Goal: Information Seeking & Learning: Learn about a topic

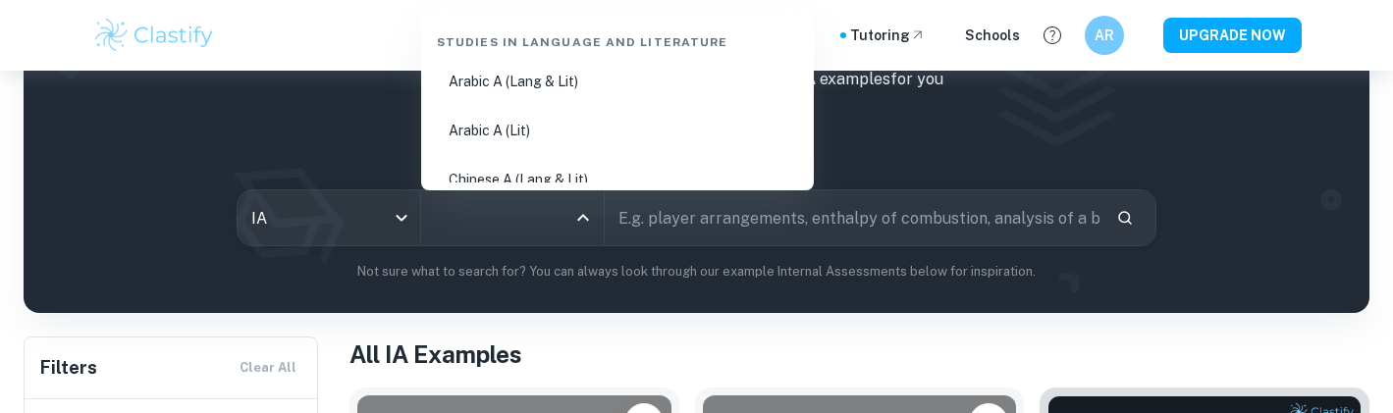
scroll to position [129, 0]
type input "che"
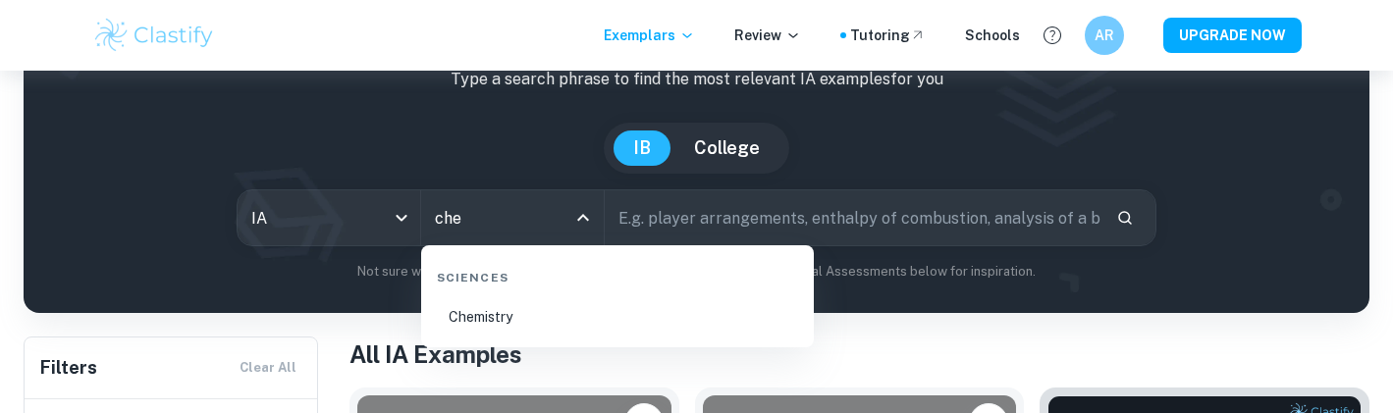
click at [496, 315] on li "Chemistry" at bounding box center [617, 316] width 377 height 45
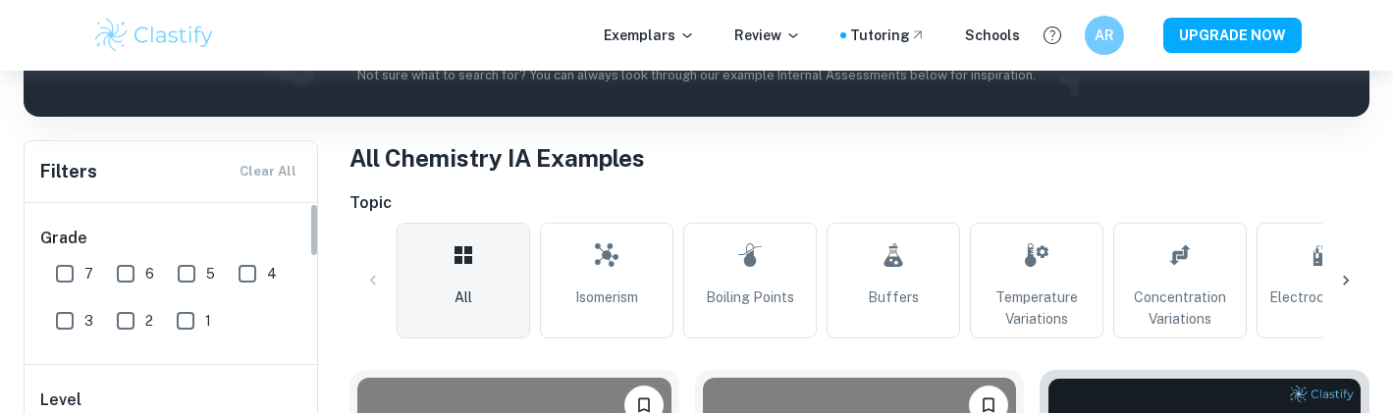
scroll to position [1, 0]
click at [61, 259] on input "7" at bounding box center [64, 272] width 39 height 39
checkbox input "true"
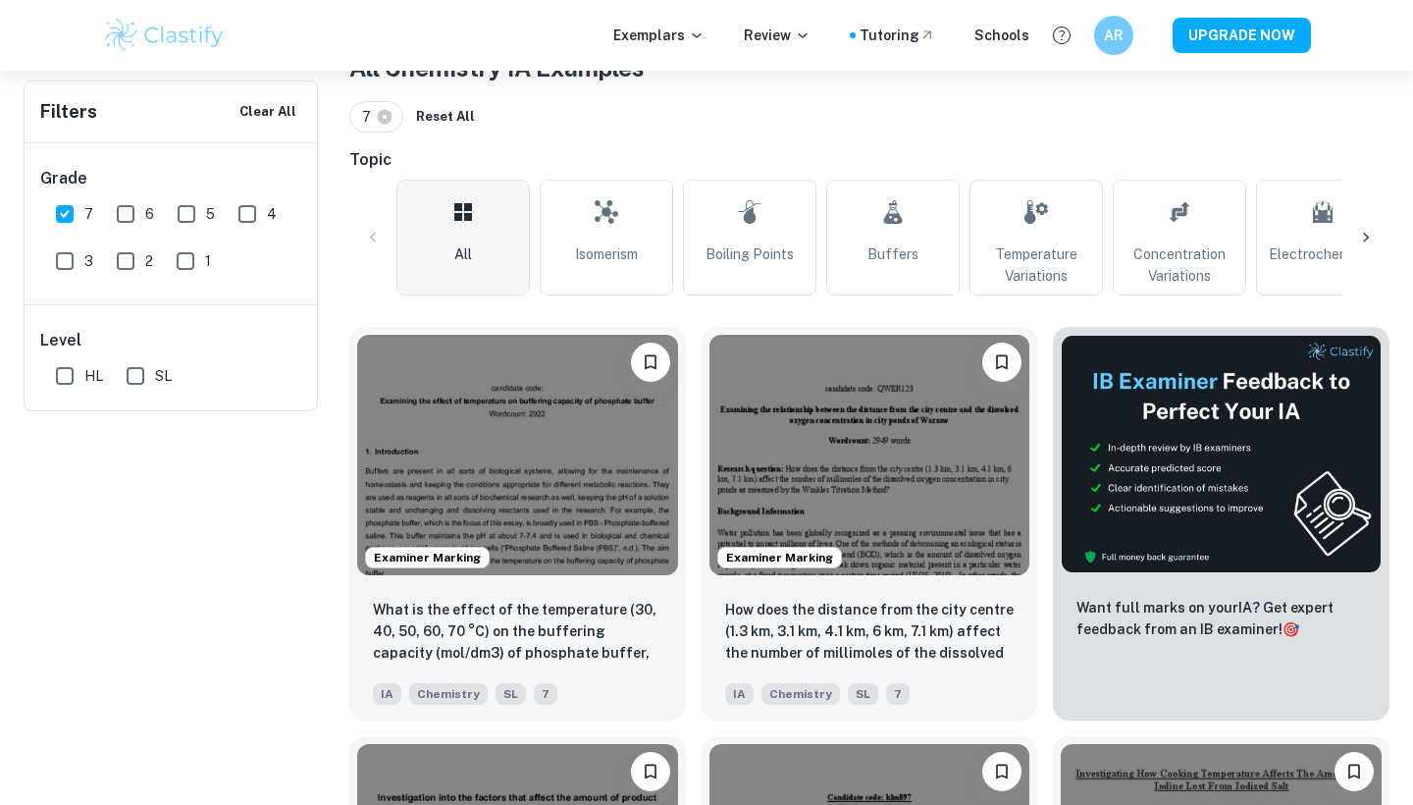
scroll to position [0, 0]
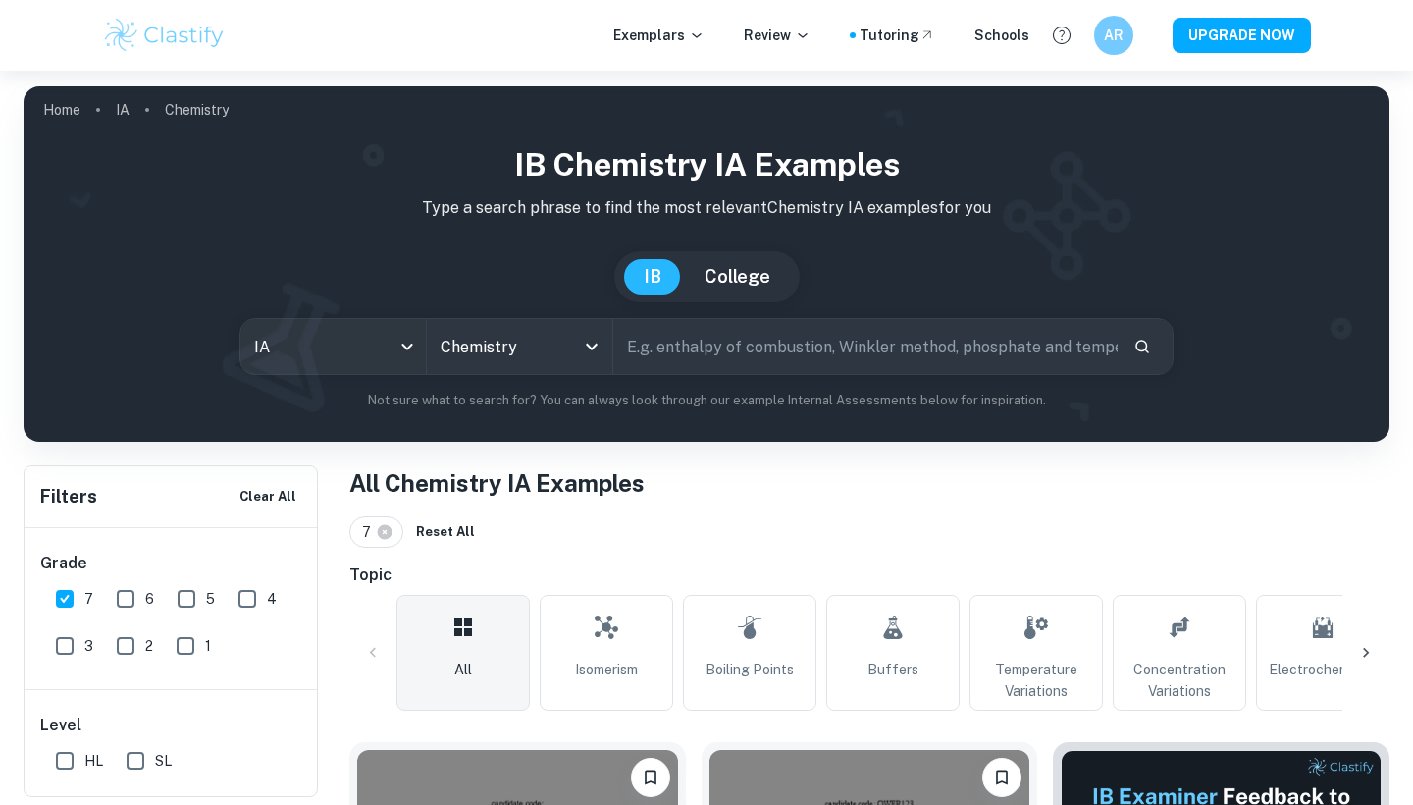
click at [669, 352] on input "text" at bounding box center [865, 346] width 504 height 55
type input "combustion"
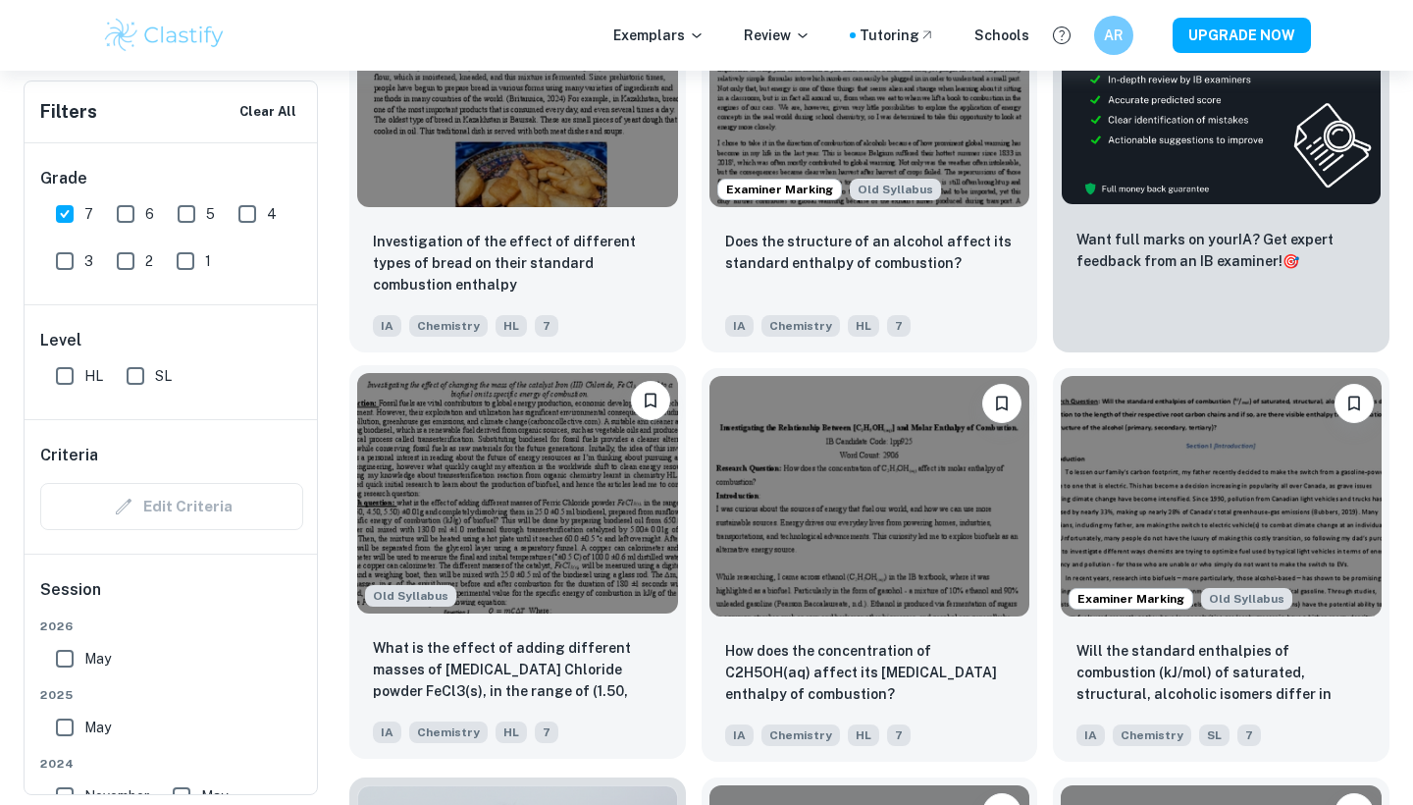
scroll to position [784, 0]
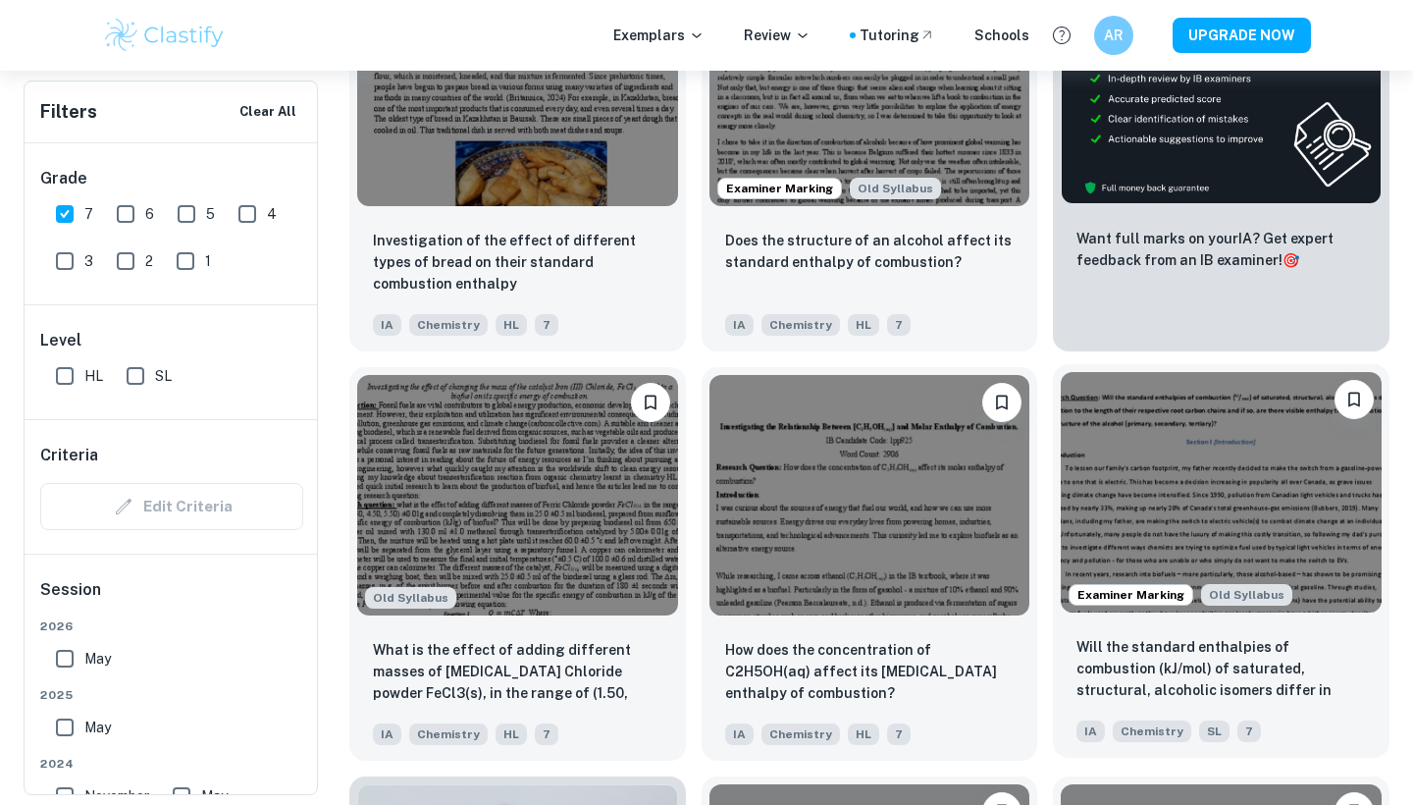
click at [1108, 412] on img at bounding box center [1221, 492] width 321 height 240
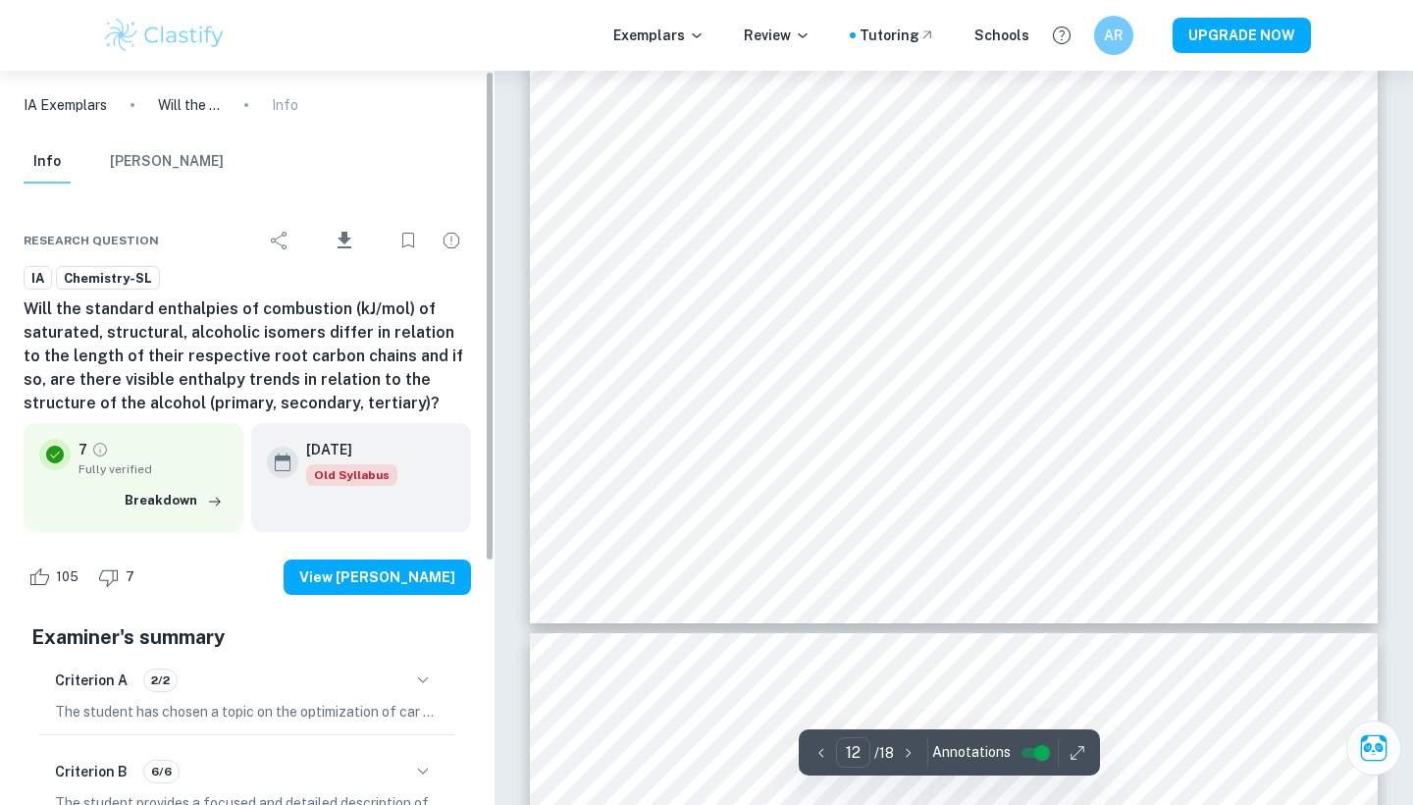
scroll to position [13151, 0]
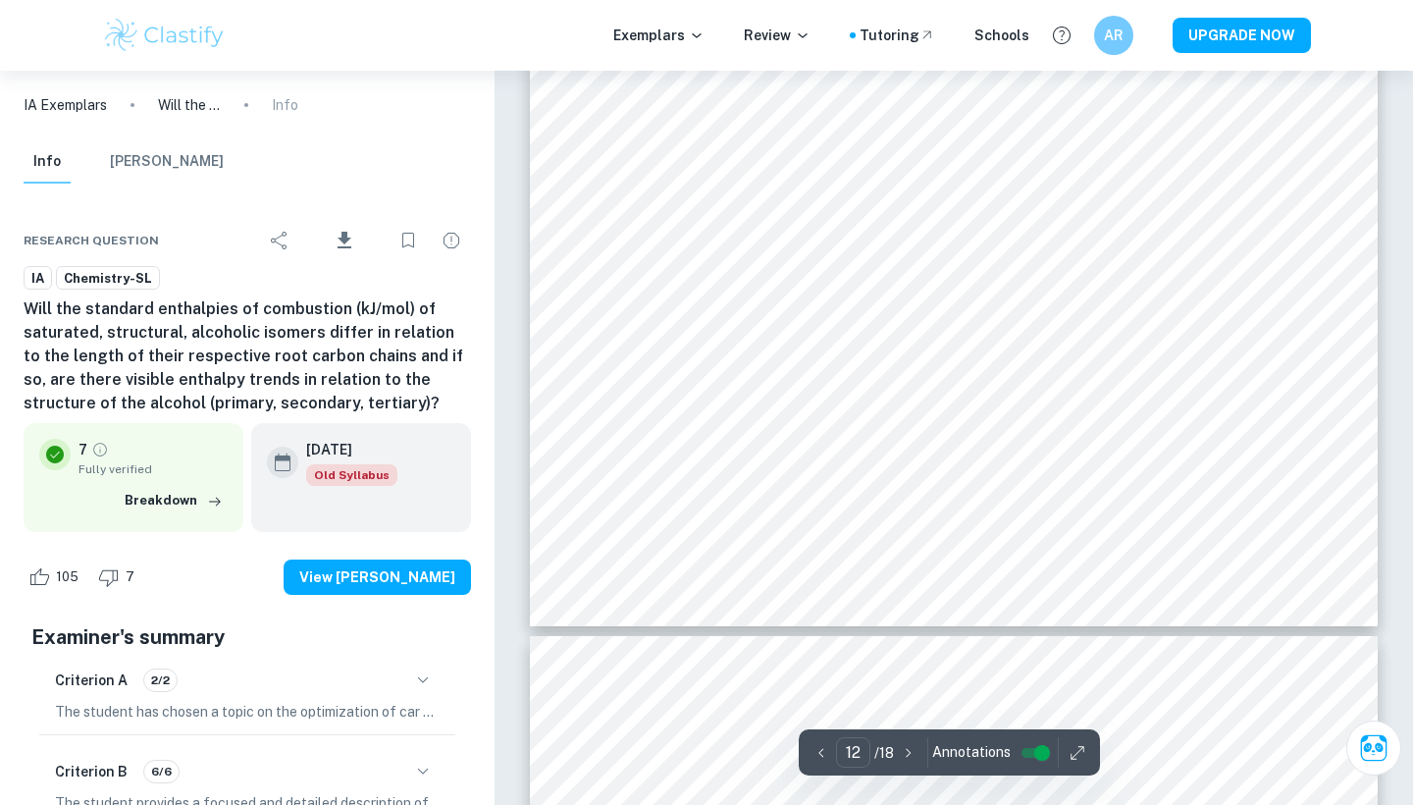
type input "1"
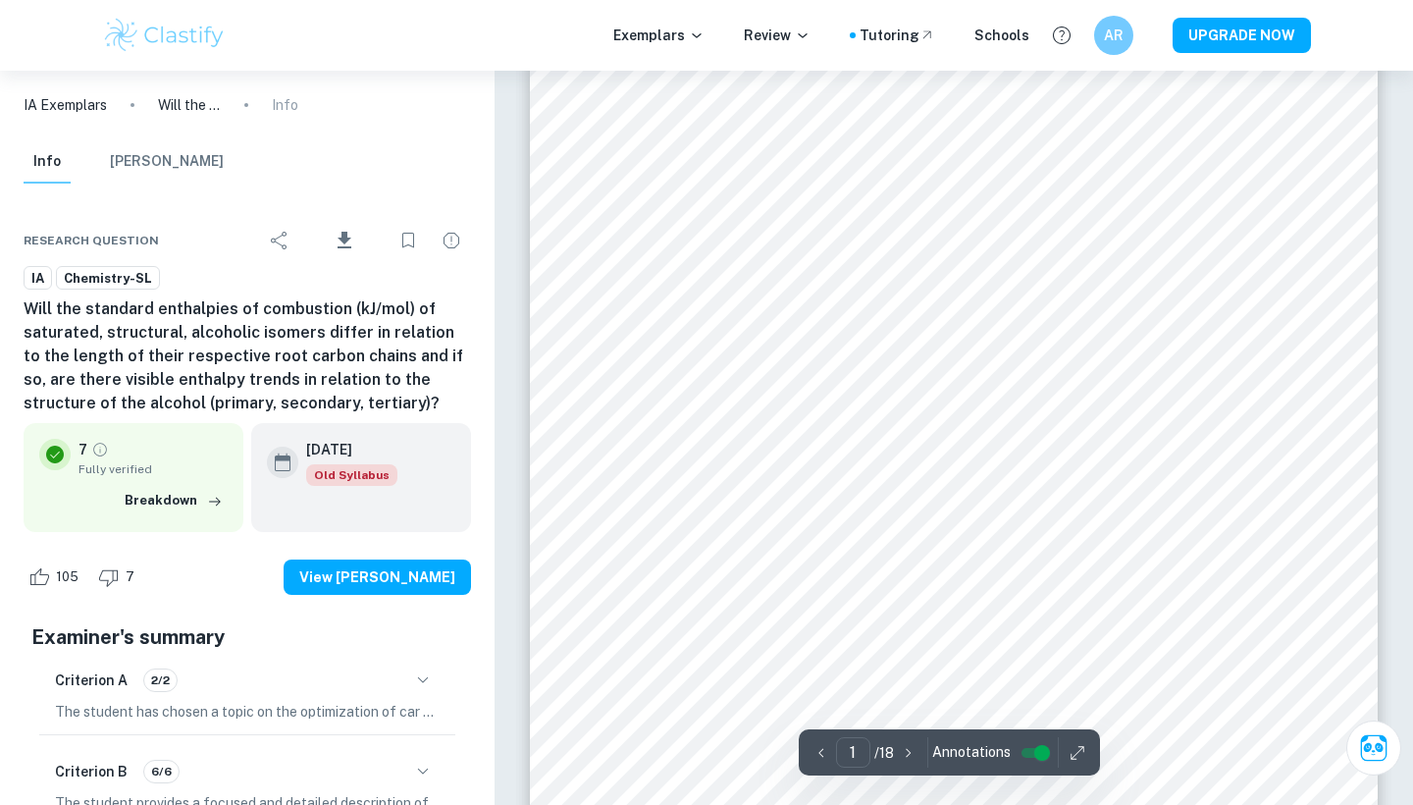
scroll to position [0, 0]
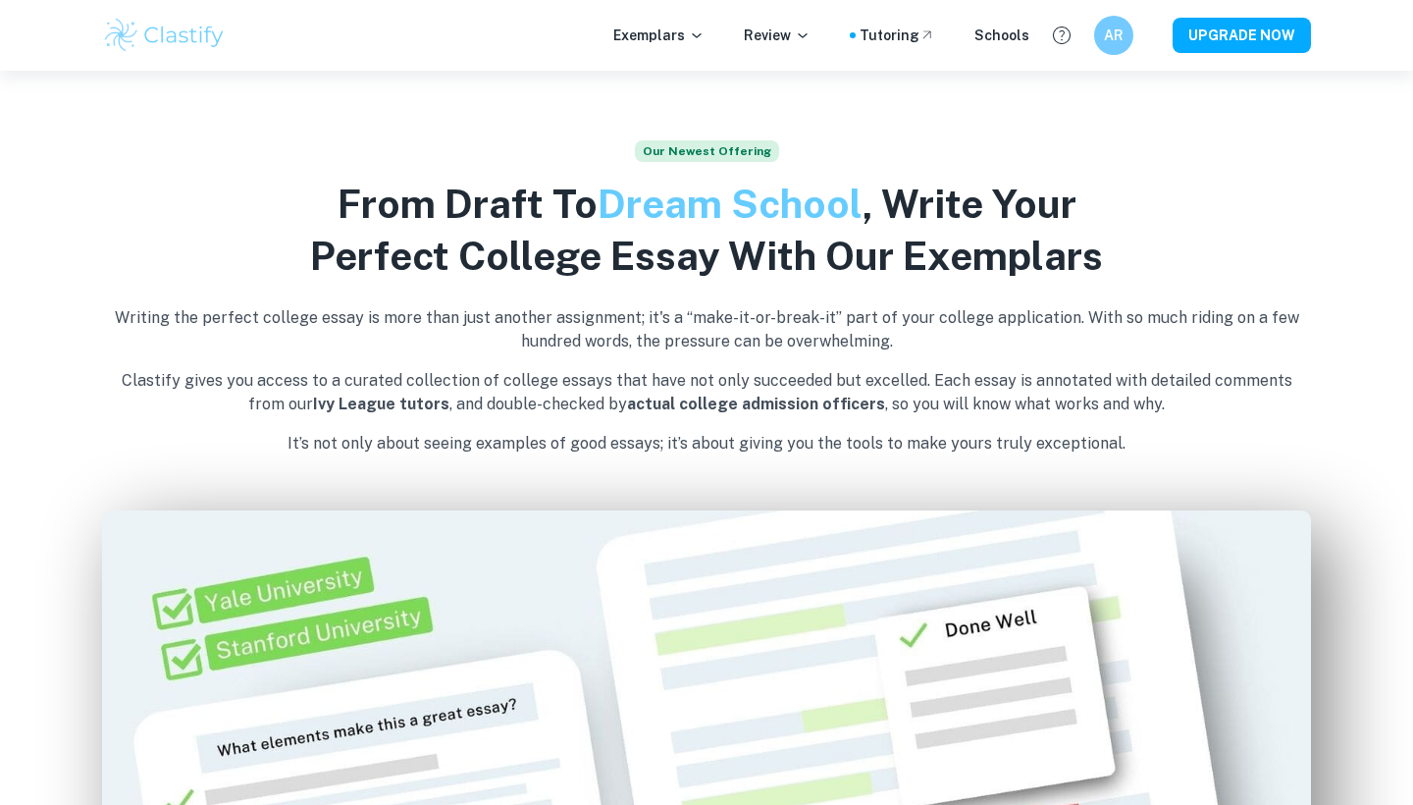
scroll to position [129, 0]
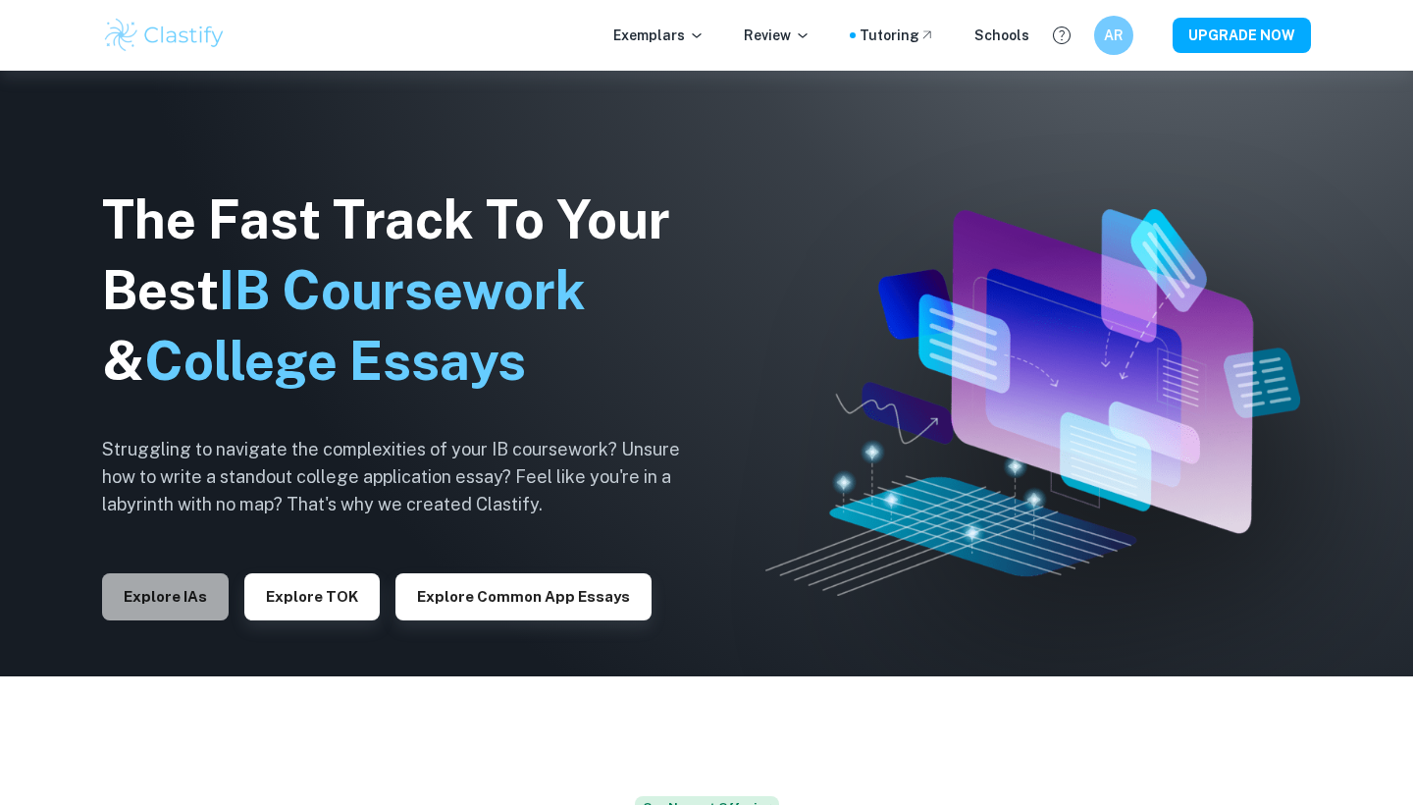
click at [130, 412] on button "Explore IAs" at bounding box center [165, 596] width 127 height 47
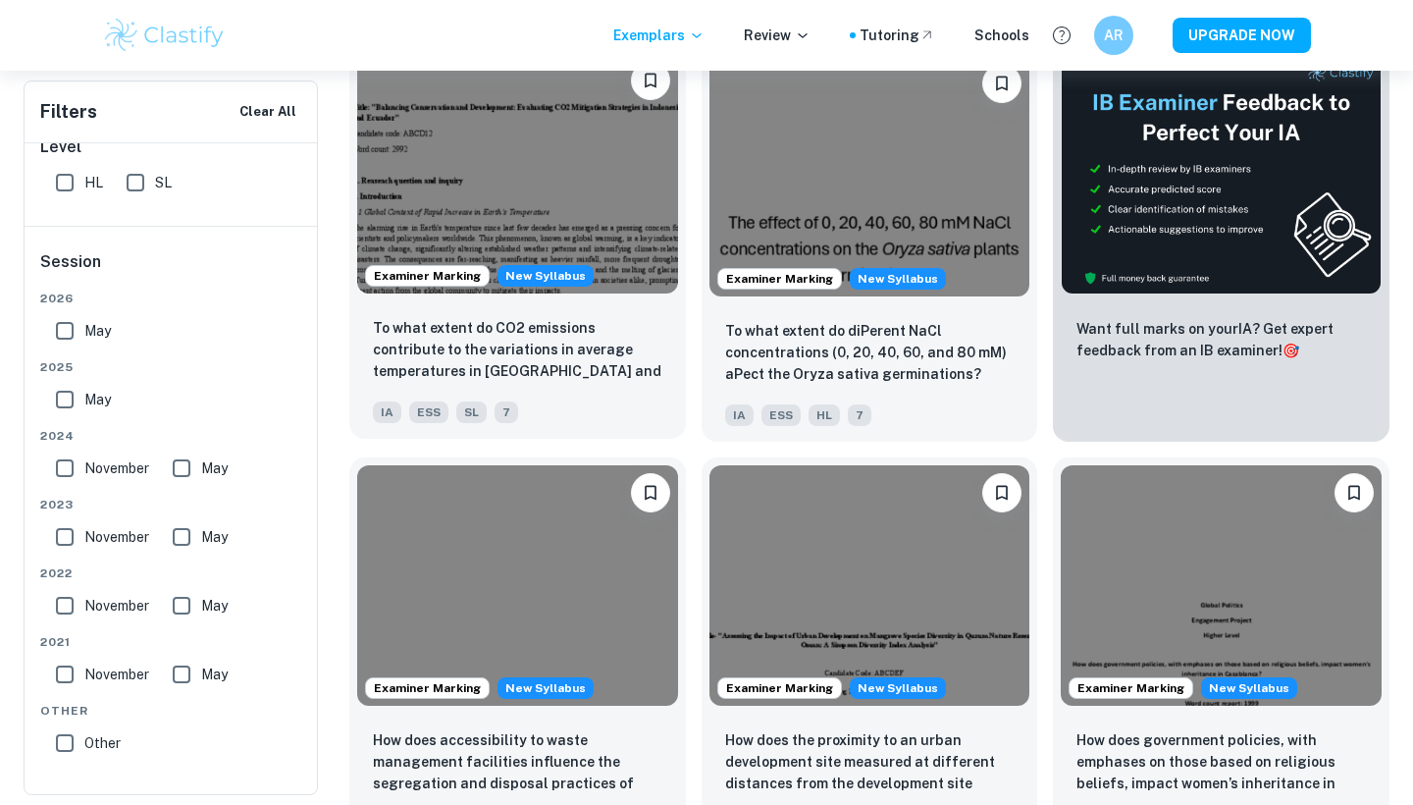
scroll to position [0, 0]
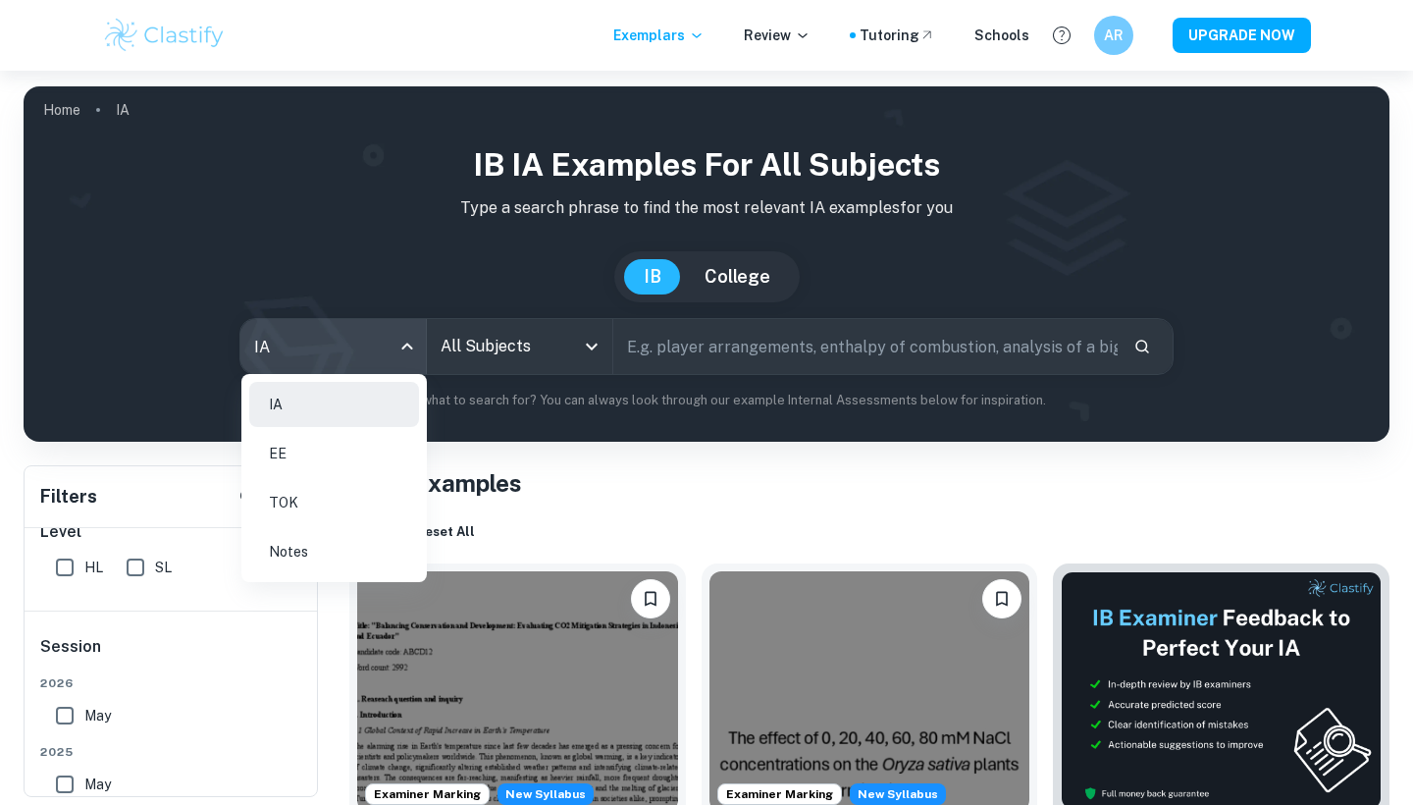
click at [333, 360] on body "We value your privacy We use cookies to enhance your browsing experience, serve…" at bounding box center [706, 473] width 1413 height 805
click at [461, 327] on div at bounding box center [706, 402] width 1413 height 805
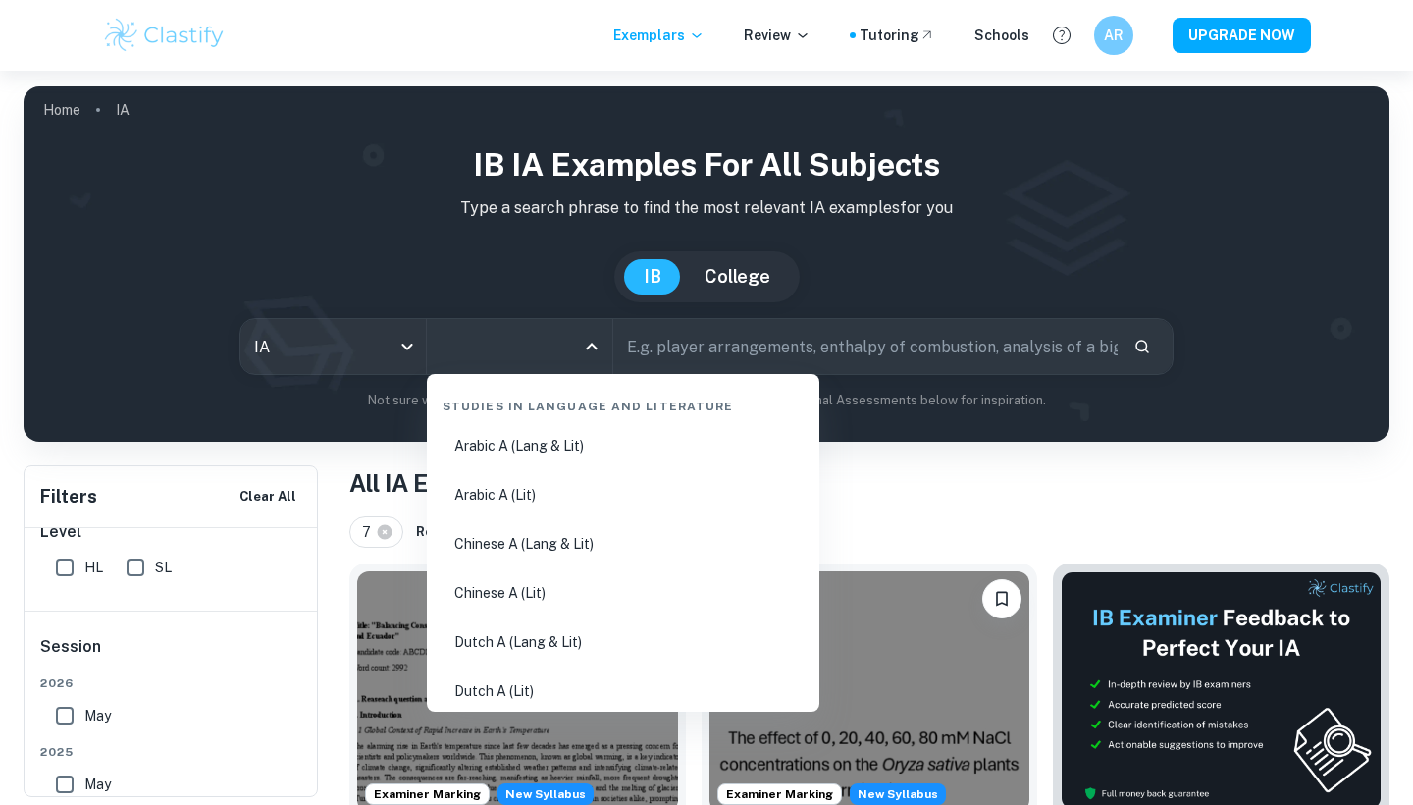
drag, startPoint x: 466, startPoint y: 330, endPoint x: 470, endPoint y: 345, distance: 16.2
click at [466, 330] on input "All Subjects" at bounding box center [505, 346] width 138 height 37
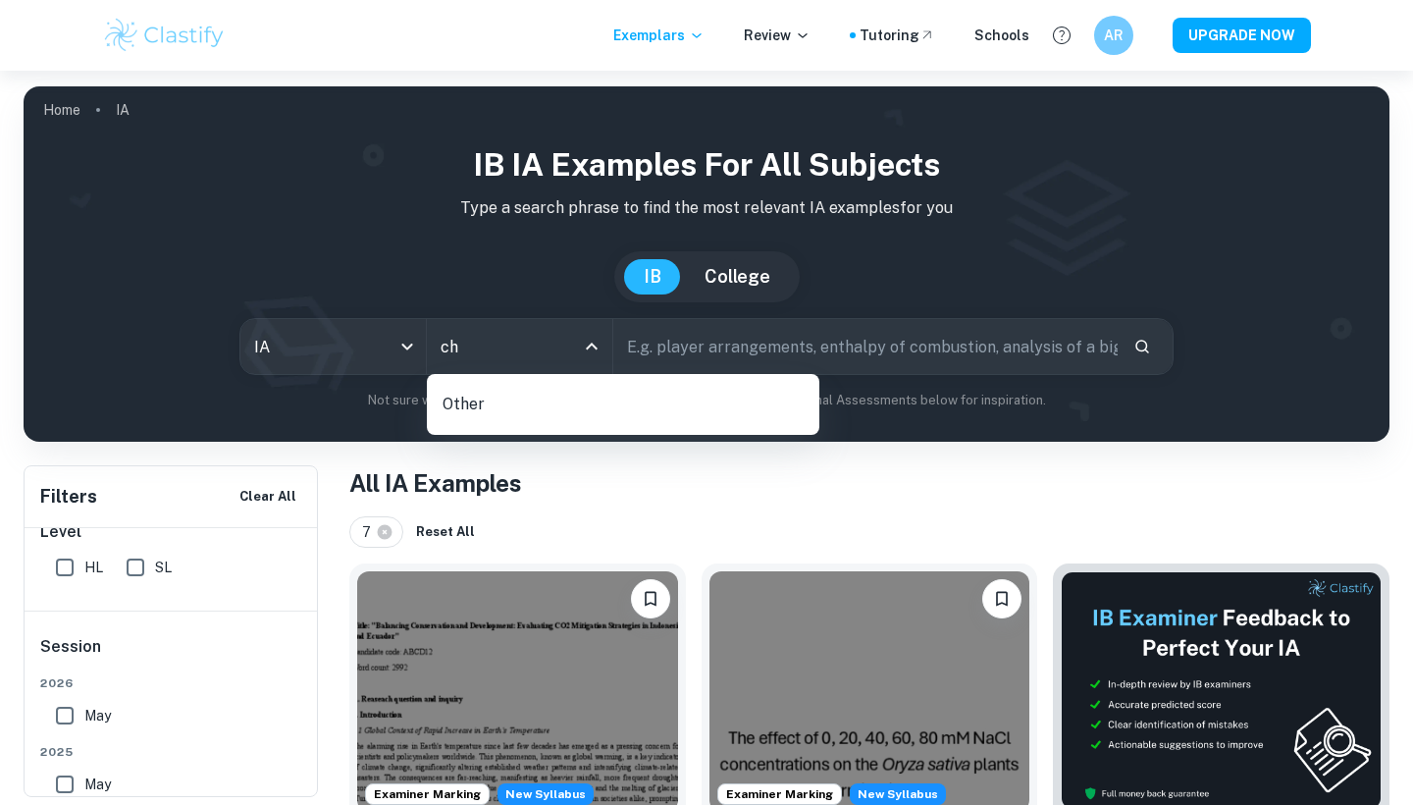
type input "c"
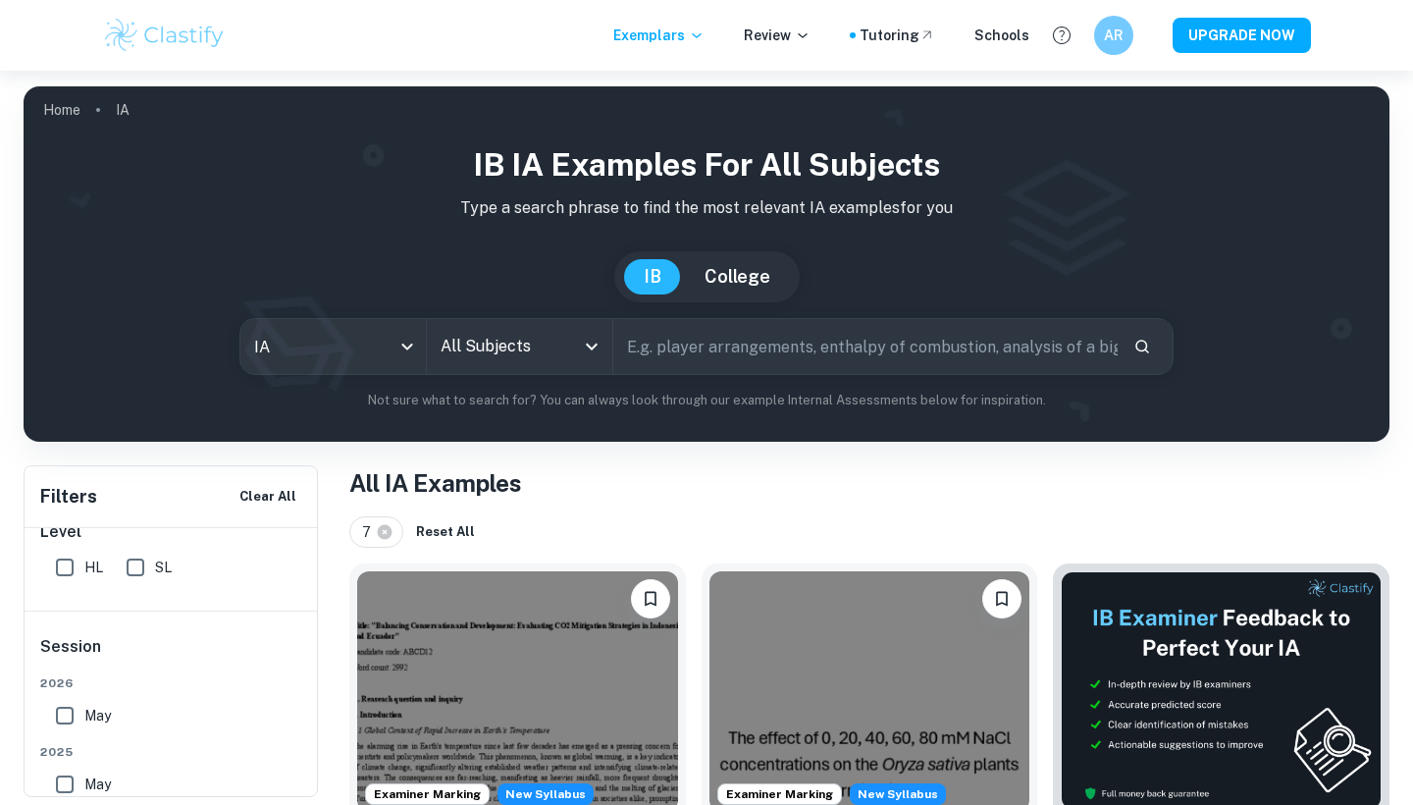
click at [651, 350] on input "text" at bounding box center [865, 346] width 504 height 55
click at [571, 346] on input "All Subjects" at bounding box center [505, 346] width 138 height 37
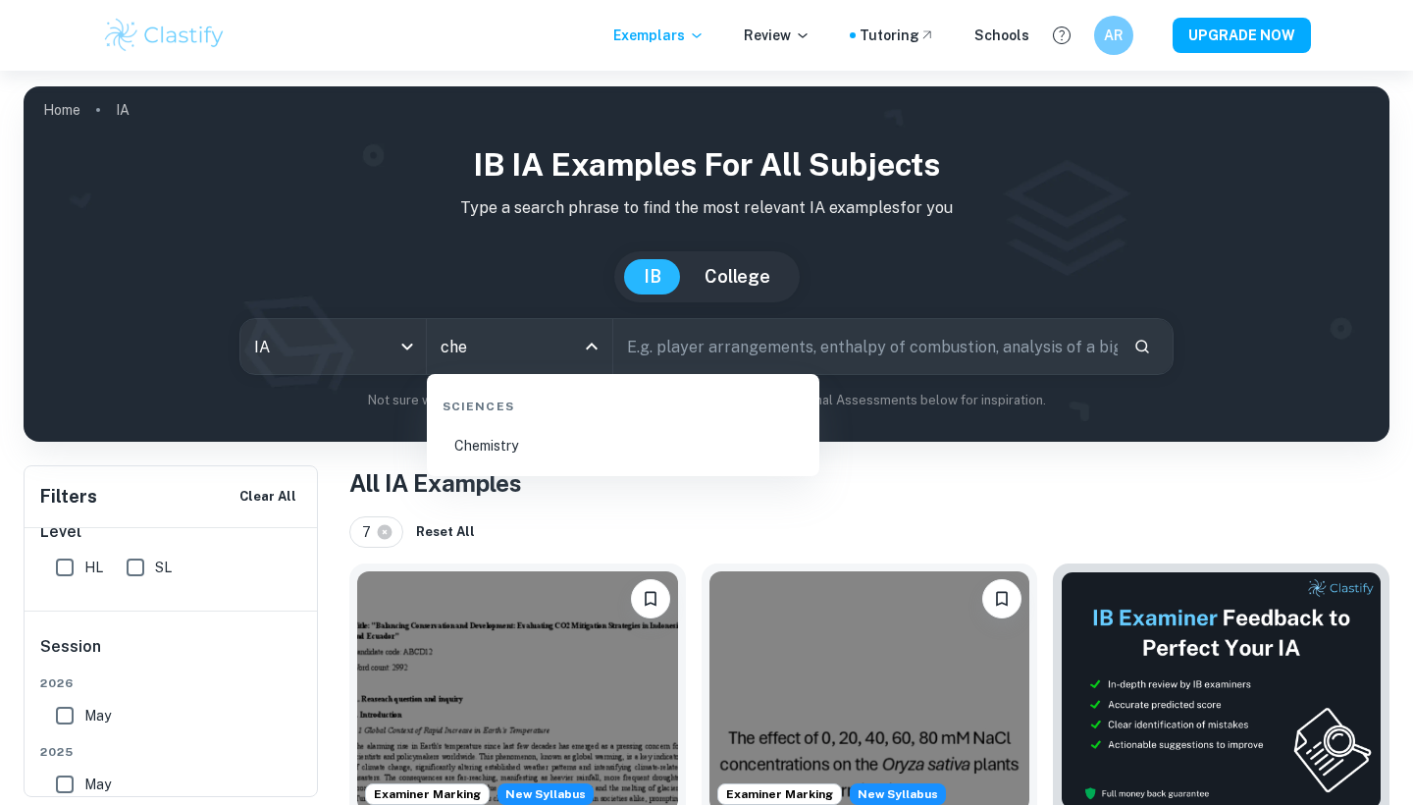
type input "chem"
click at [550, 412] on li "Chemistry" at bounding box center [623, 445] width 377 height 45
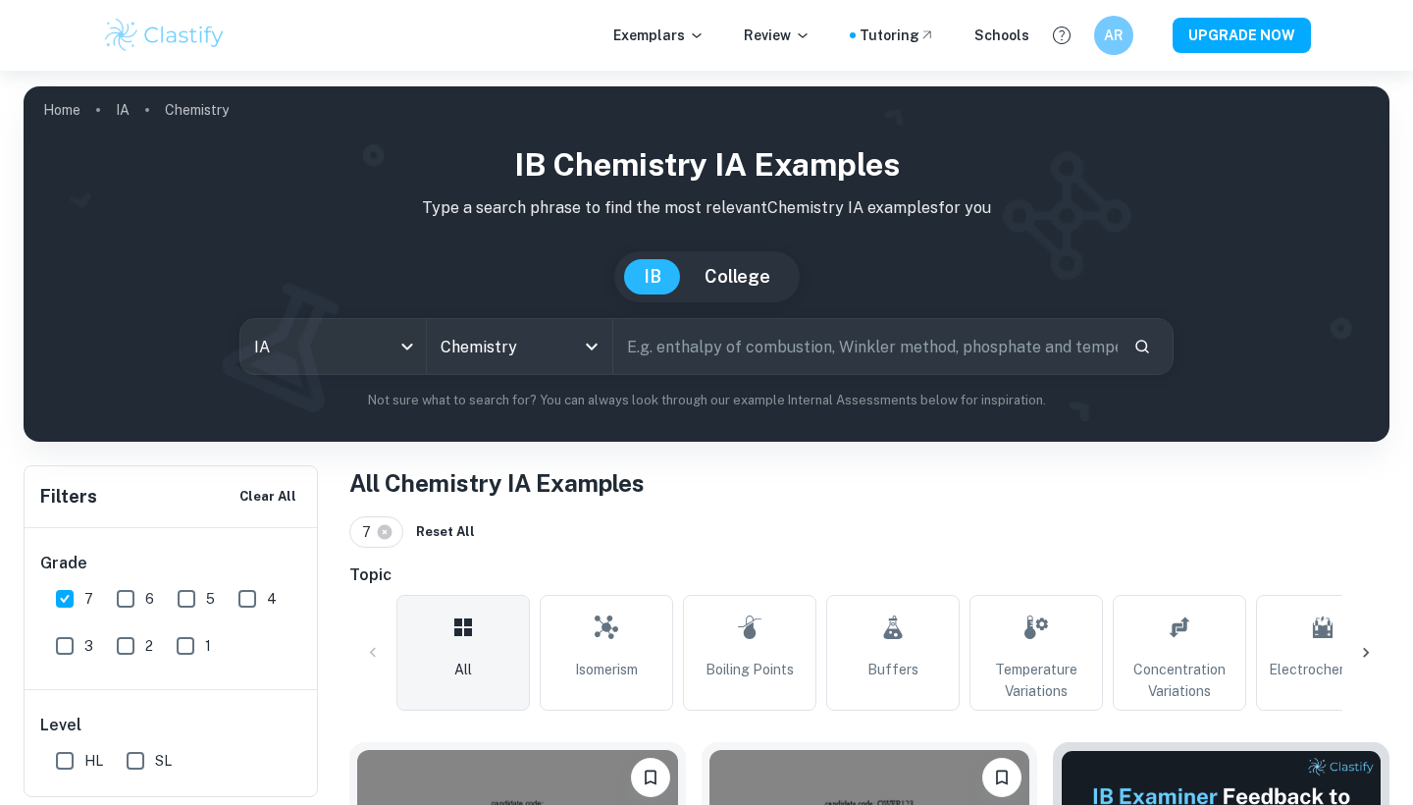
click at [691, 350] on input "text" at bounding box center [865, 346] width 504 height 55
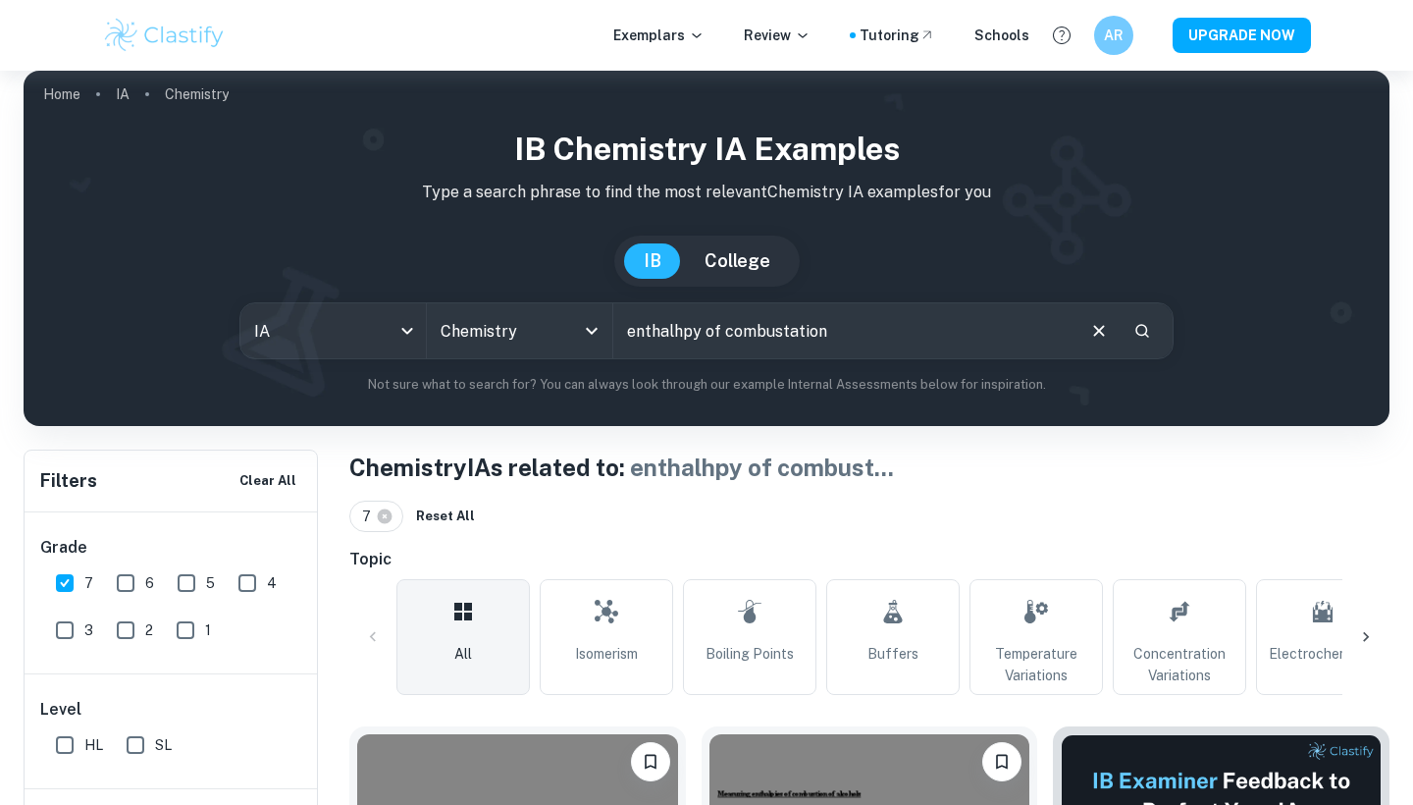
scroll to position [79, 0]
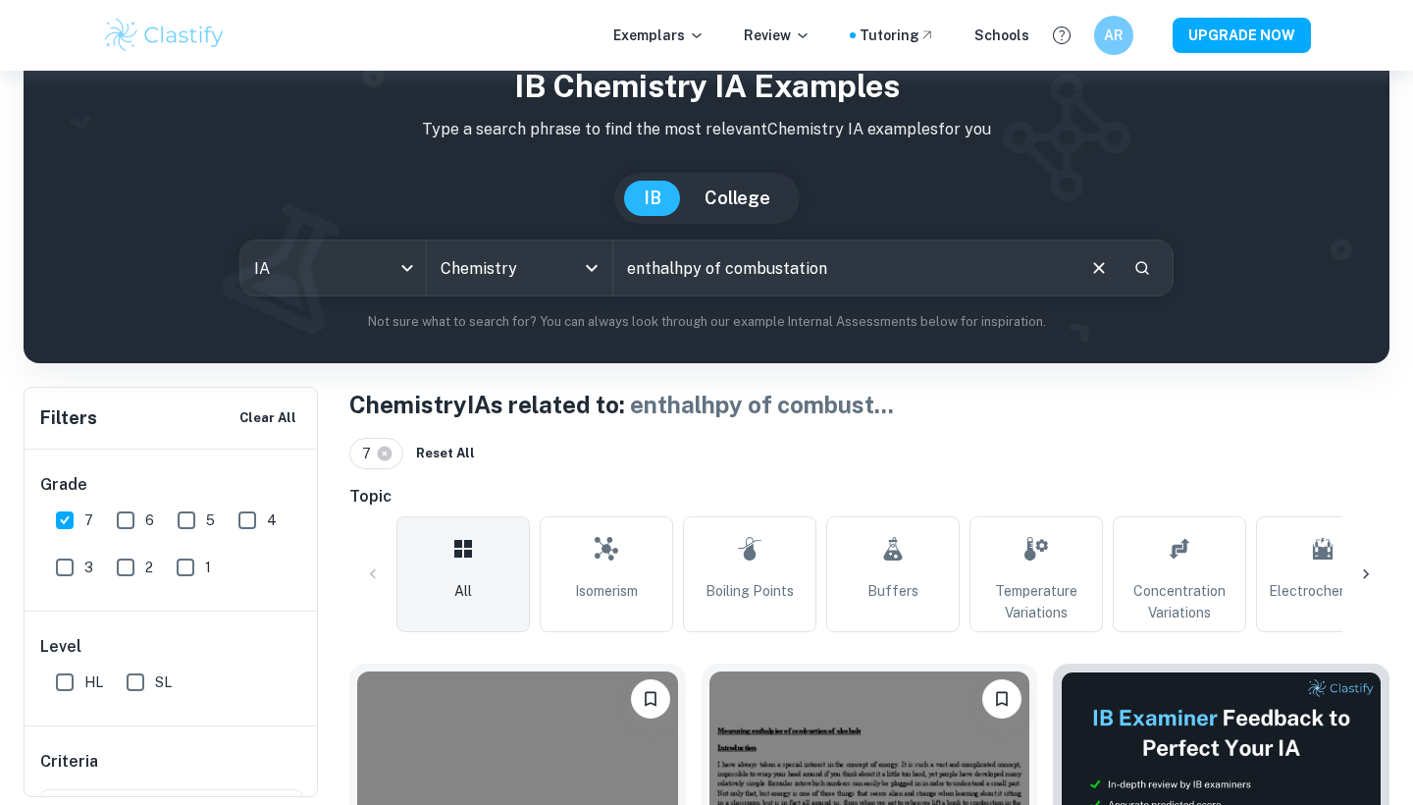
click at [1144, 263] on icon "Search" at bounding box center [1143, 268] width 14 height 14
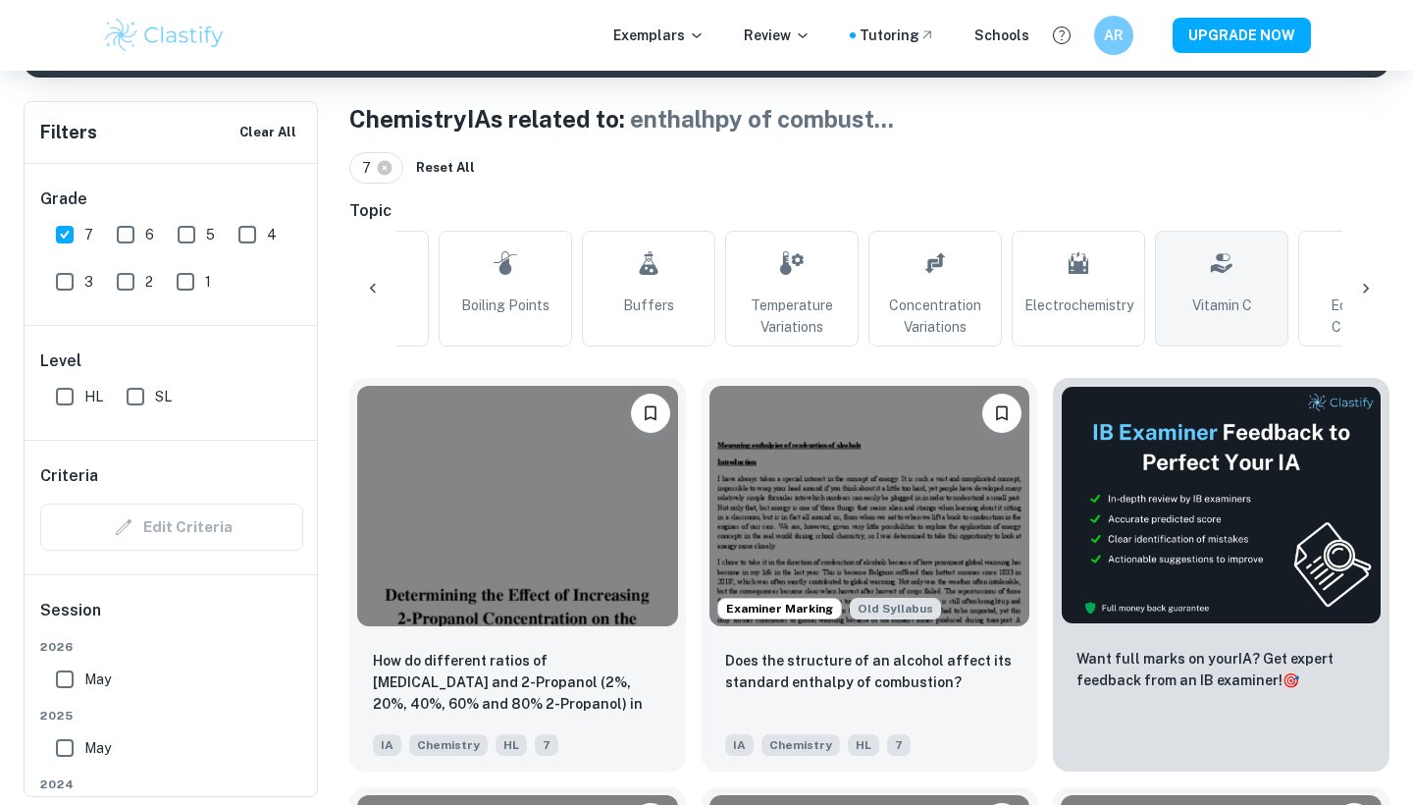
scroll to position [0, 484]
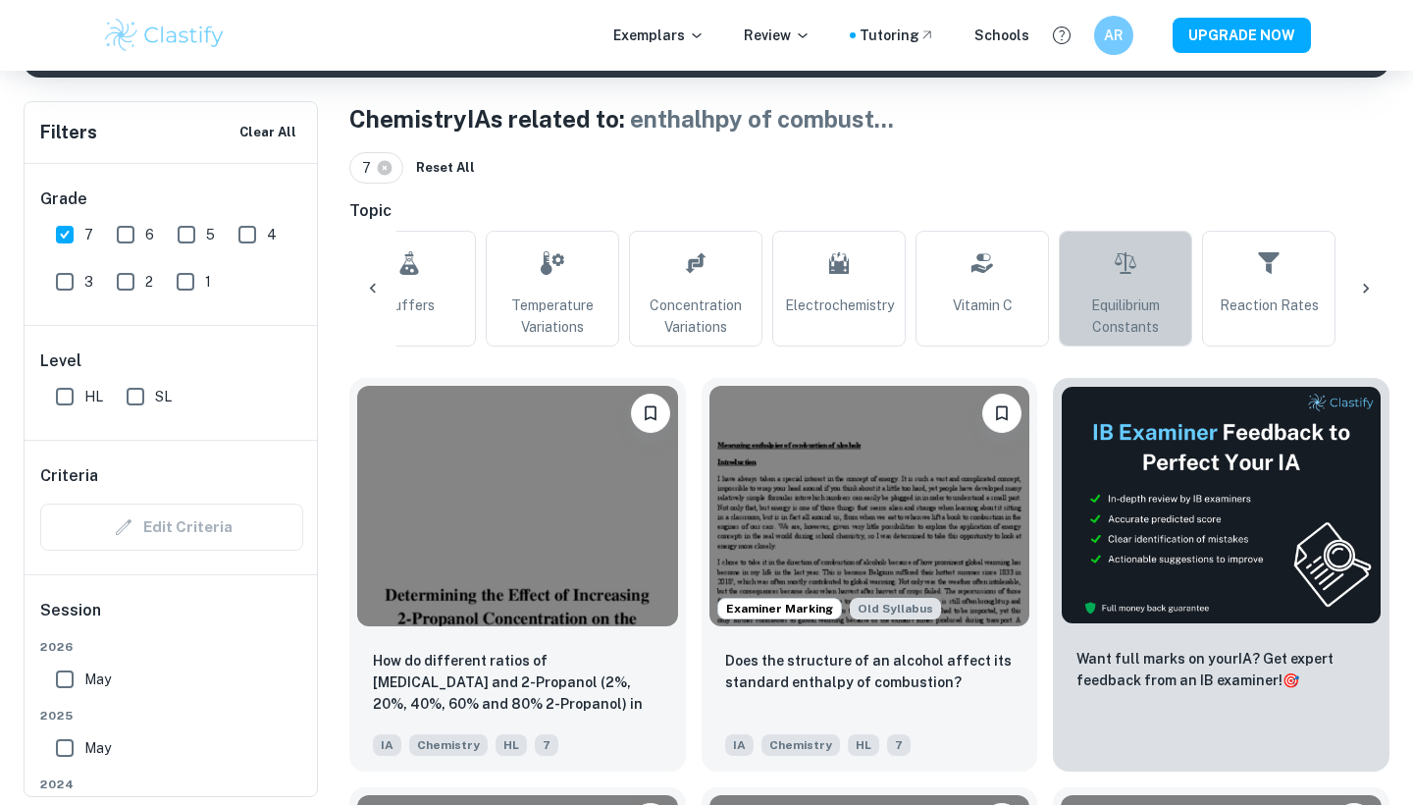
click at [1103, 321] on span "Equilibrium Constants" at bounding box center [1126, 315] width 116 height 43
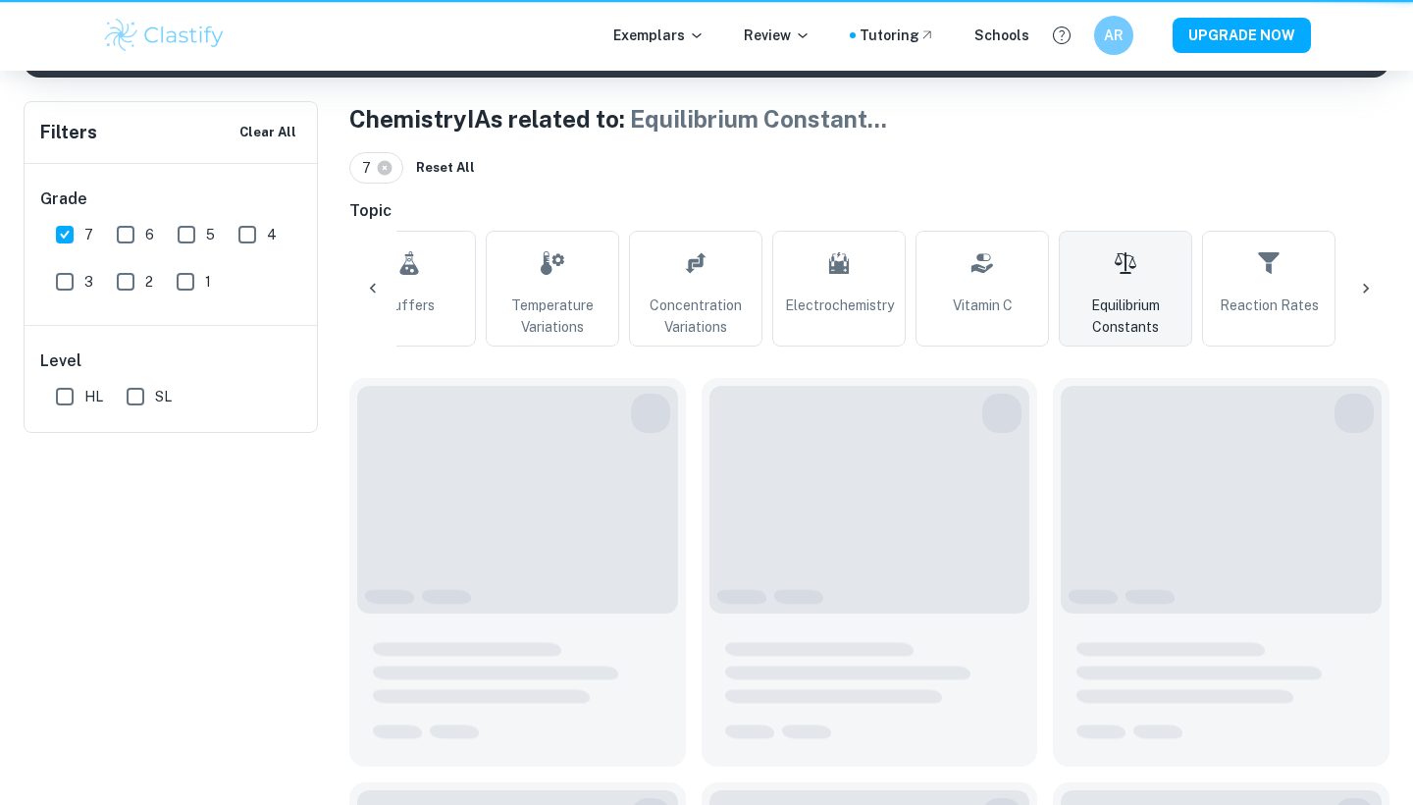
type input "Equilibrium Constants"
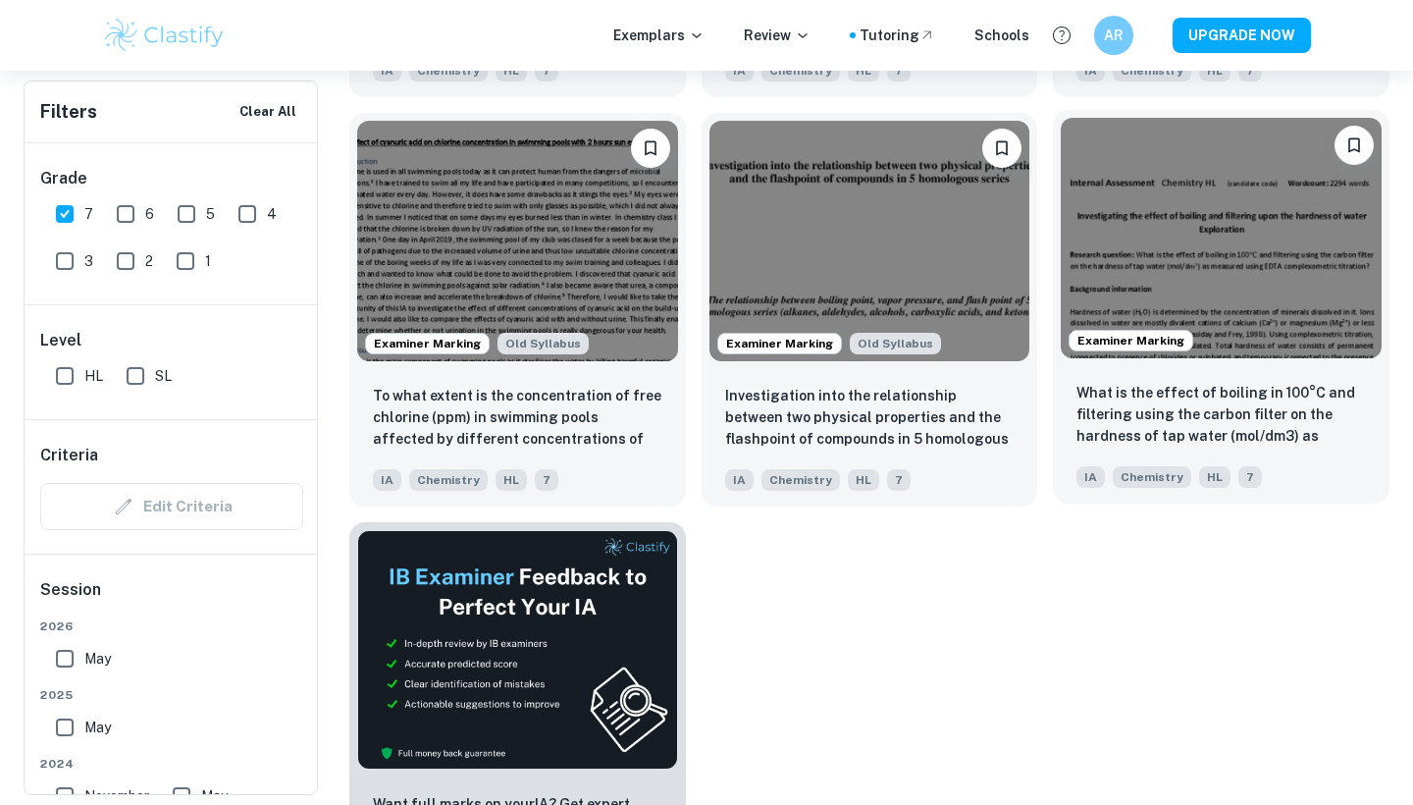
scroll to position [15770, 0]
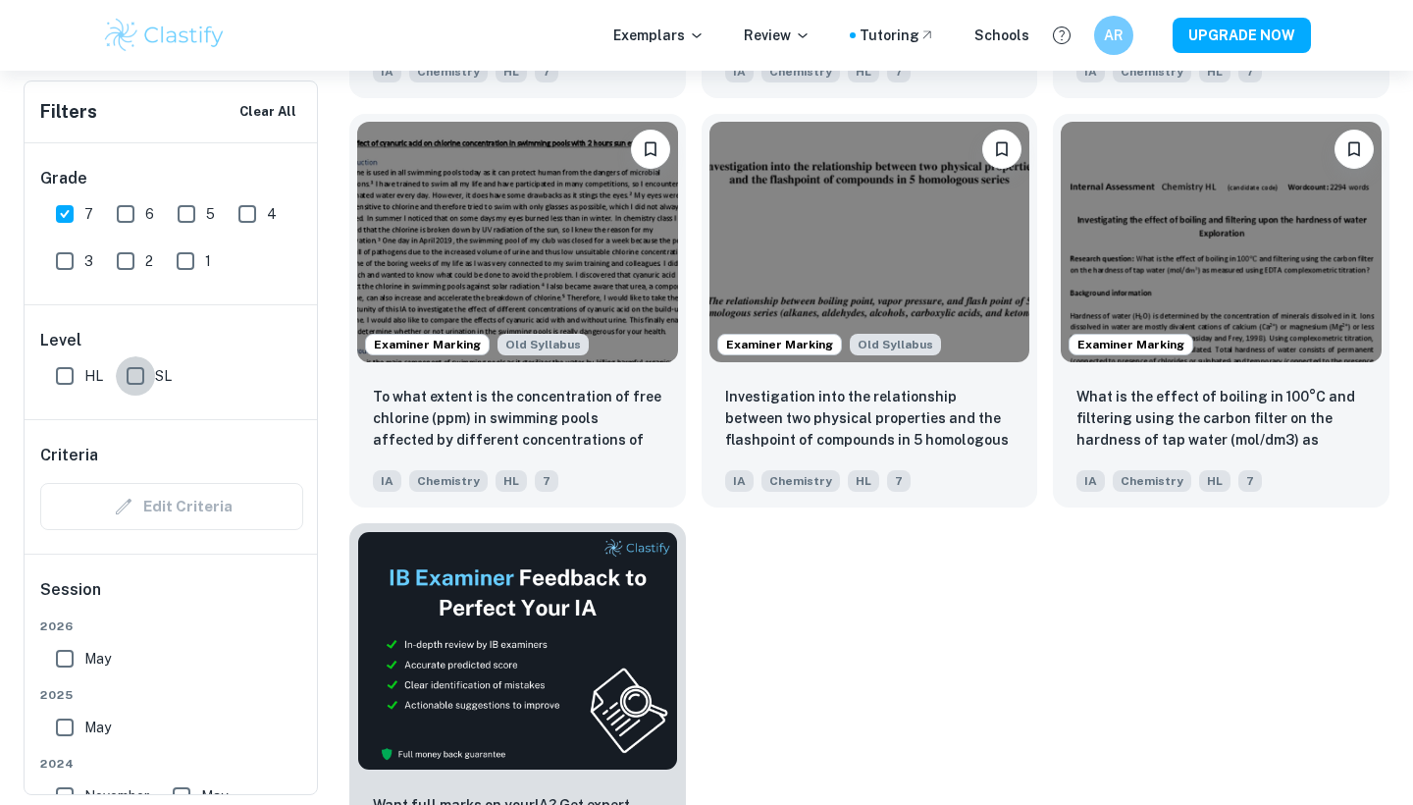
click at [134, 370] on input "SL" at bounding box center [135, 375] width 39 height 39
checkbox input "true"
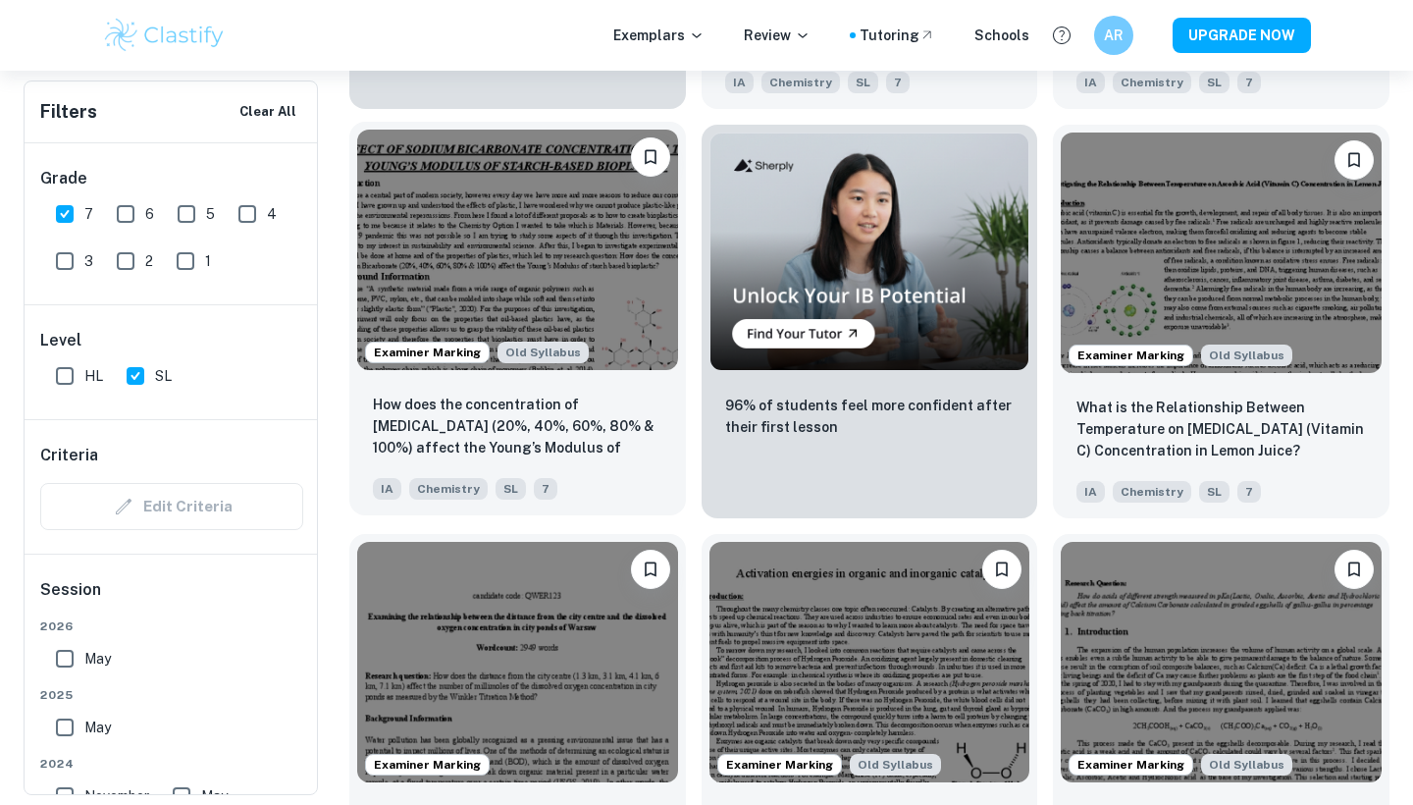
scroll to position [3480, 0]
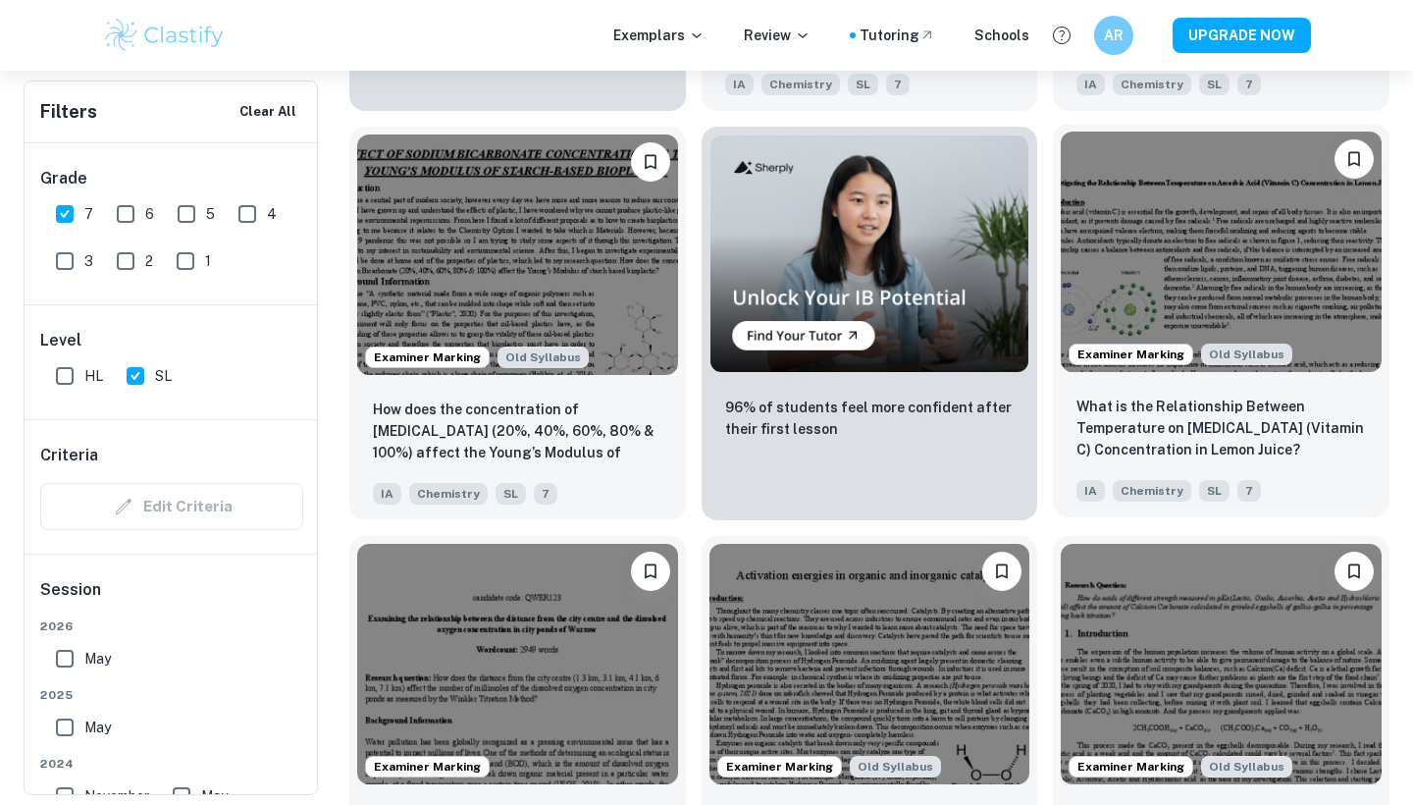
click at [1207, 259] on img at bounding box center [1221, 252] width 321 height 240
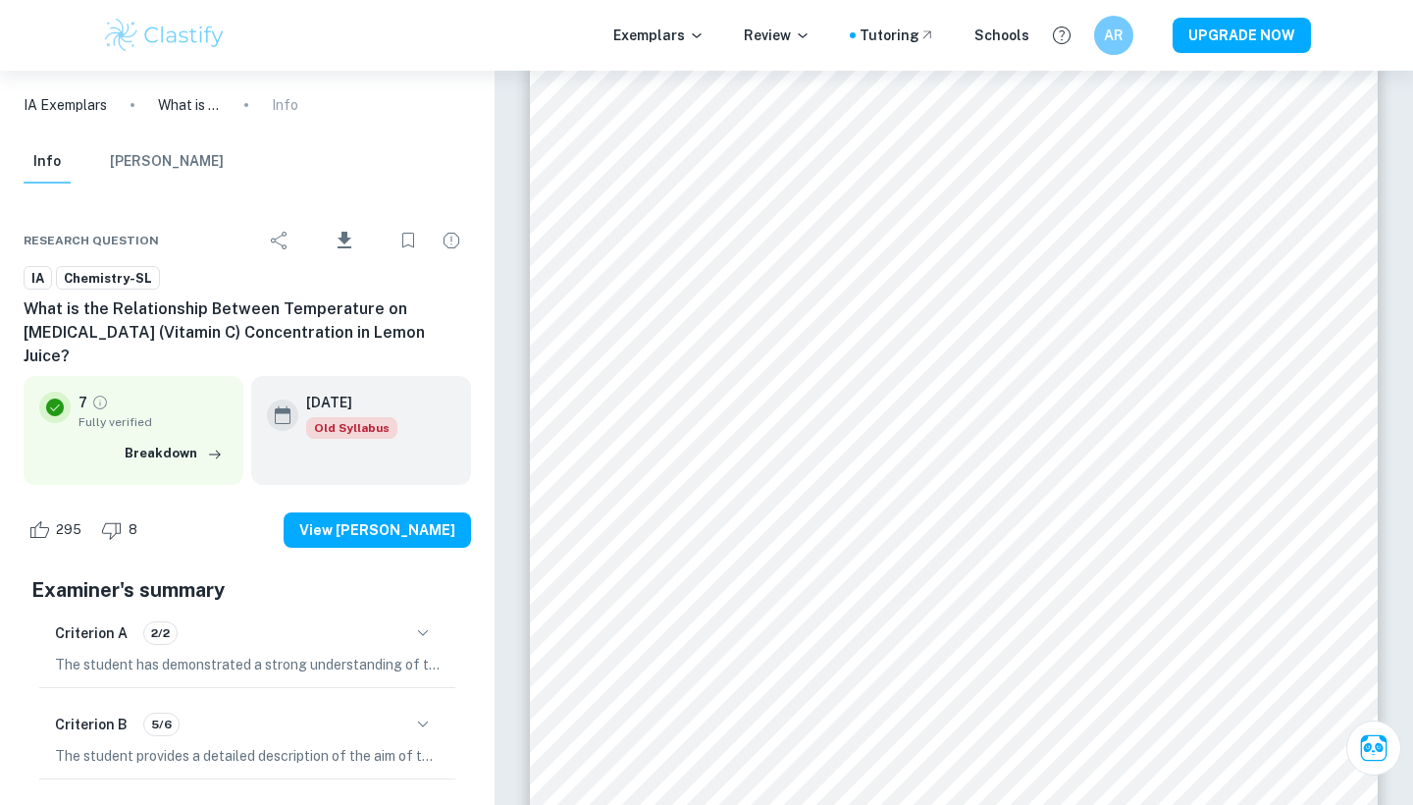
scroll to position [3480, 0]
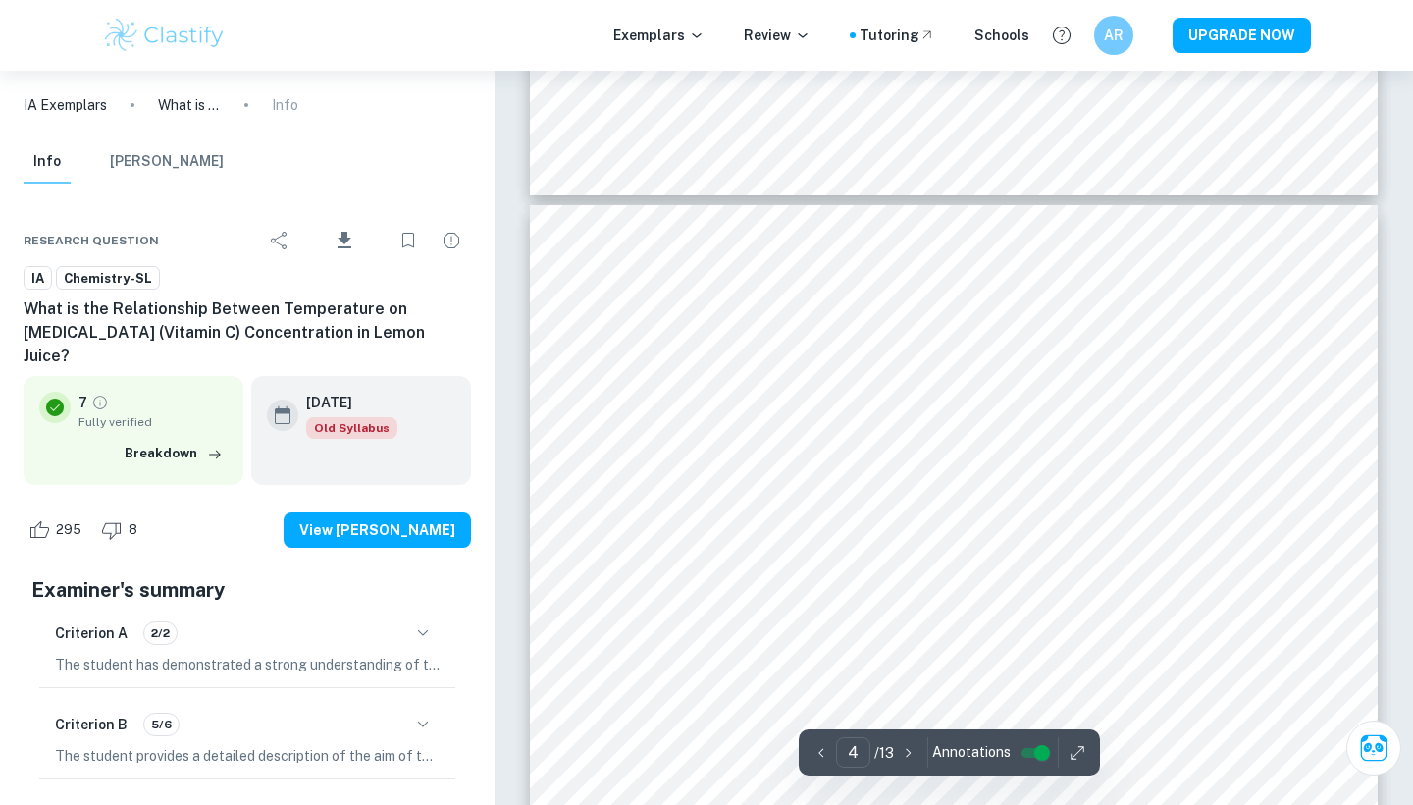
type input "1"
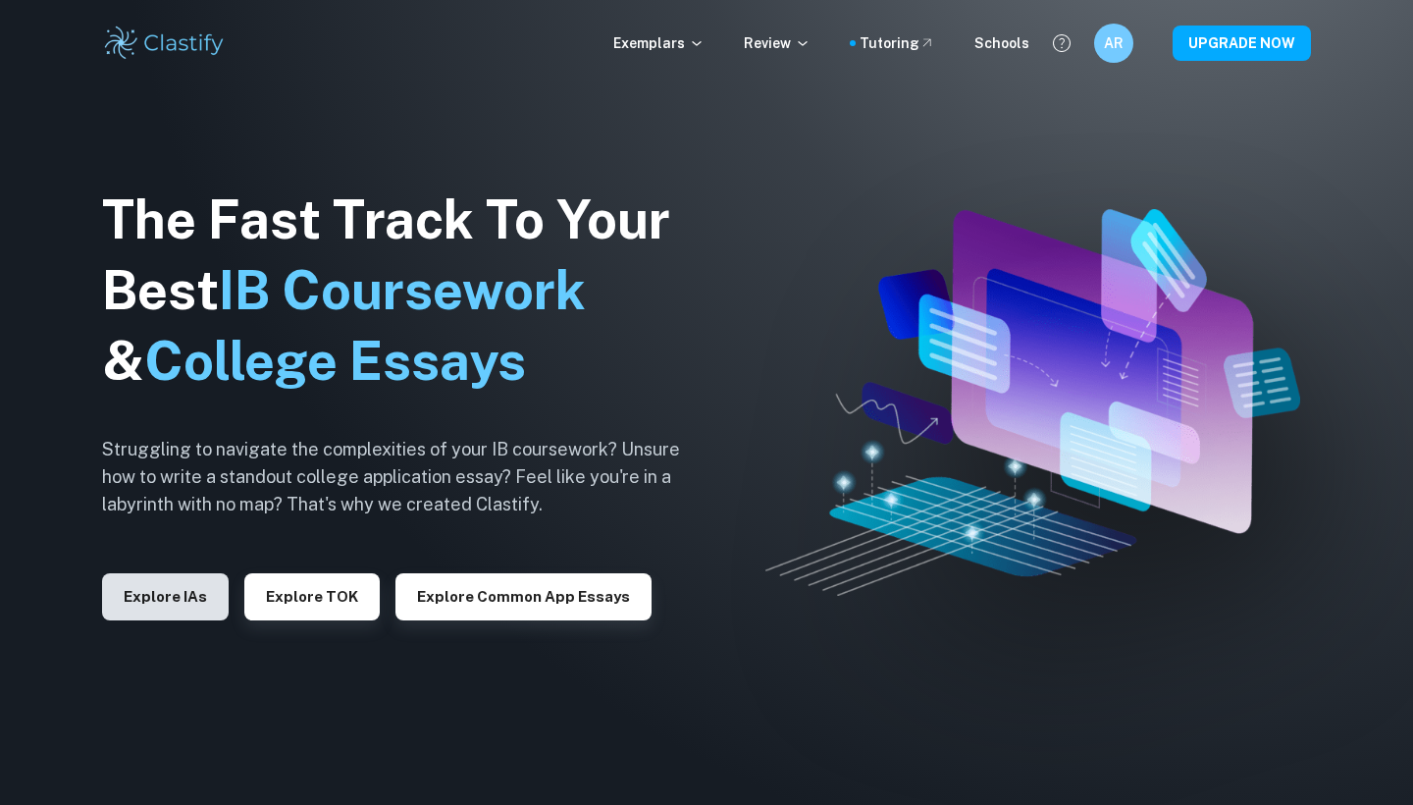
click at [187, 412] on button "Explore IAs" at bounding box center [165, 596] width 127 height 47
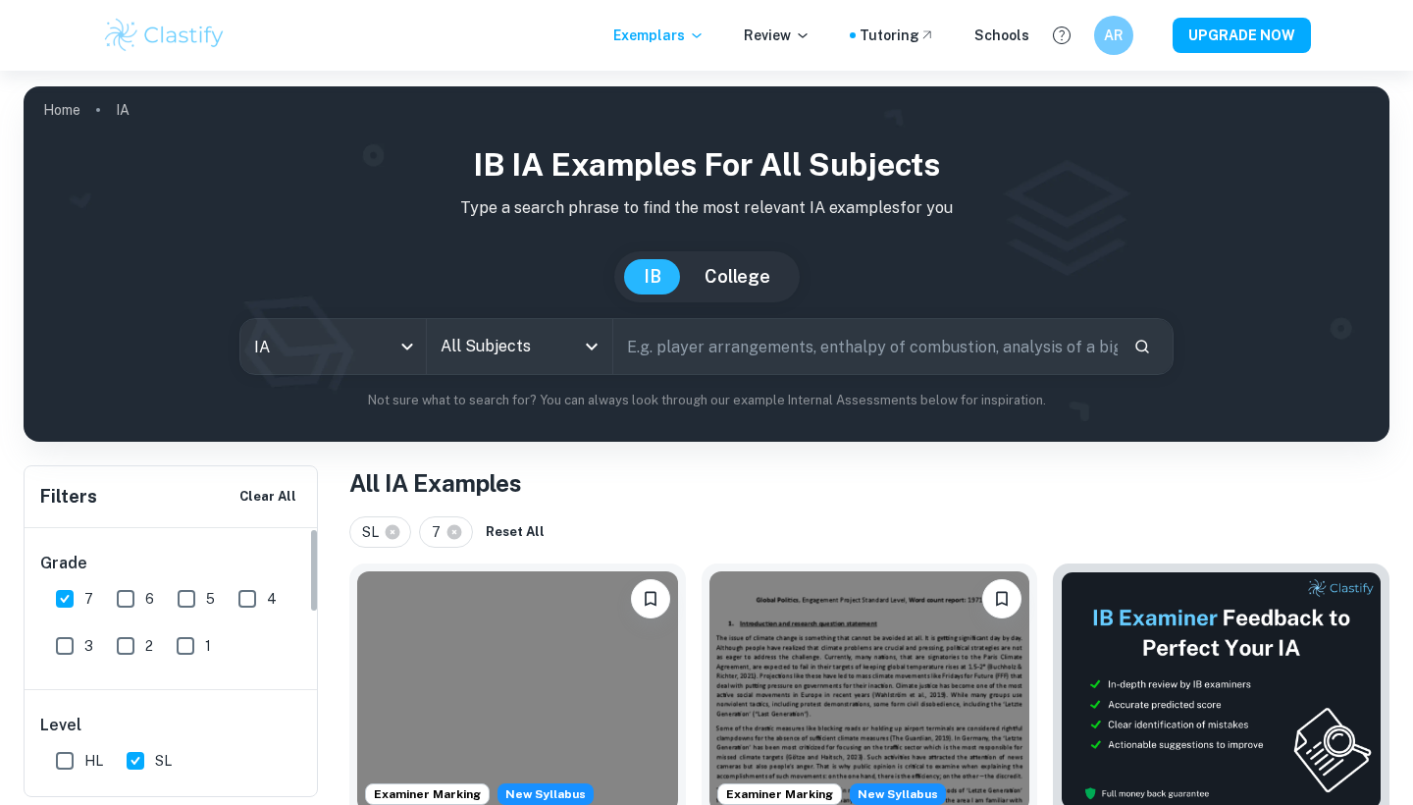
click at [184, 412] on input "5" at bounding box center [186, 598] width 39 height 39
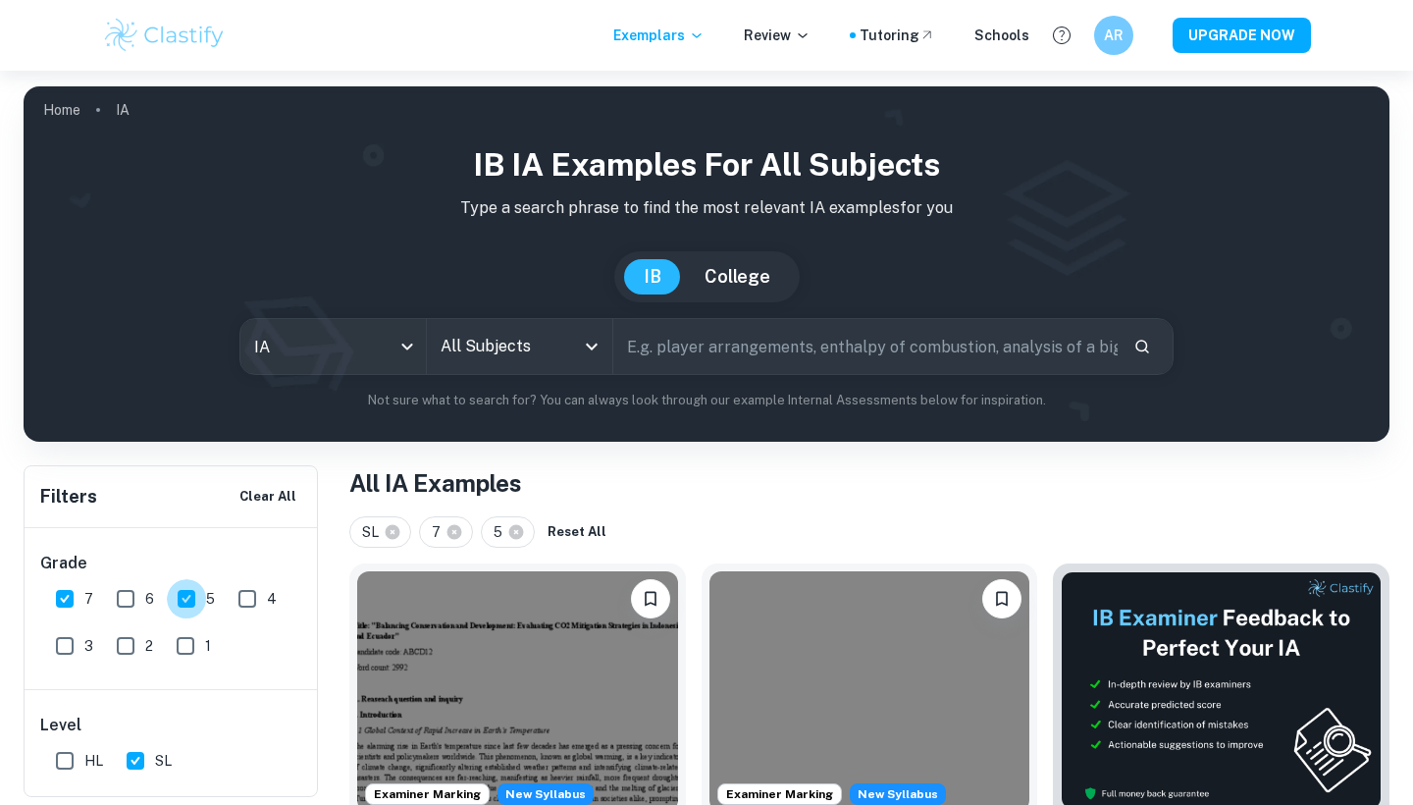
click at [189, 412] on input "5" at bounding box center [186, 598] width 39 height 39
checkbox input "false"
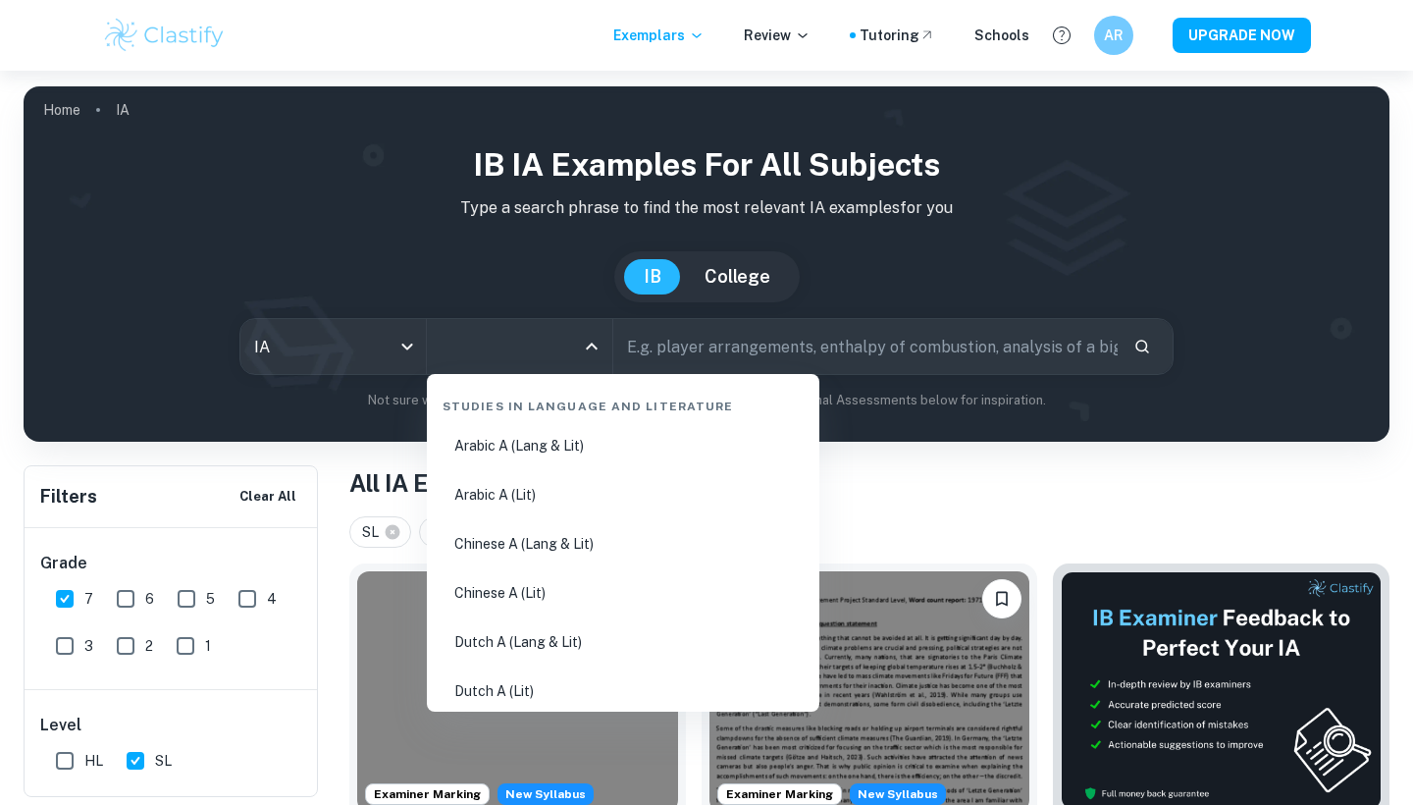
click at [506, 349] on input "All Subjects" at bounding box center [505, 346] width 138 height 37
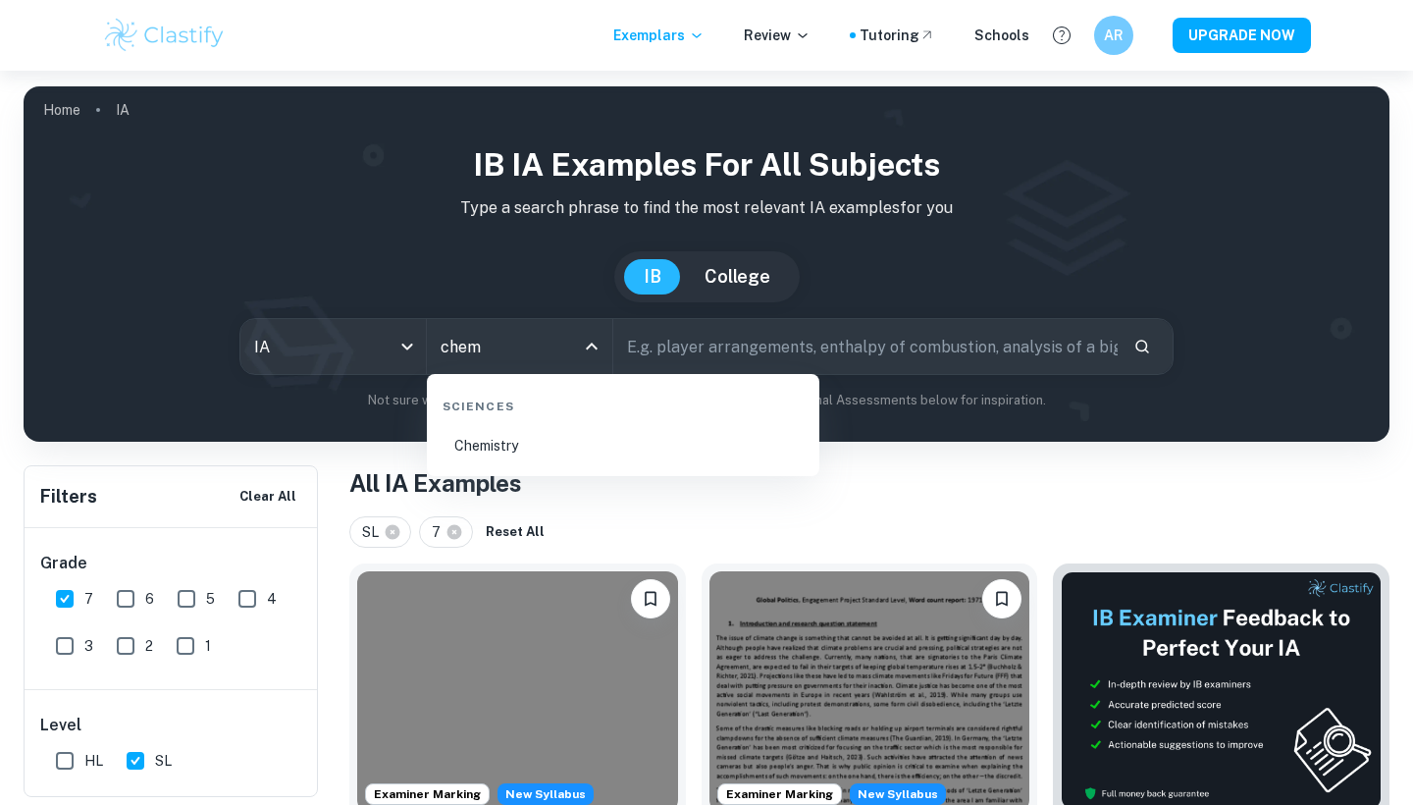
type input "chem"
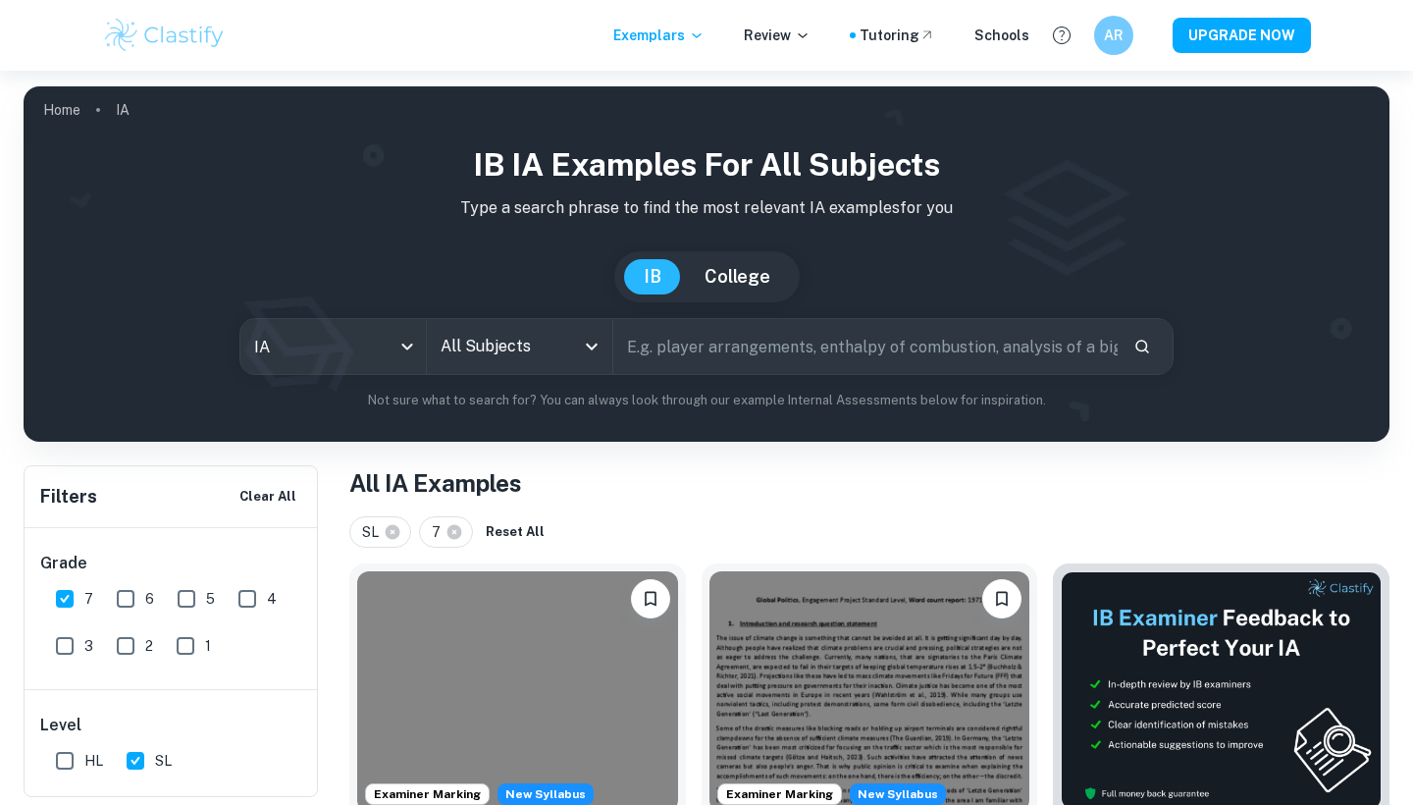
click at [716, 343] on input "text" at bounding box center [865, 346] width 504 height 55
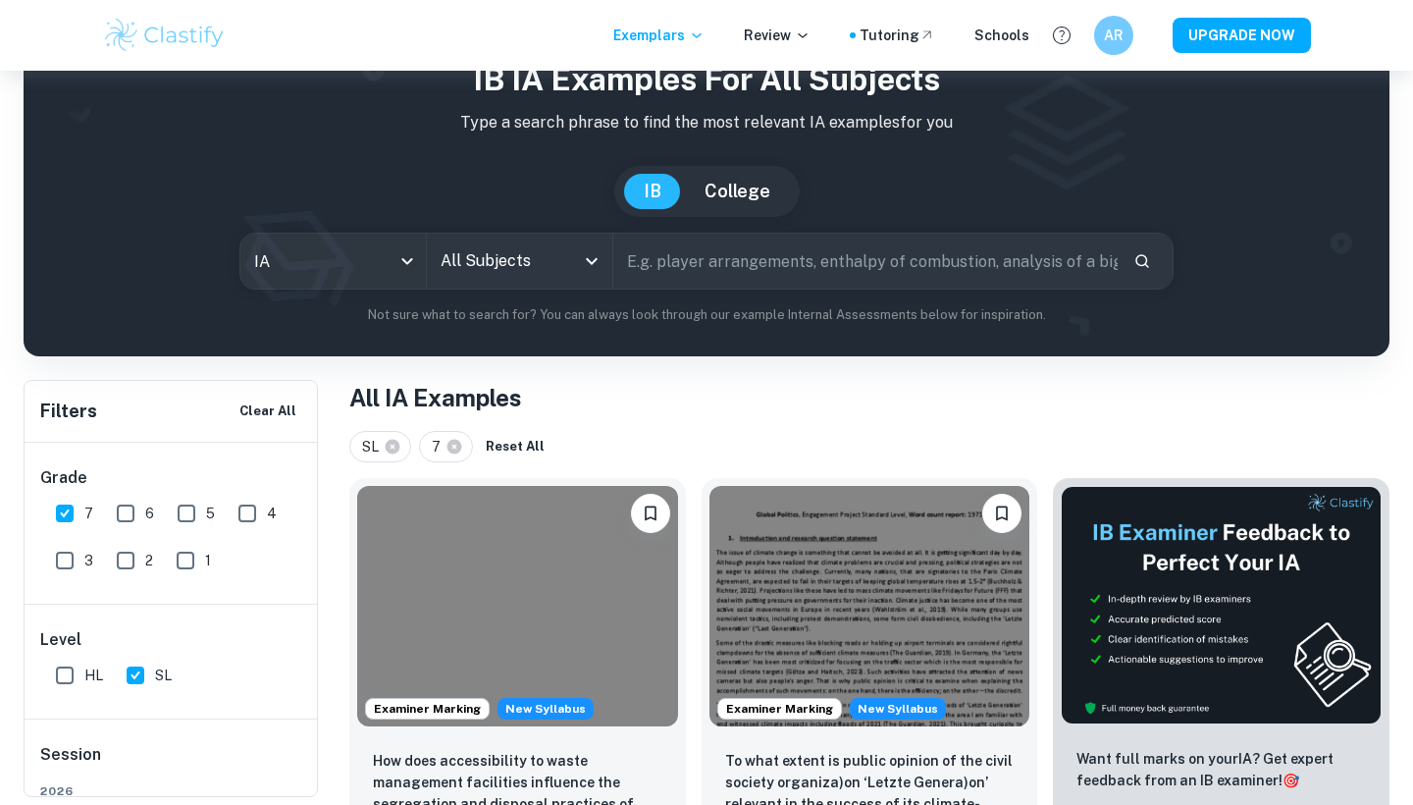
click at [587, 291] on div "IB IA examples for all subjects Type a search phrase to find the most relevant …" at bounding box center [706, 190] width 1335 height 269
click at [577, 287] on div "All Subjects" at bounding box center [519, 261] width 185 height 55
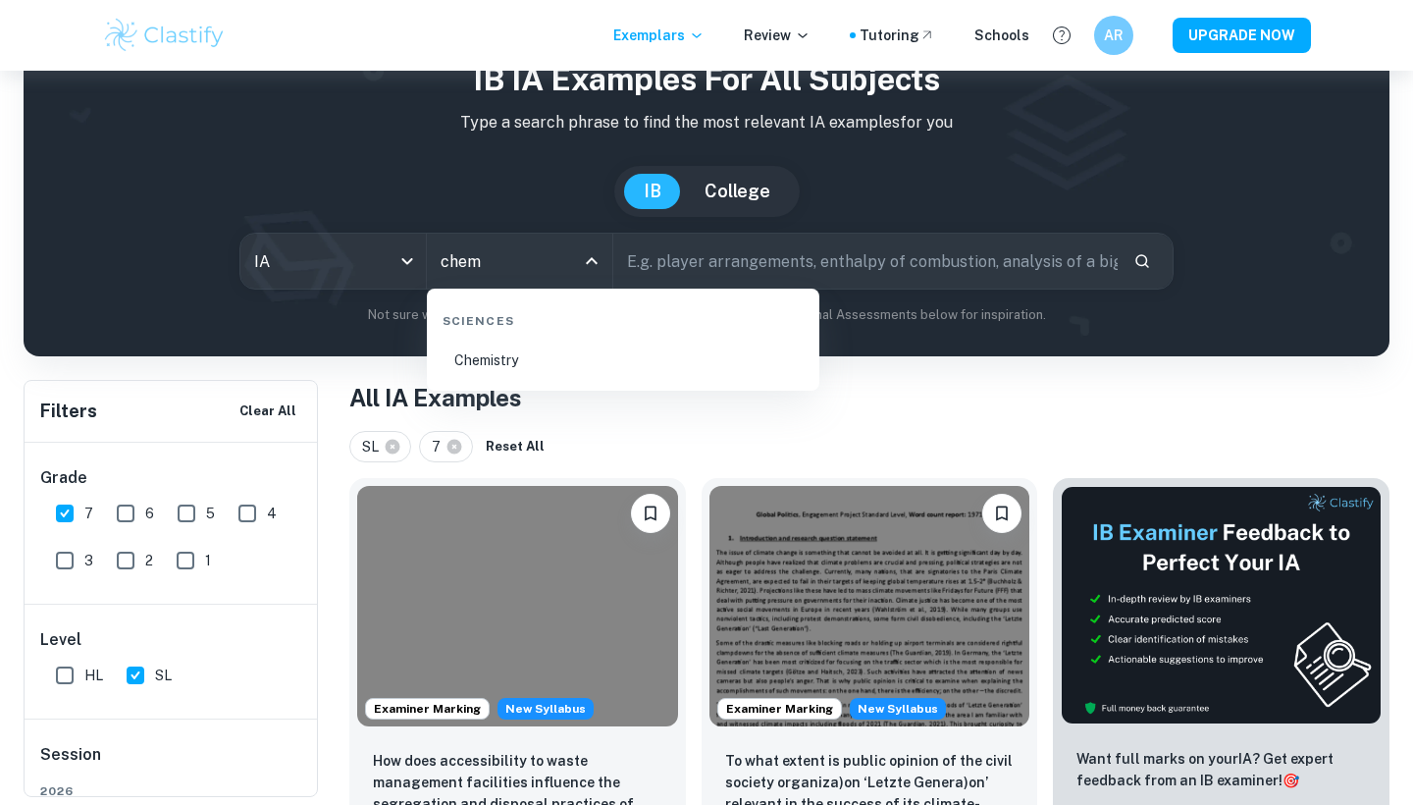
type input "chemi"
click at [534, 369] on li "Chemistry" at bounding box center [623, 360] width 377 height 45
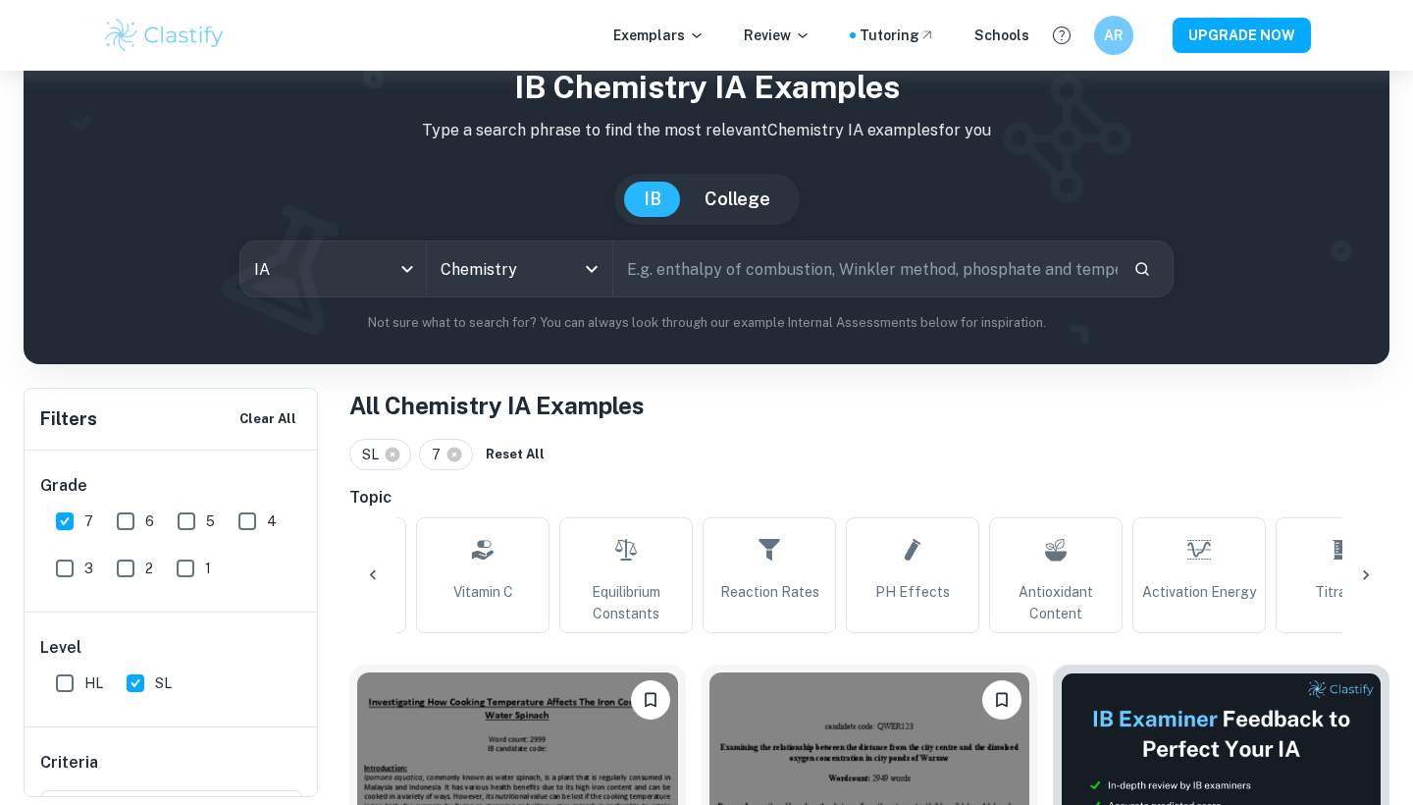
scroll to position [0, 1017]
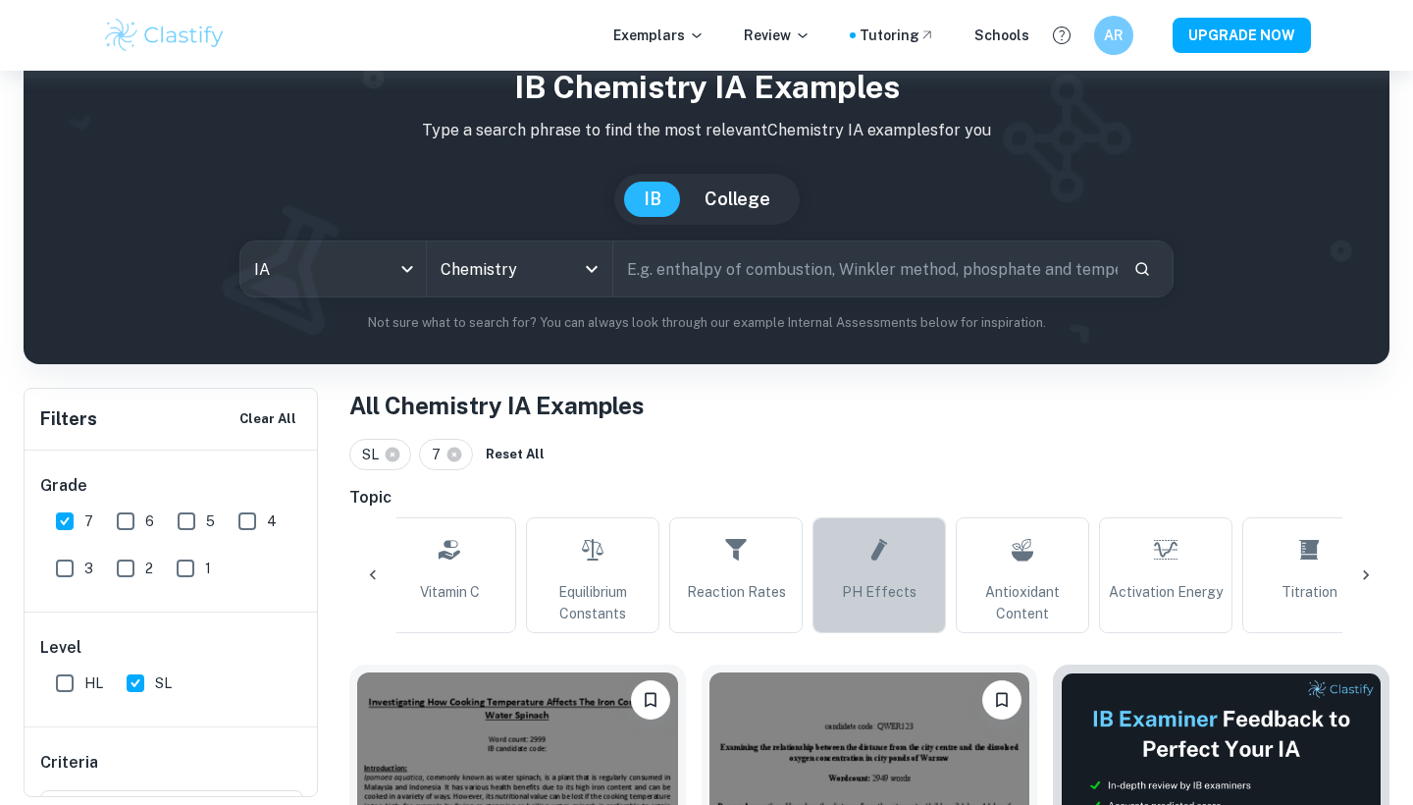
click at [858, 412] on link "pH Effects" at bounding box center [879, 575] width 133 height 116
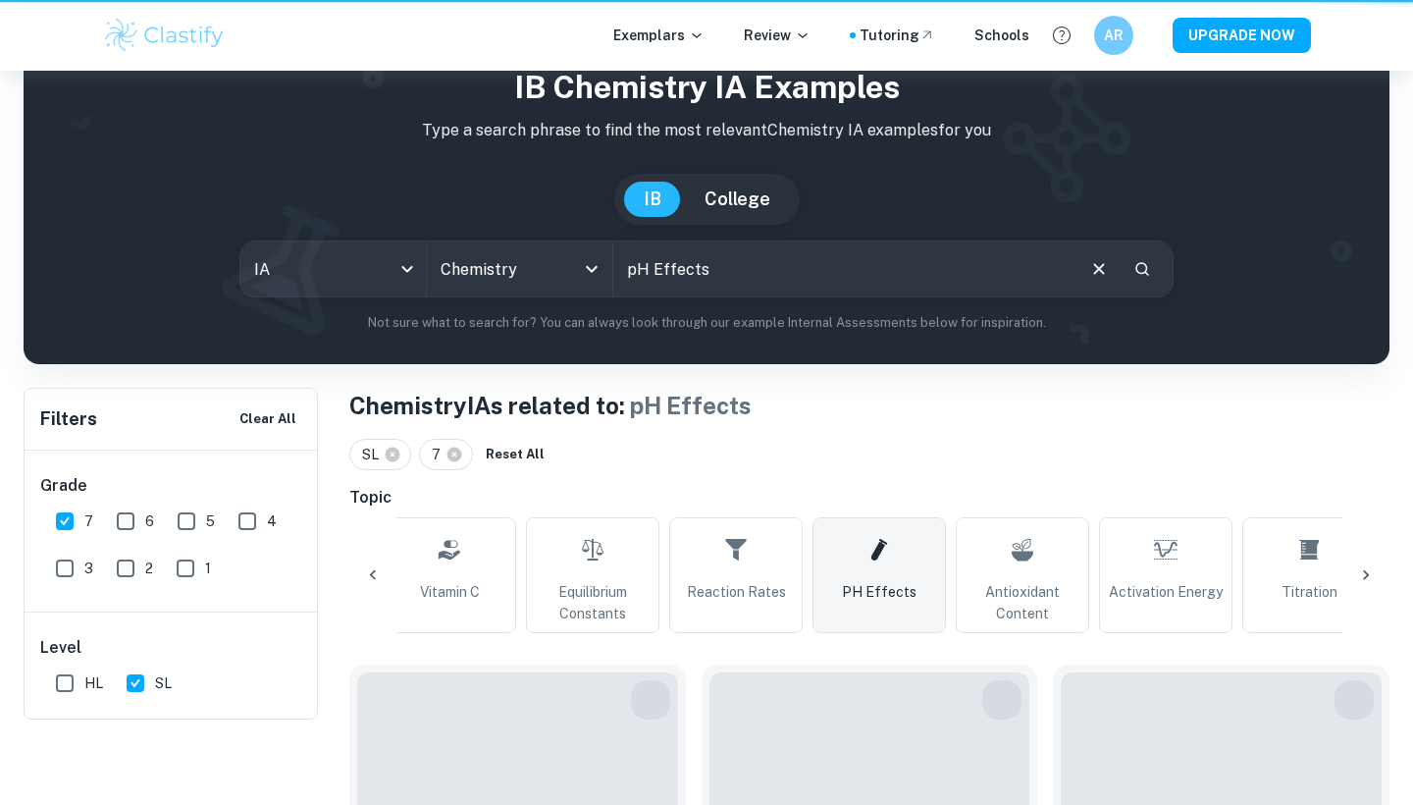
type input "pH Effects"
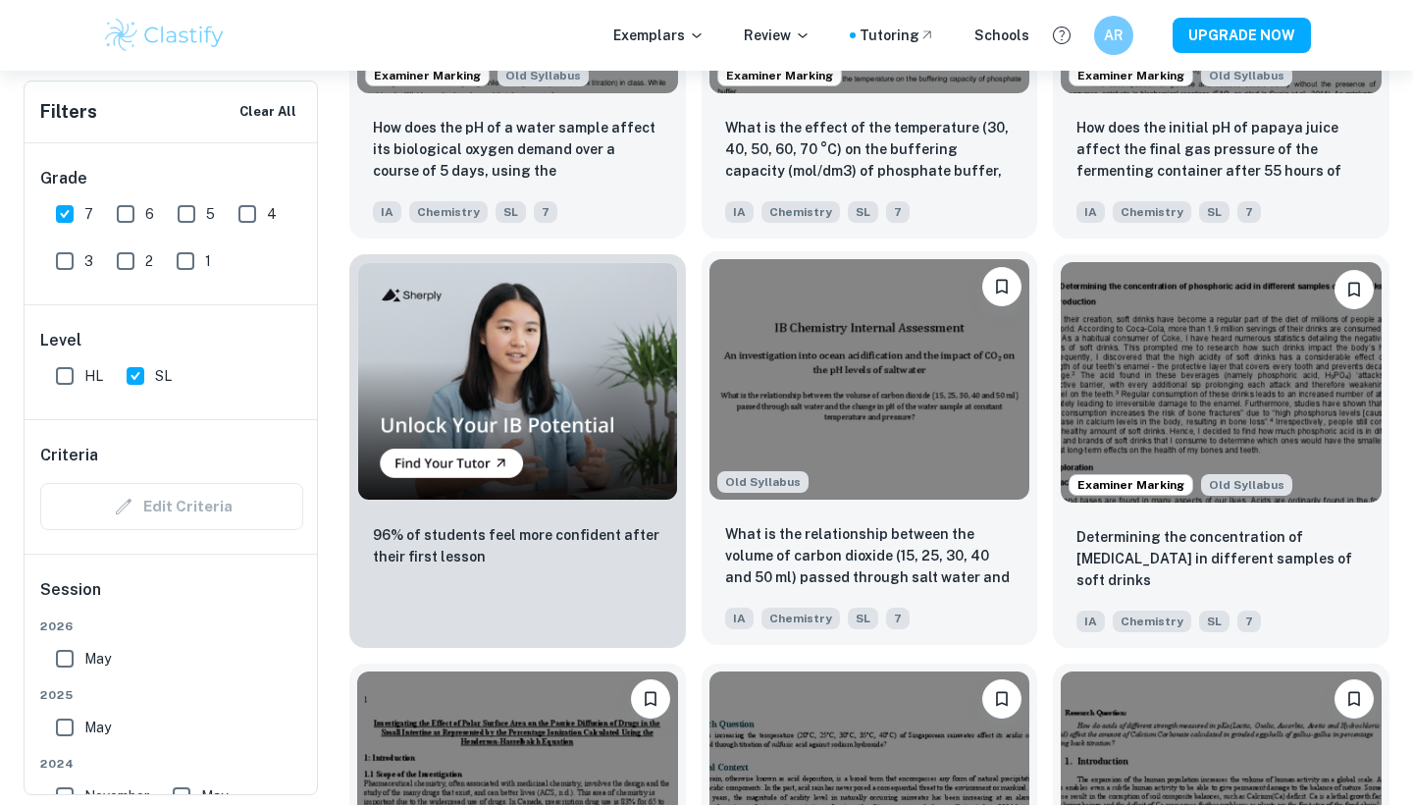
scroll to position [1307, 0]
click at [828, 393] on img at bounding box center [870, 378] width 321 height 240
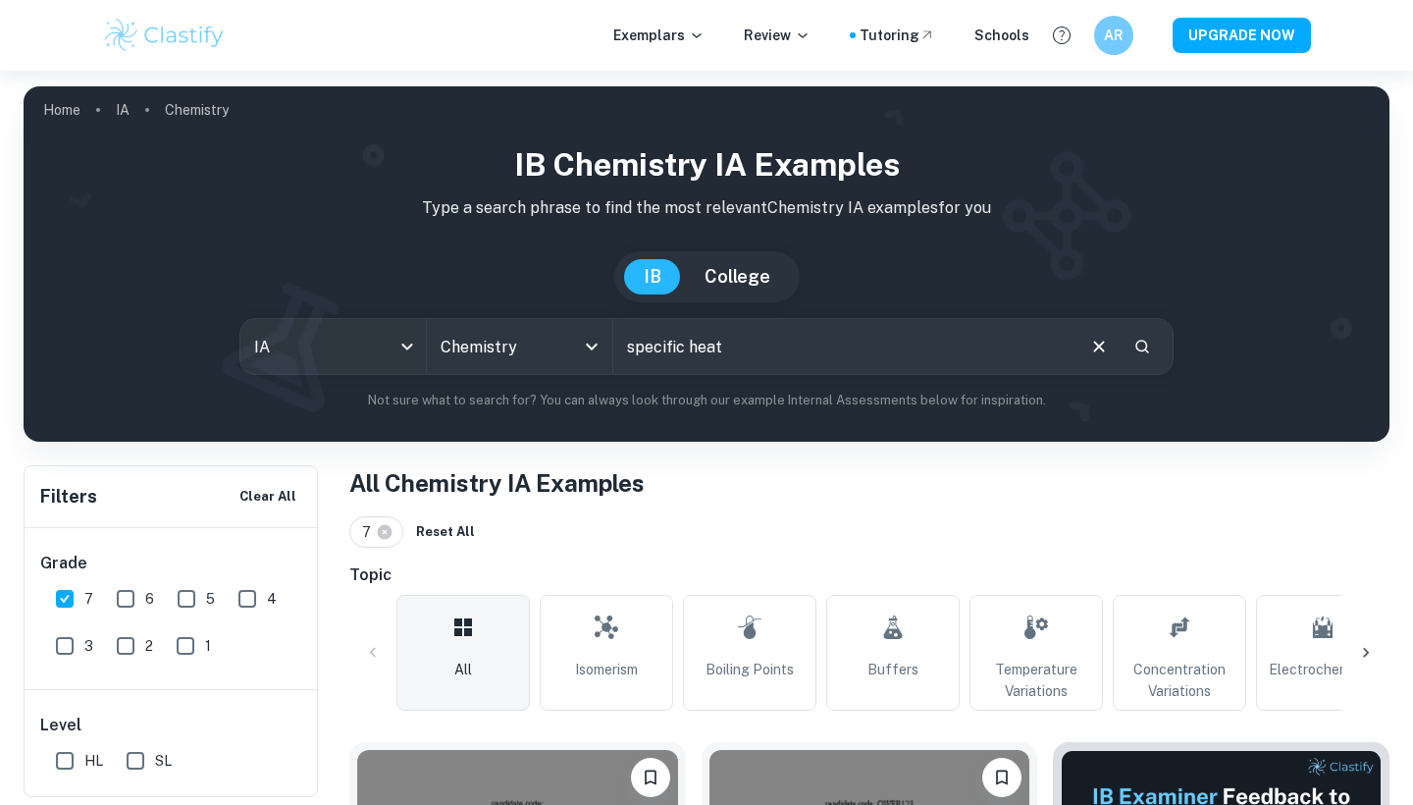
type input "specific heat"
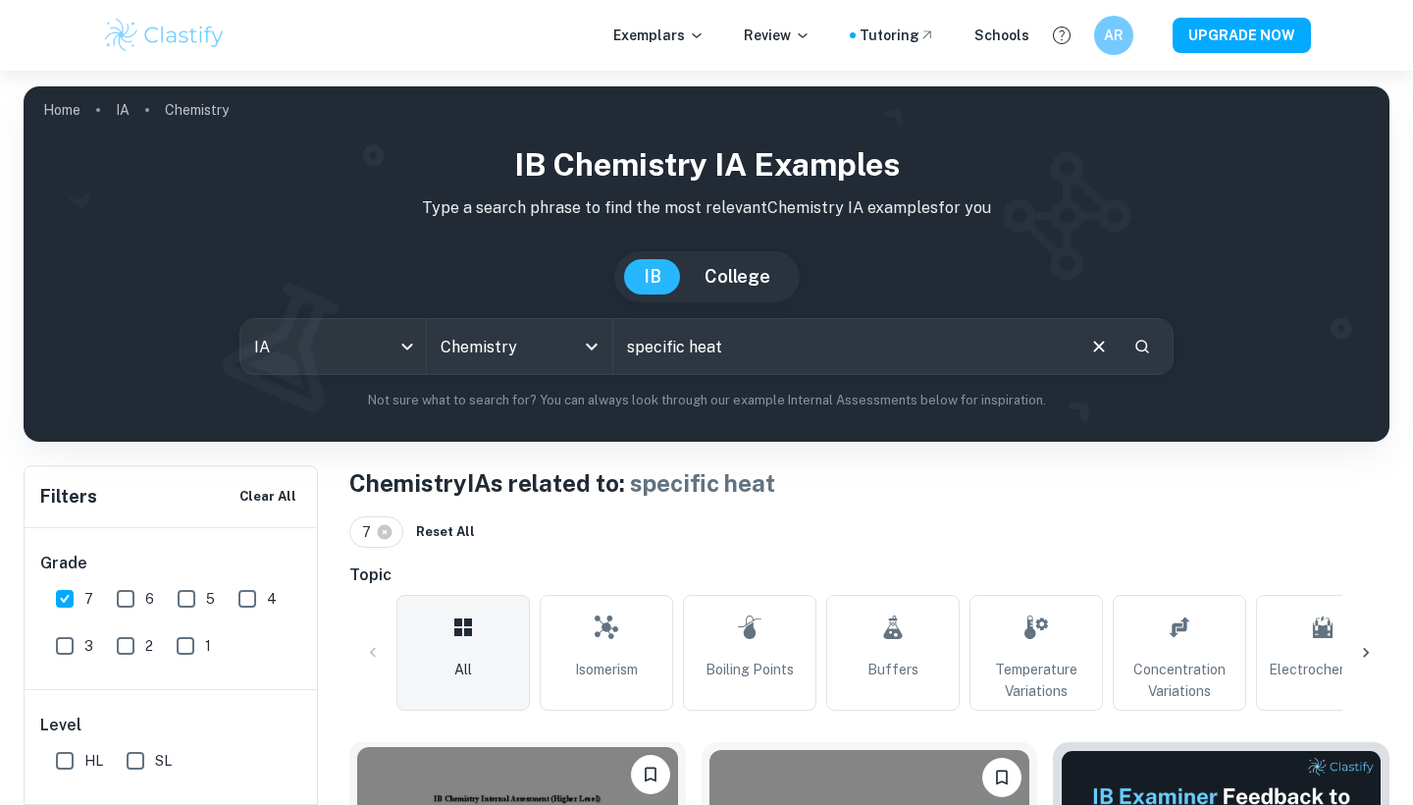
scroll to position [474, 0]
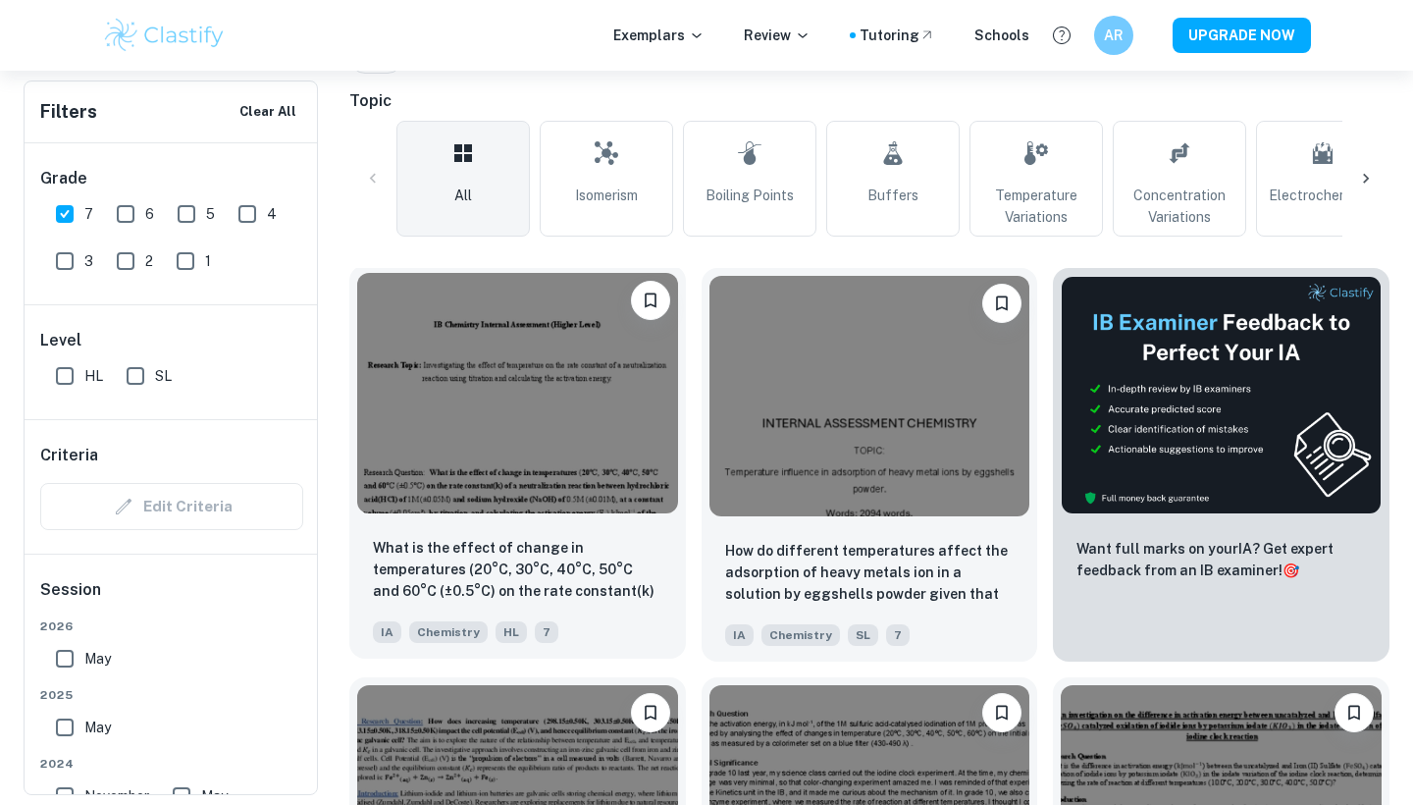
click at [655, 480] on img at bounding box center [517, 393] width 321 height 240
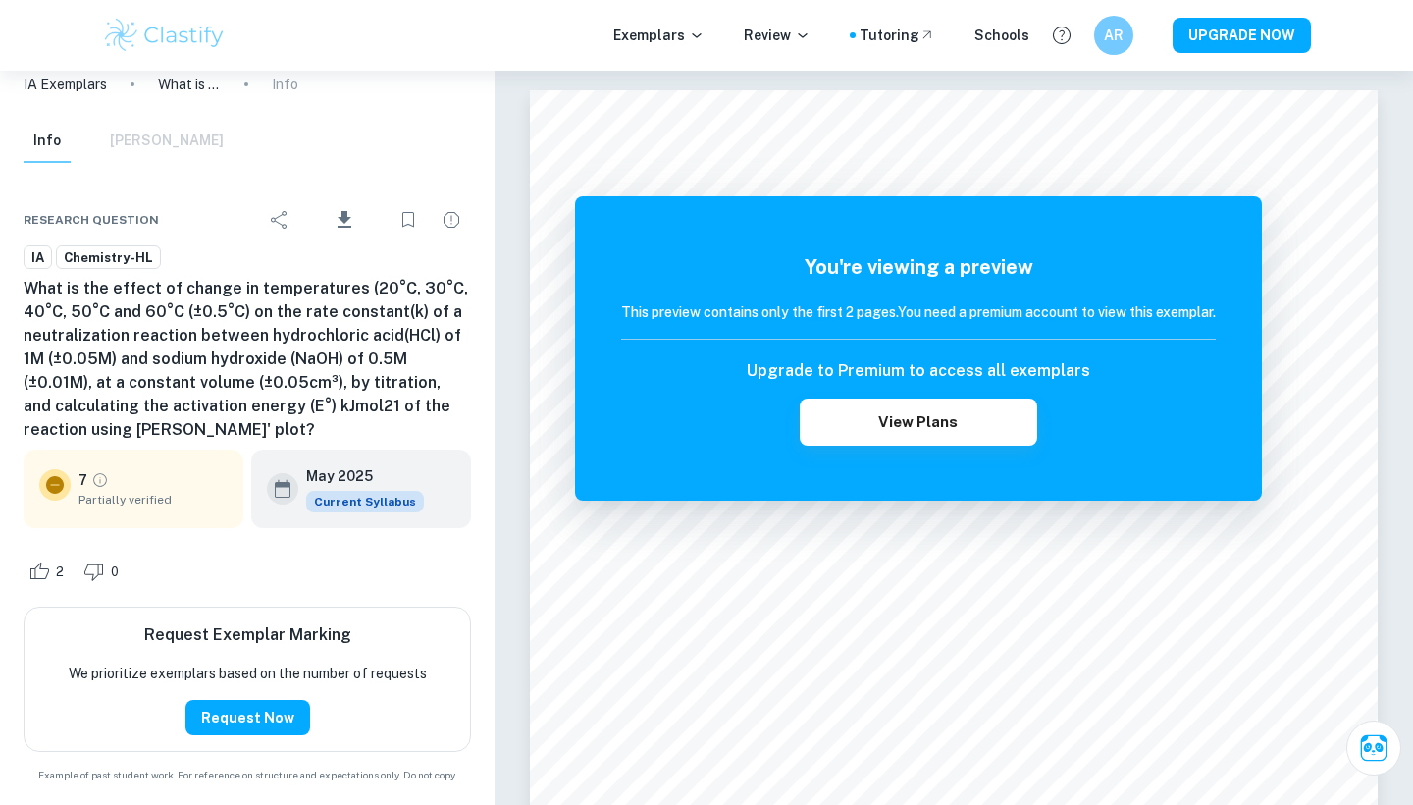
click at [164, 32] on img at bounding box center [164, 35] width 125 height 39
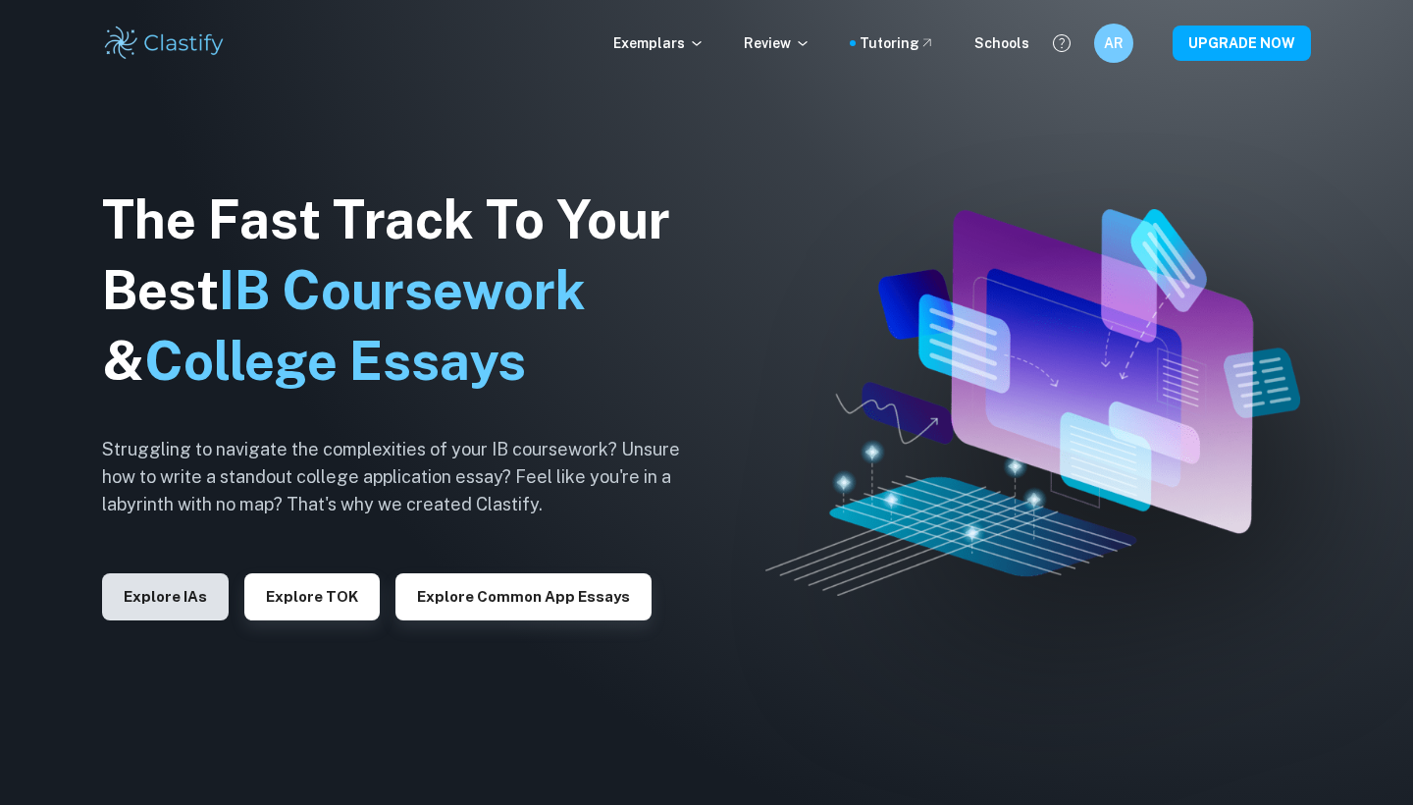
click at [156, 593] on button "Explore IAs" at bounding box center [165, 596] width 127 height 47
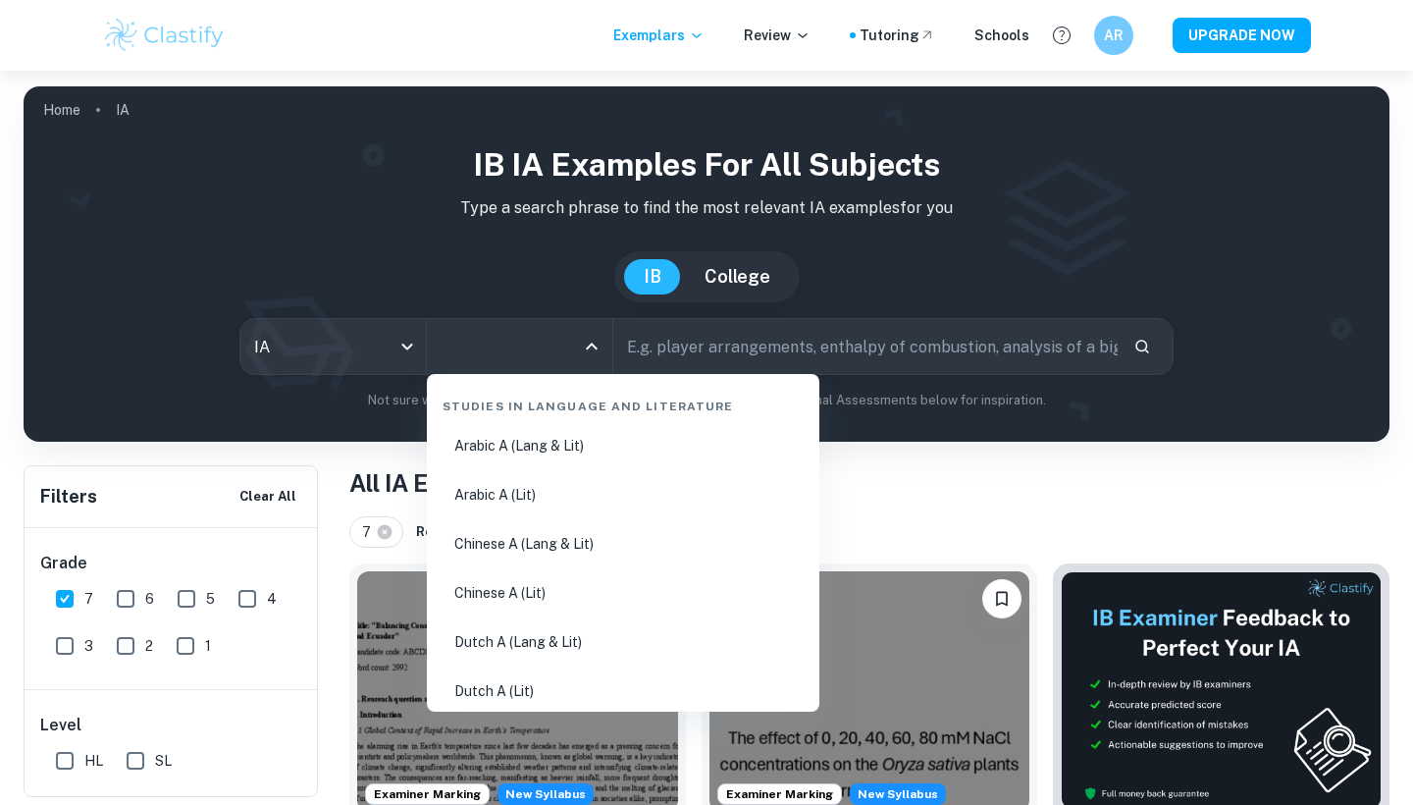
click at [529, 351] on input "All Subjects" at bounding box center [505, 346] width 138 height 37
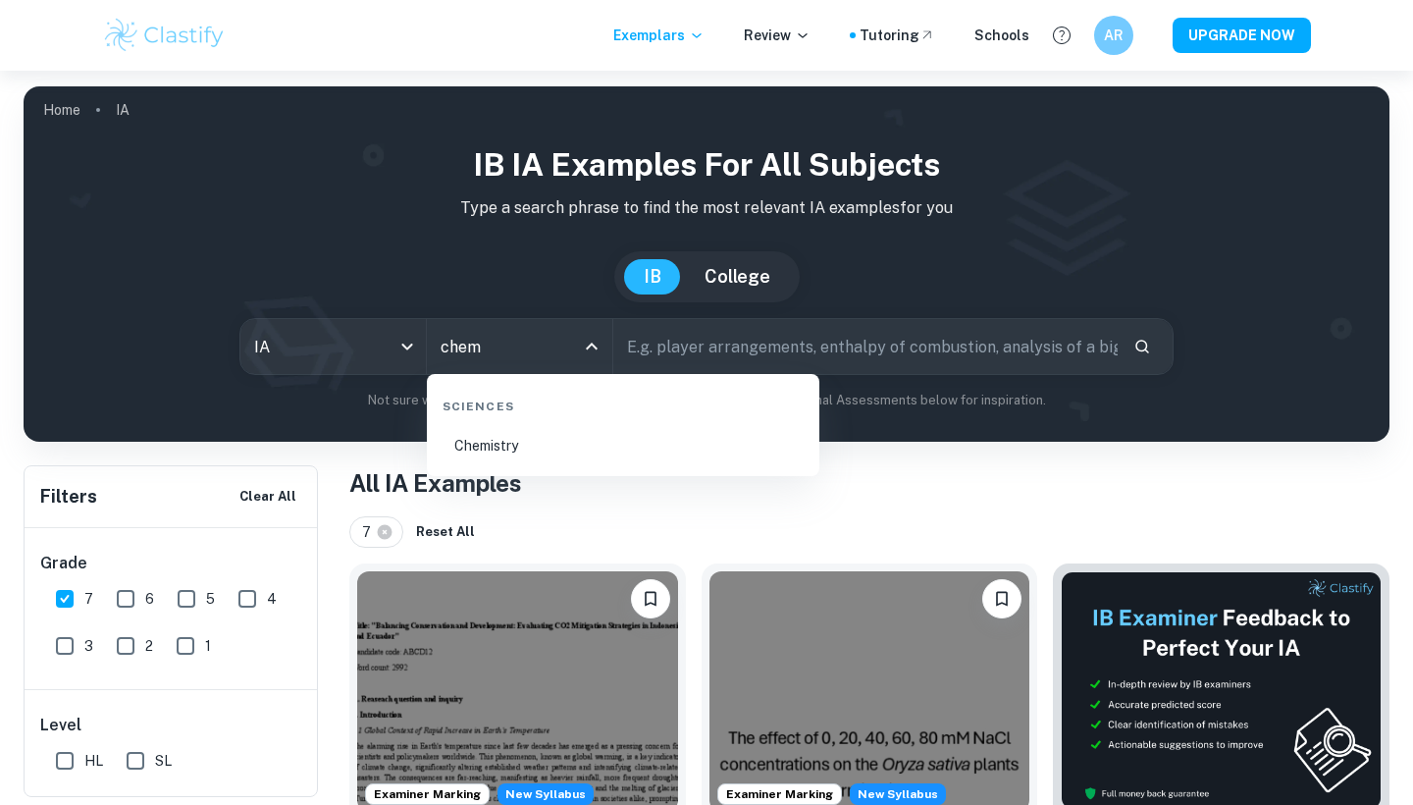
type input "chemi"
click at [544, 439] on li "Chemistry" at bounding box center [623, 445] width 377 height 45
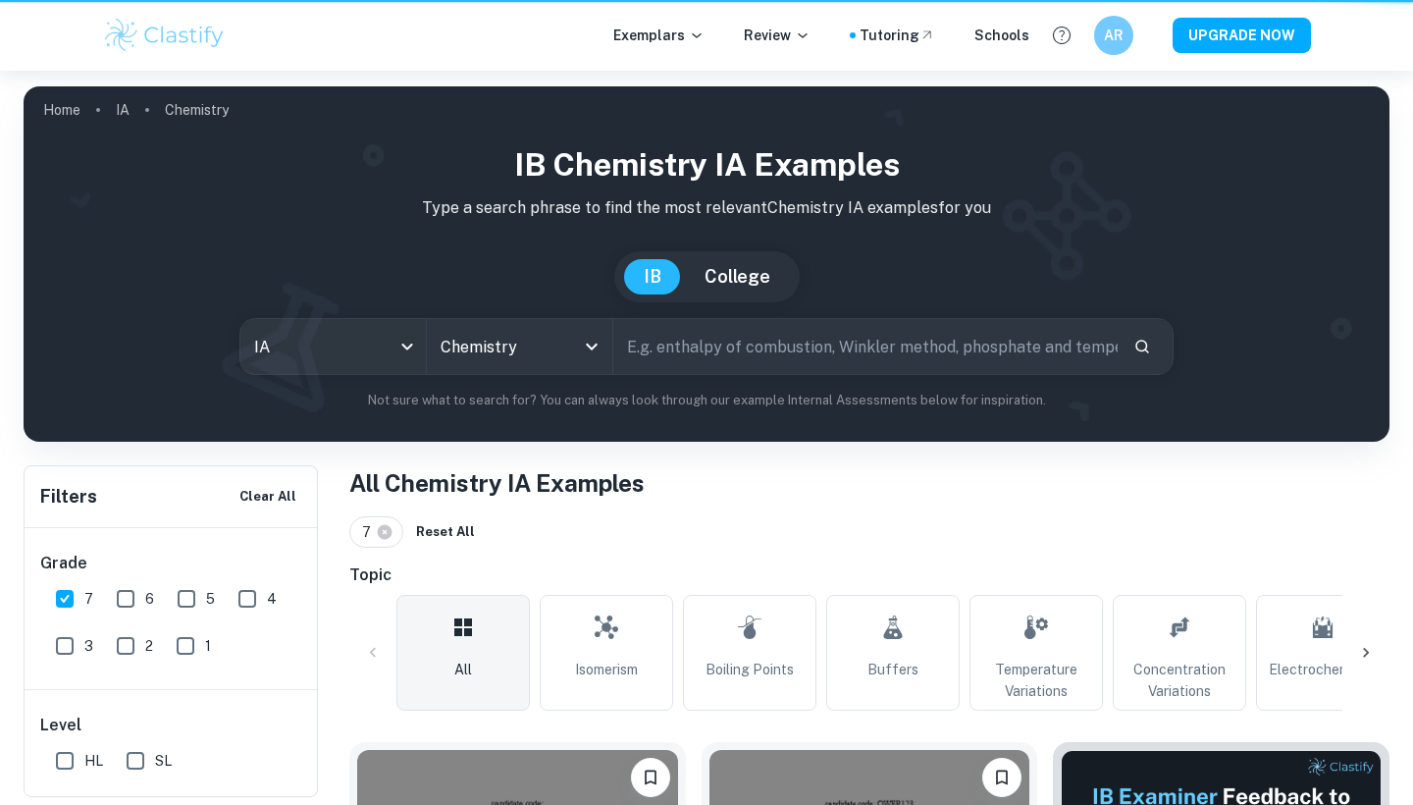
click at [654, 344] on input "text" at bounding box center [865, 346] width 504 height 55
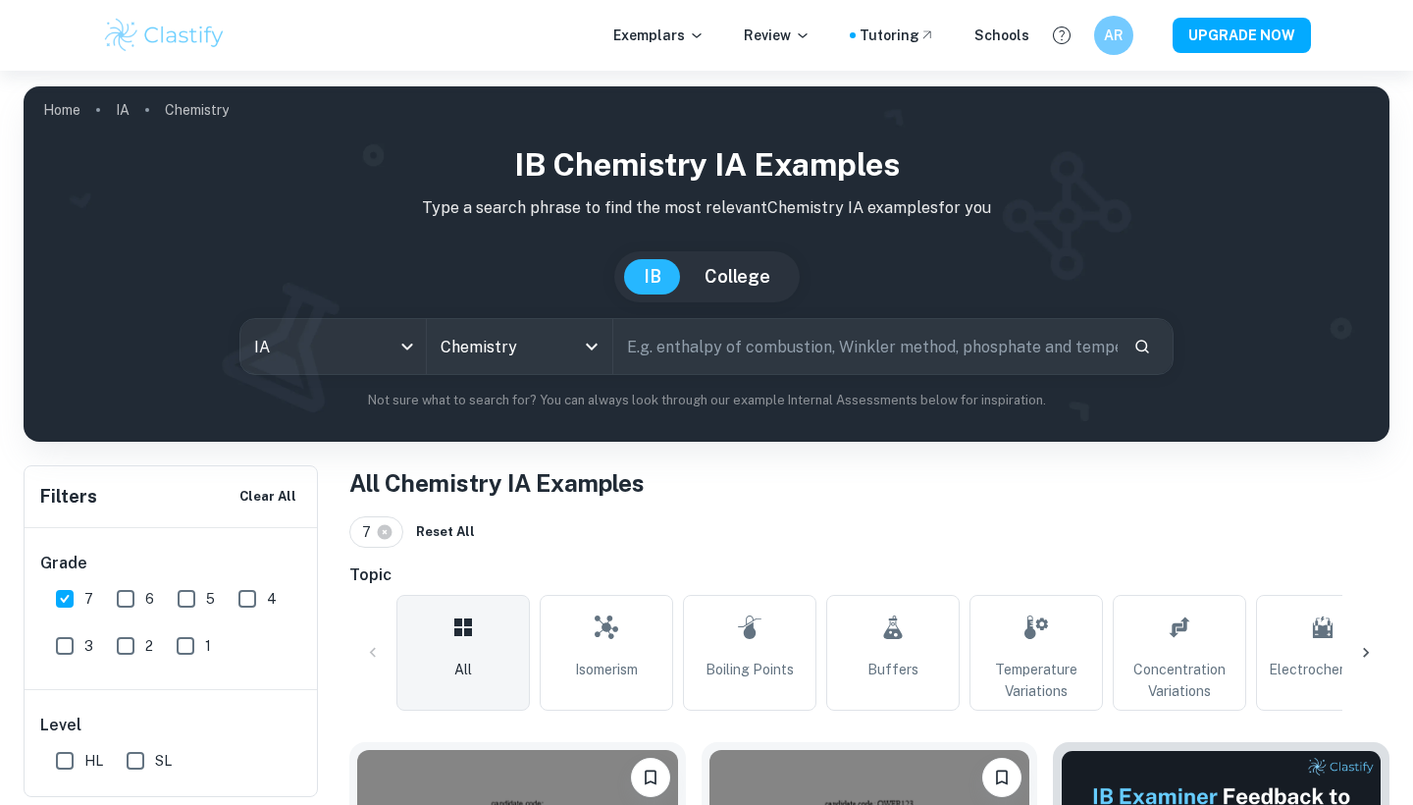
paste input "i will present you 3 graphique that illustrates my 3 different certificates, i …"
type input "r"
drag, startPoint x: 1062, startPoint y: 343, endPoint x: 588, endPoint y: 330, distance: 474.2
click at [588, 330] on div "IA ia All Subjects Chemistry All Subjects r ​" at bounding box center [706, 346] width 934 height 57
drag, startPoint x: 675, startPoint y: 351, endPoint x: 579, endPoint y: 351, distance: 96.2
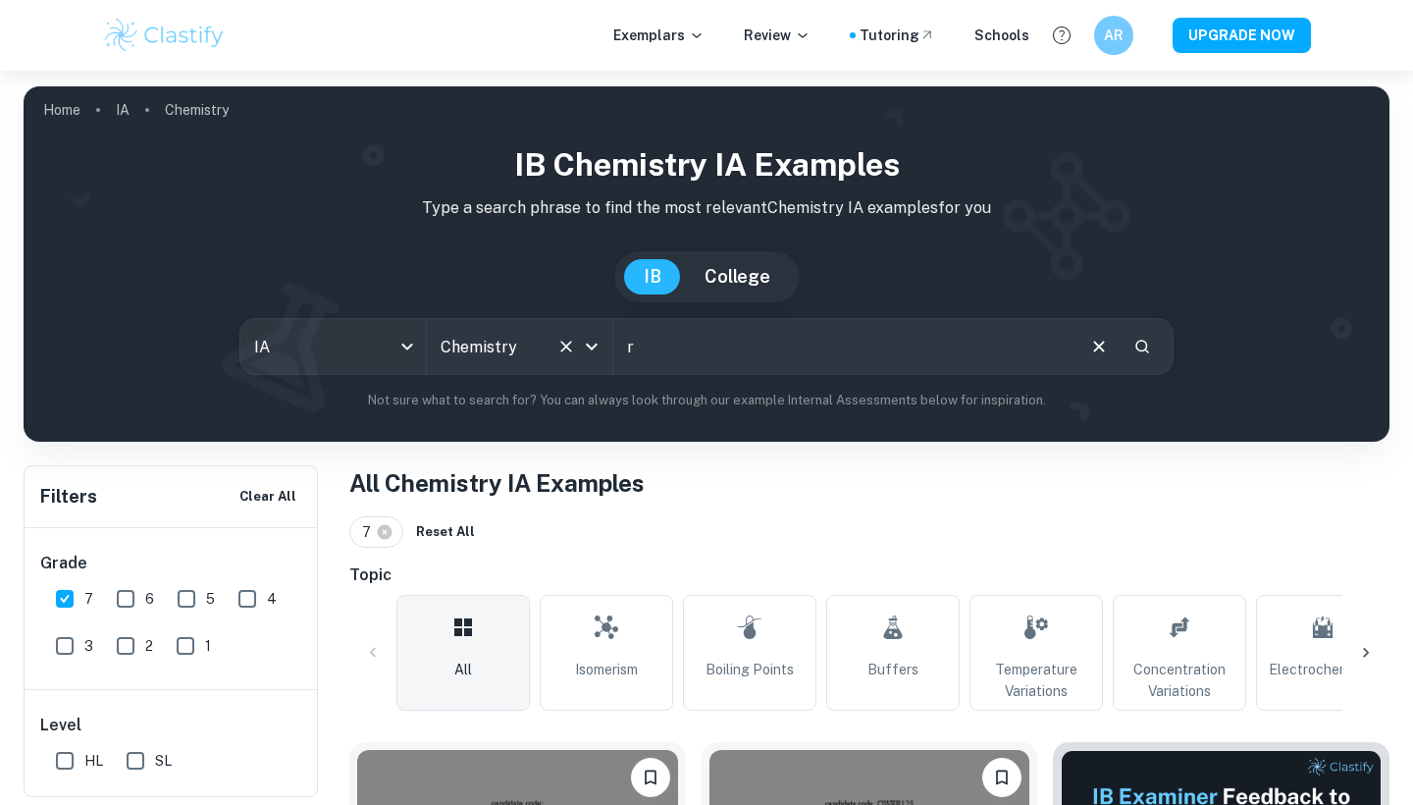
click at [579, 351] on div "IA ia All Subjects Chemistry All Subjects r ​" at bounding box center [706, 346] width 934 height 57
type input "heat capacity"
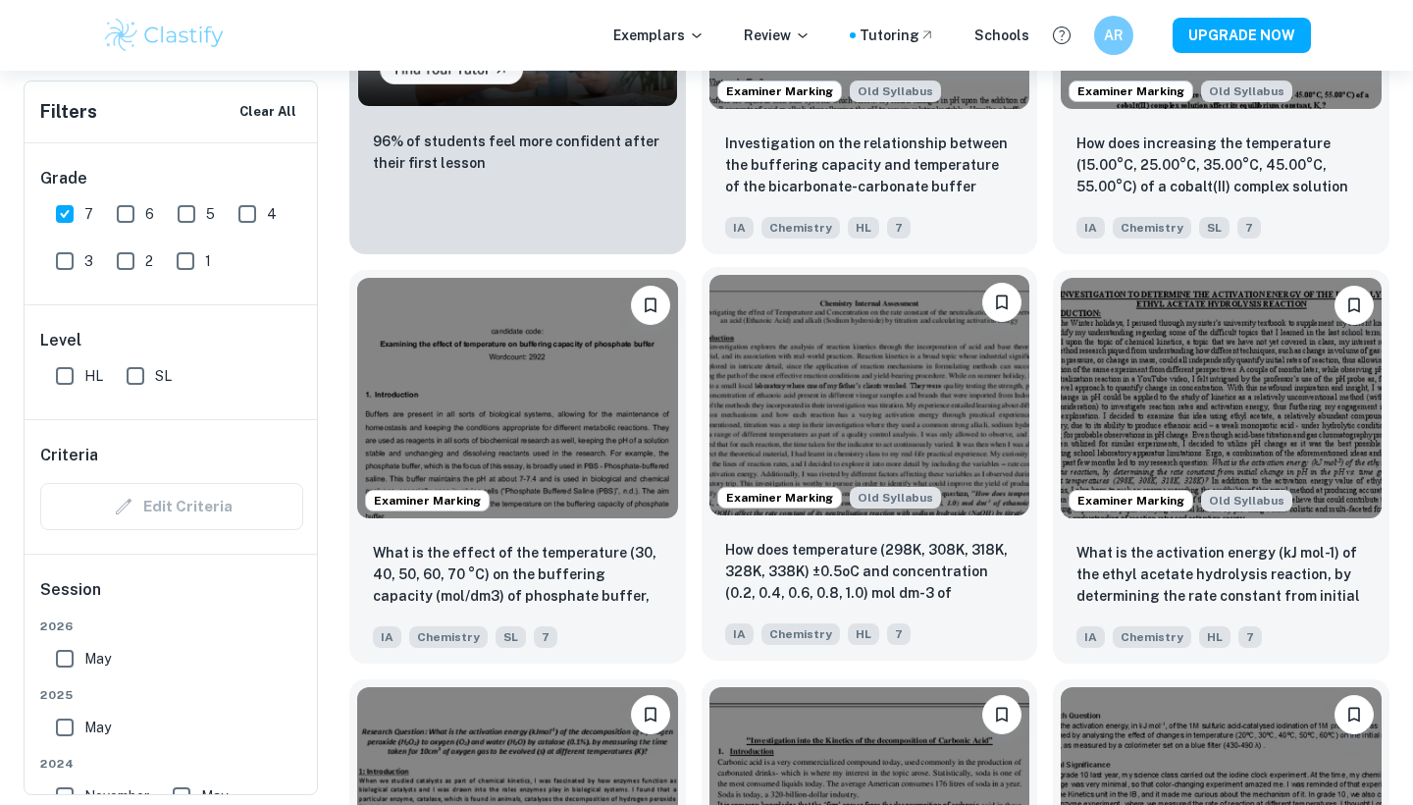
scroll to position [1806, 0]
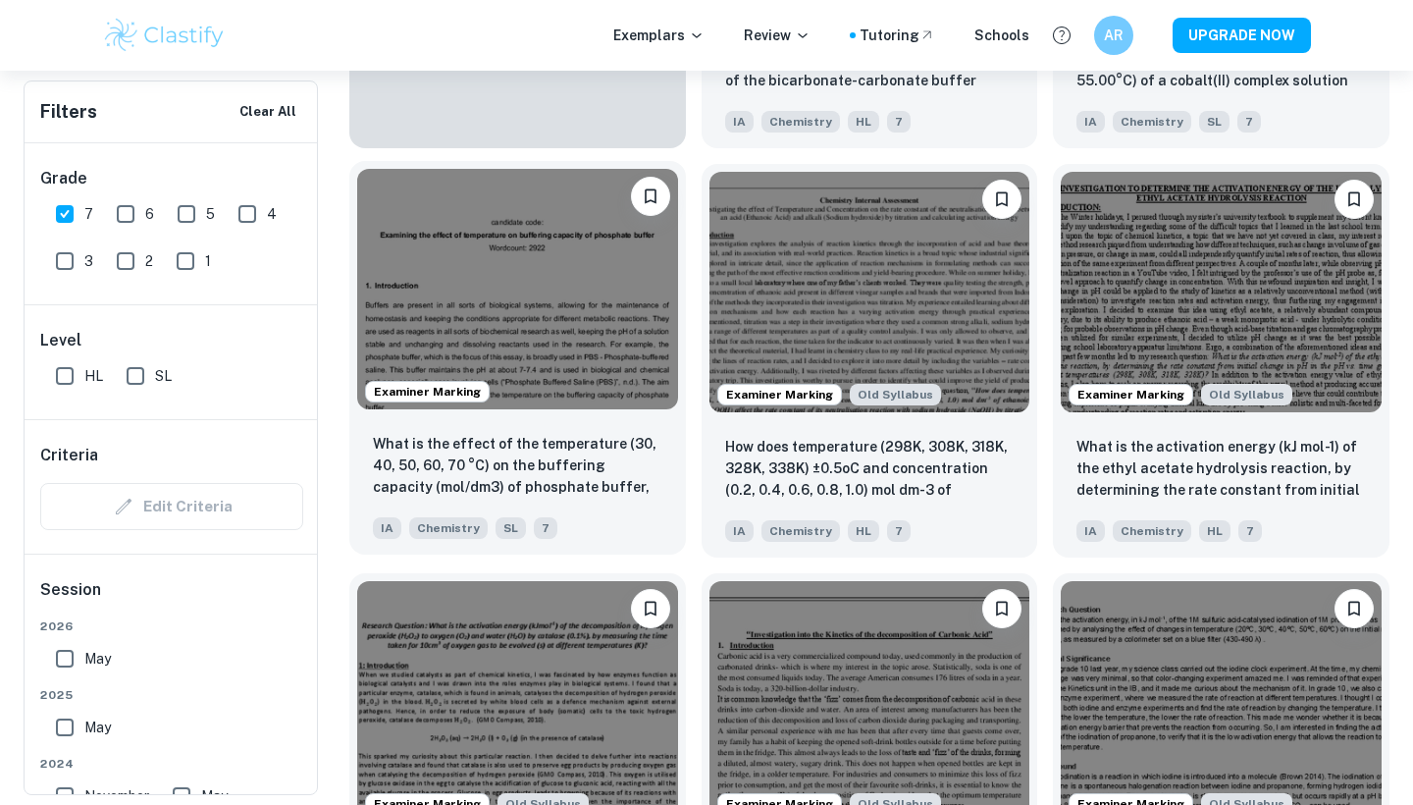
click at [539, 340] on img at bounding box center [517, 289] width 321 height 240
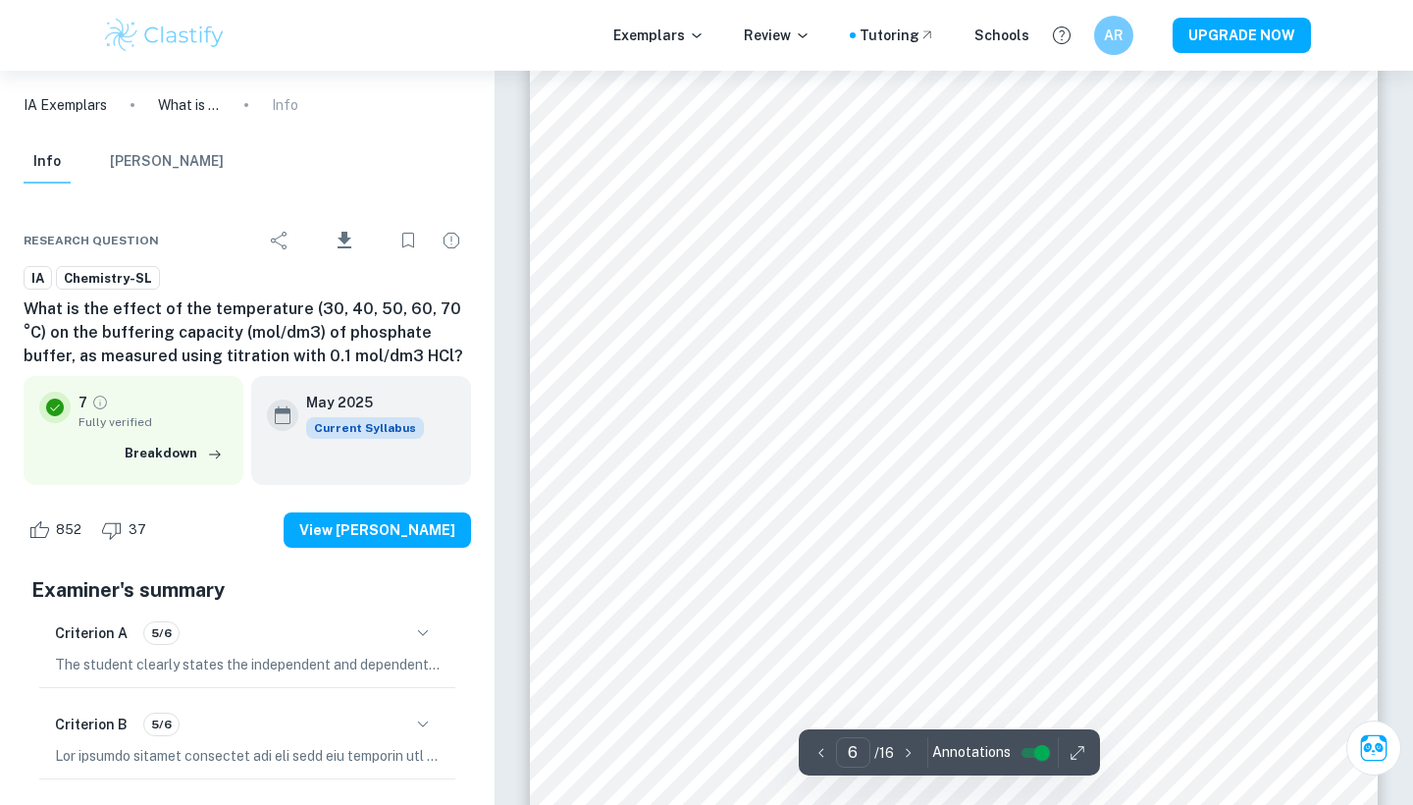
scroll to position [1806, 0]
type input "2"
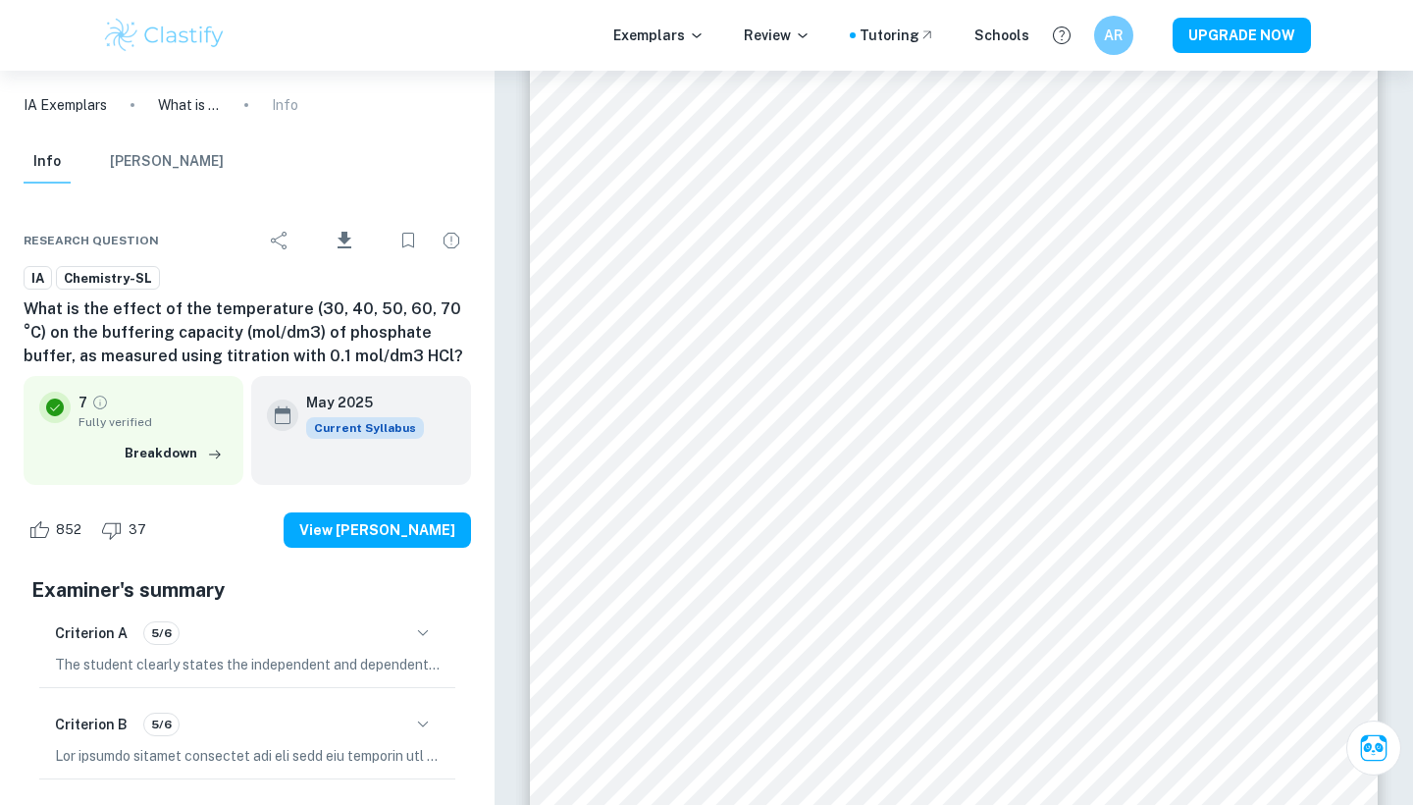
click at [163, 50] on img at bounding box center [164, 35] width 125 height 39
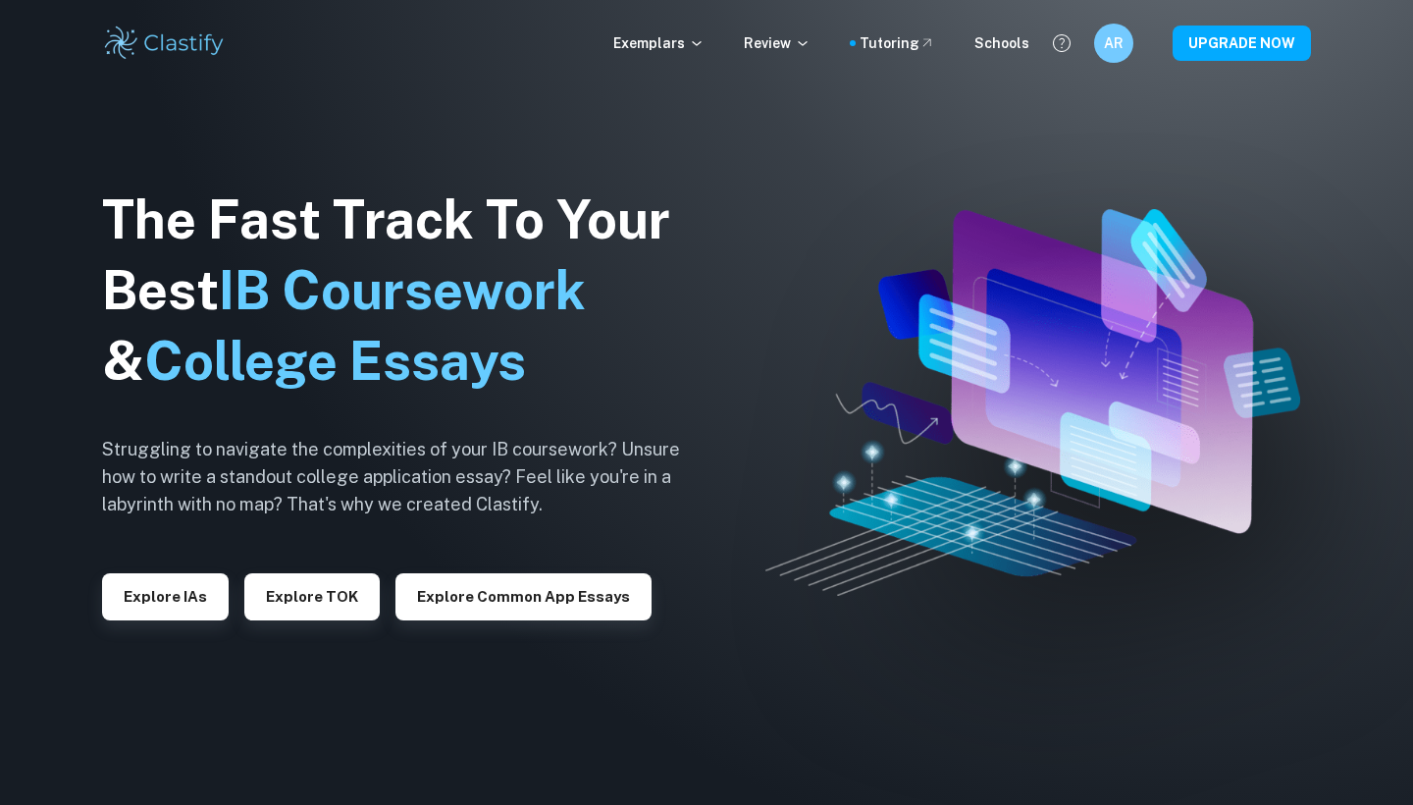
click at [168, 570] on div "Explore IAs" at bounding box center [165, 588] width 127 height 63
click at [174, 587] on button "Explore IAs" at bounding box center [165, 596] width 127 height 47
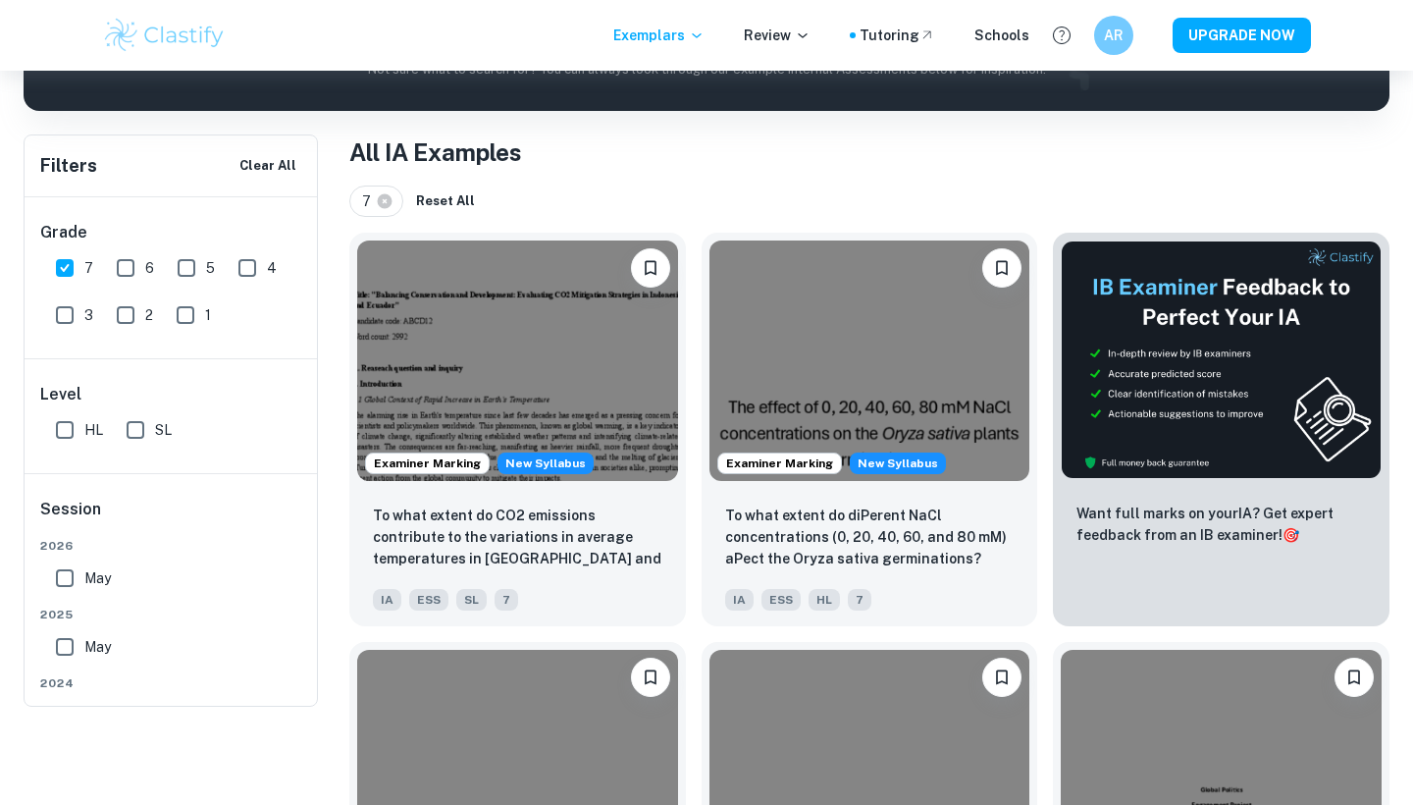
scroll to position [240, 0]
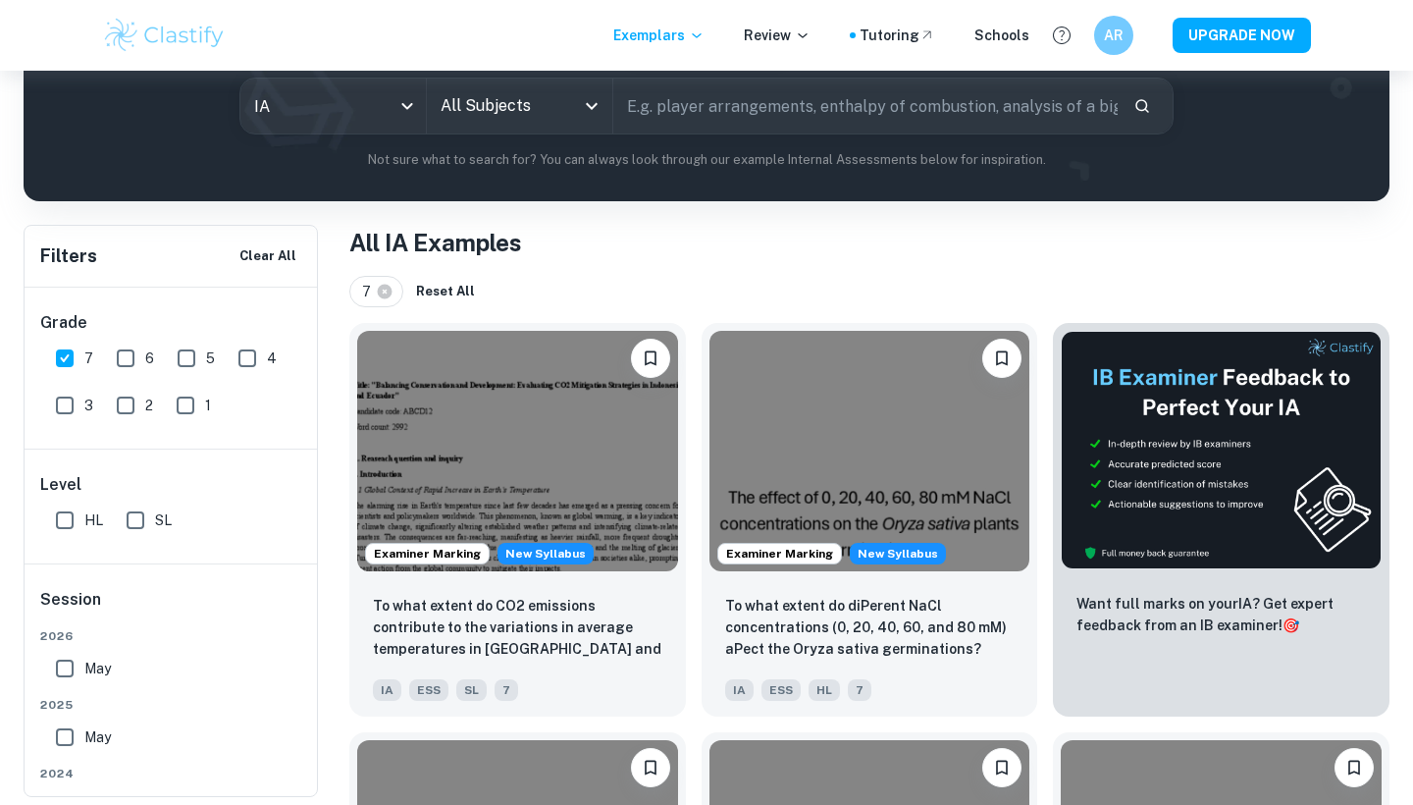
click at [679, 126] on input "text" at bounding box center [865, 106] width 504 height 55
type input "chemistry"
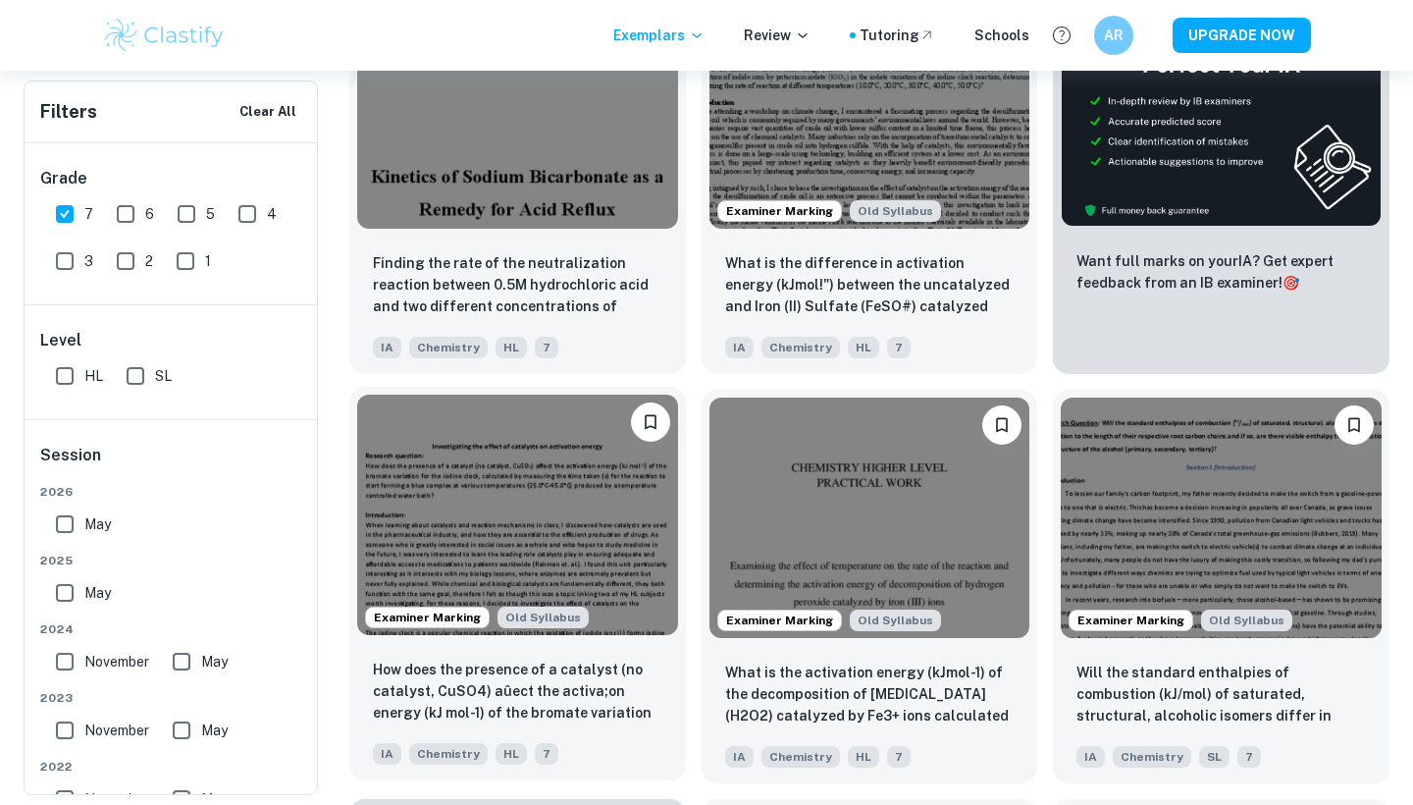
scroll to position [585, 0]
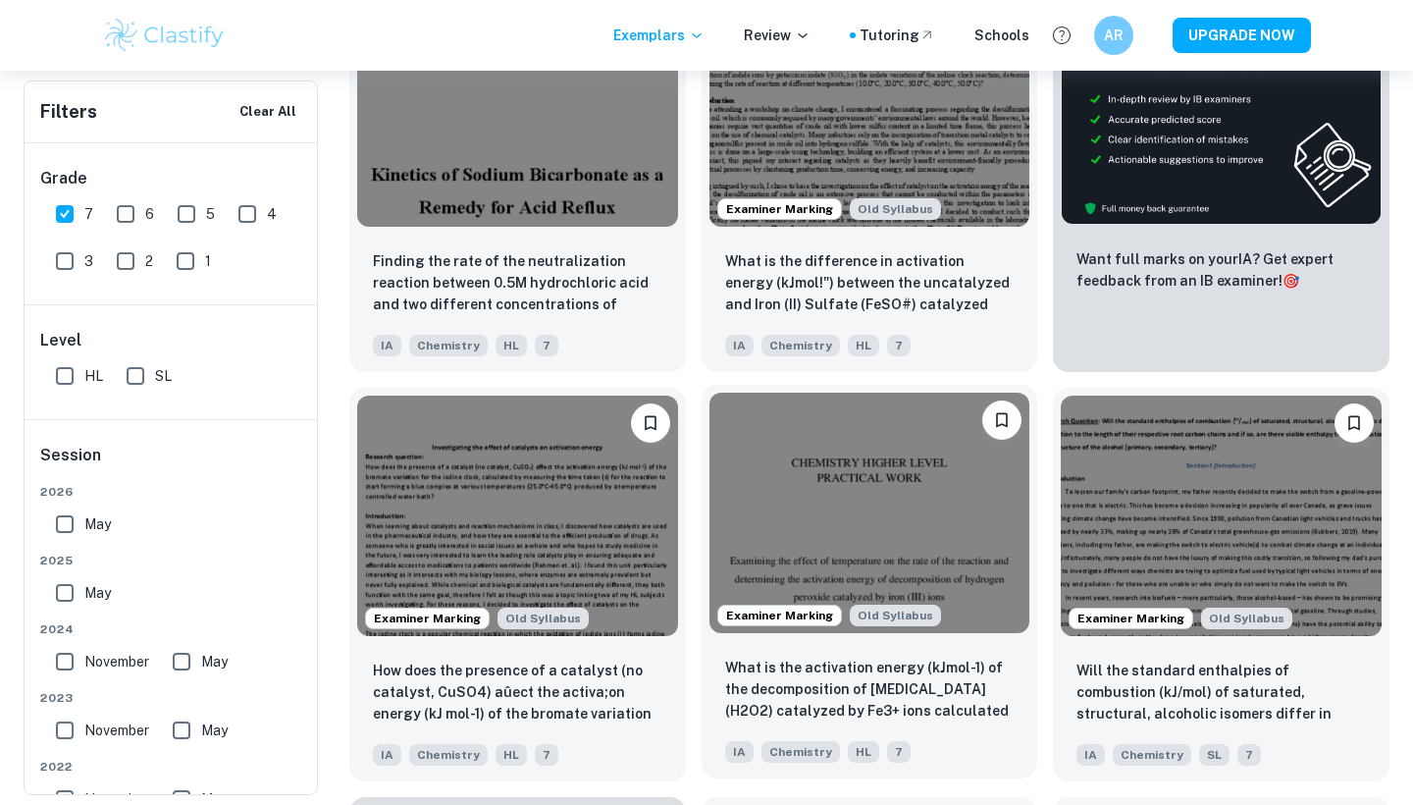
click at [832, 560] on img at bounding box center [870, 513] width 321 height 240
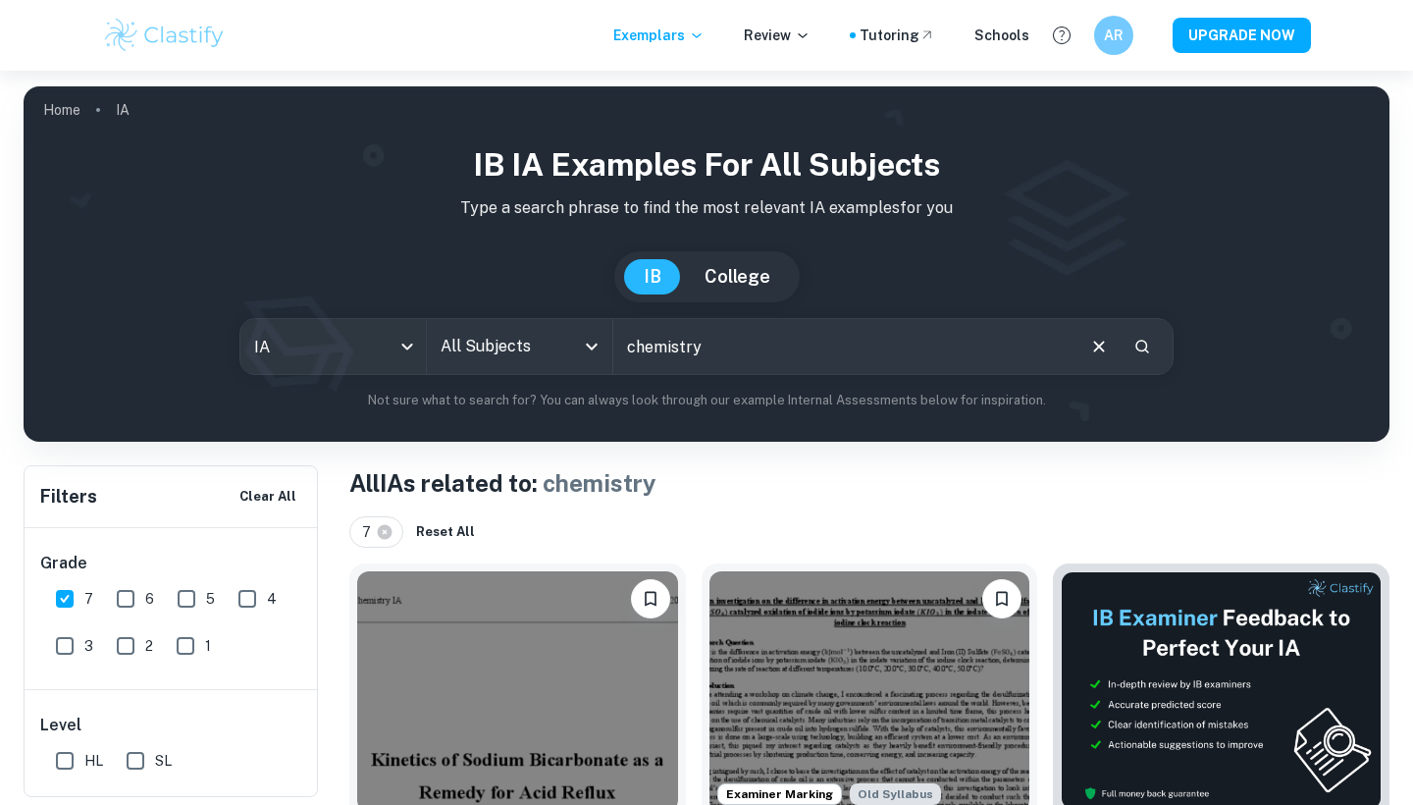
click at [560, 300] on div "IB College" at bounding box center [706, 276] width 1335 height 51
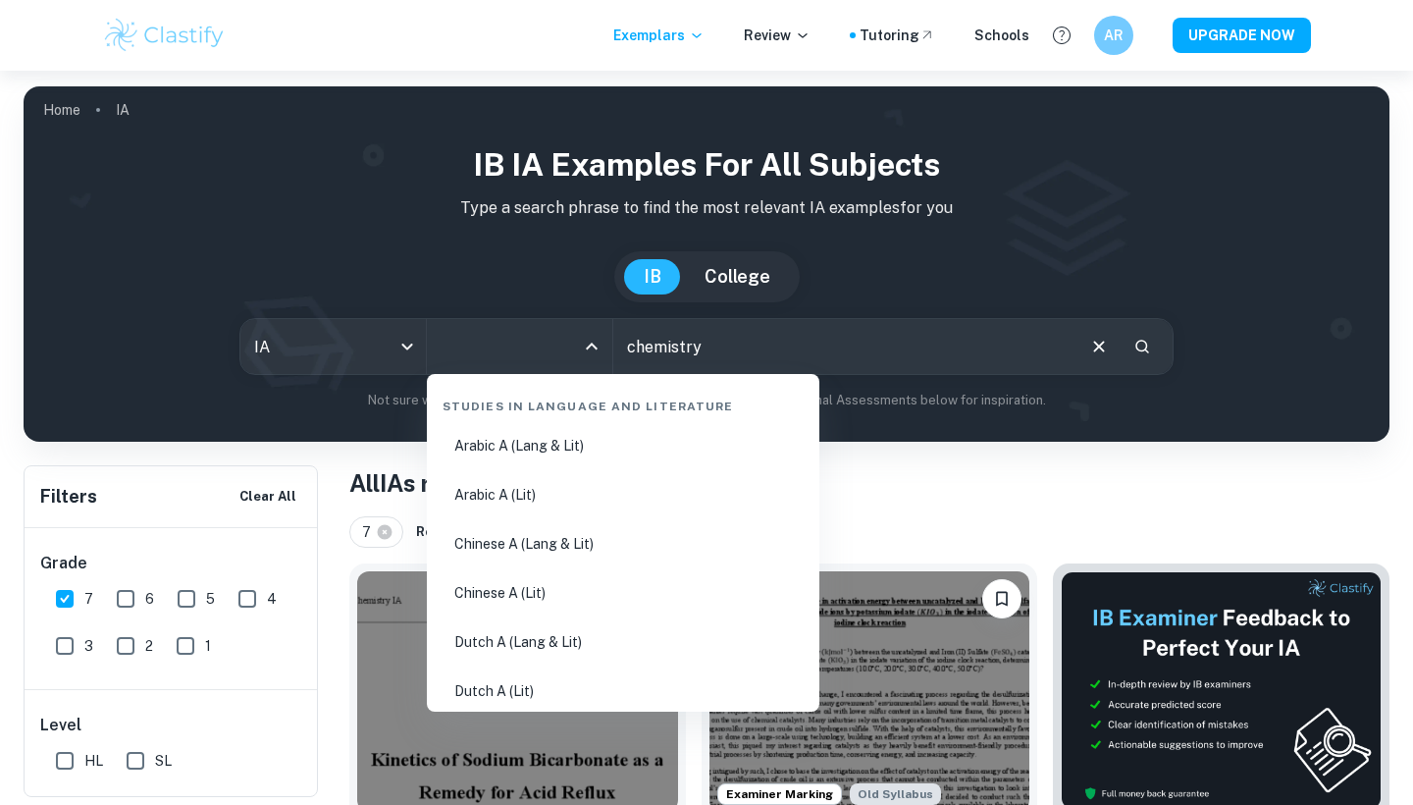
click at [560, 360] on input "All Subjects" at bounding box center [505, 346] width 138 height 37
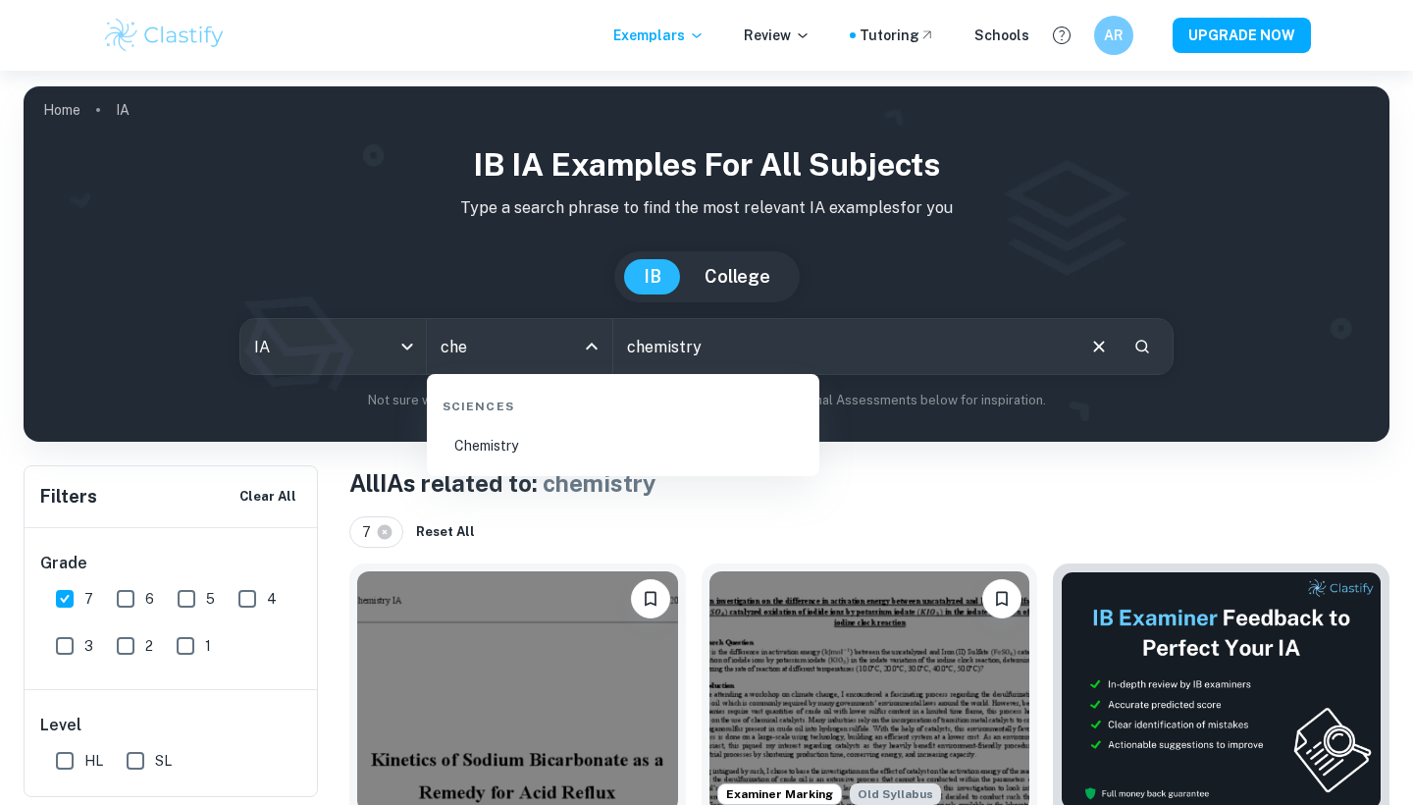
type input "chem"
click at [527, 449] on li "Chemistry" at bounding box center [623, 445] width 377 height 45
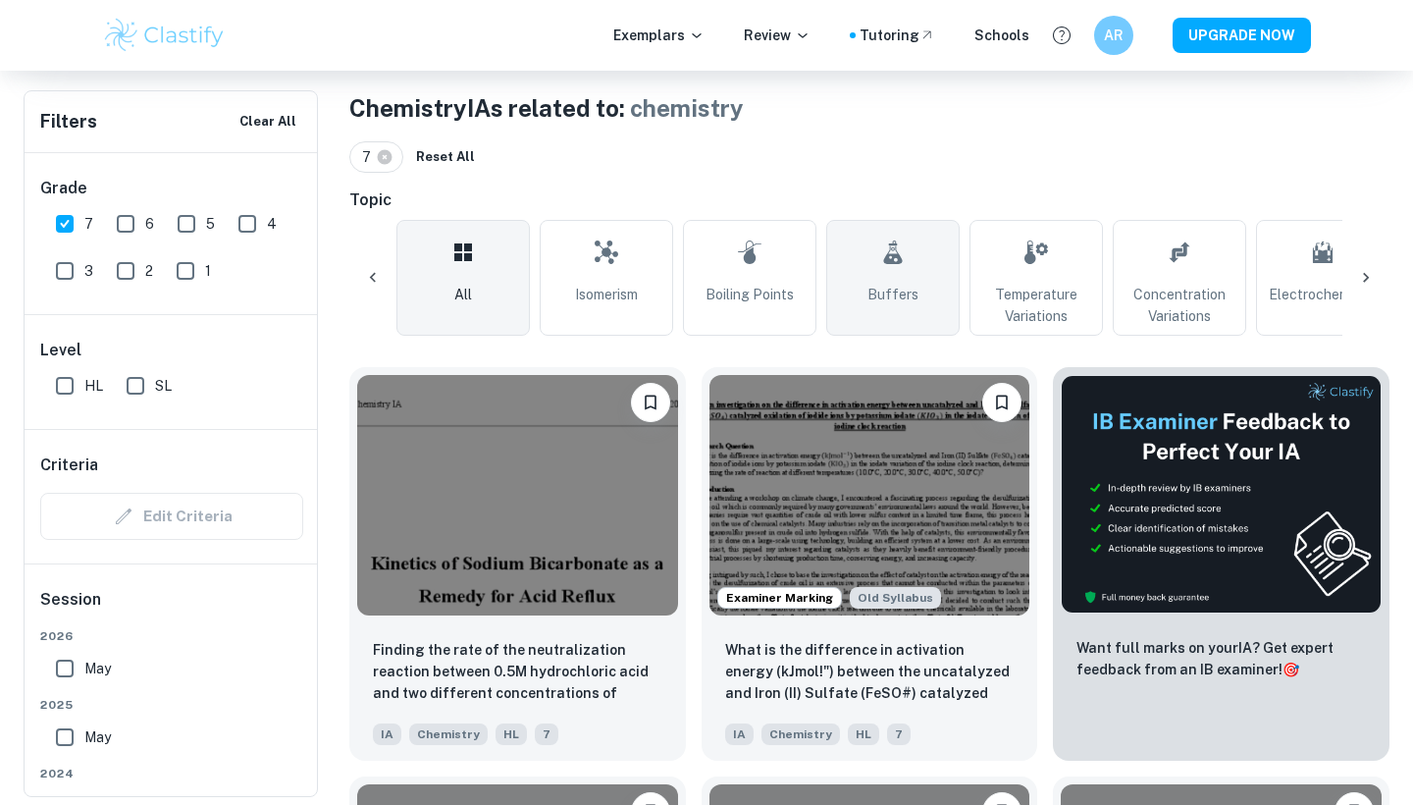
scroll to position [0, 476]
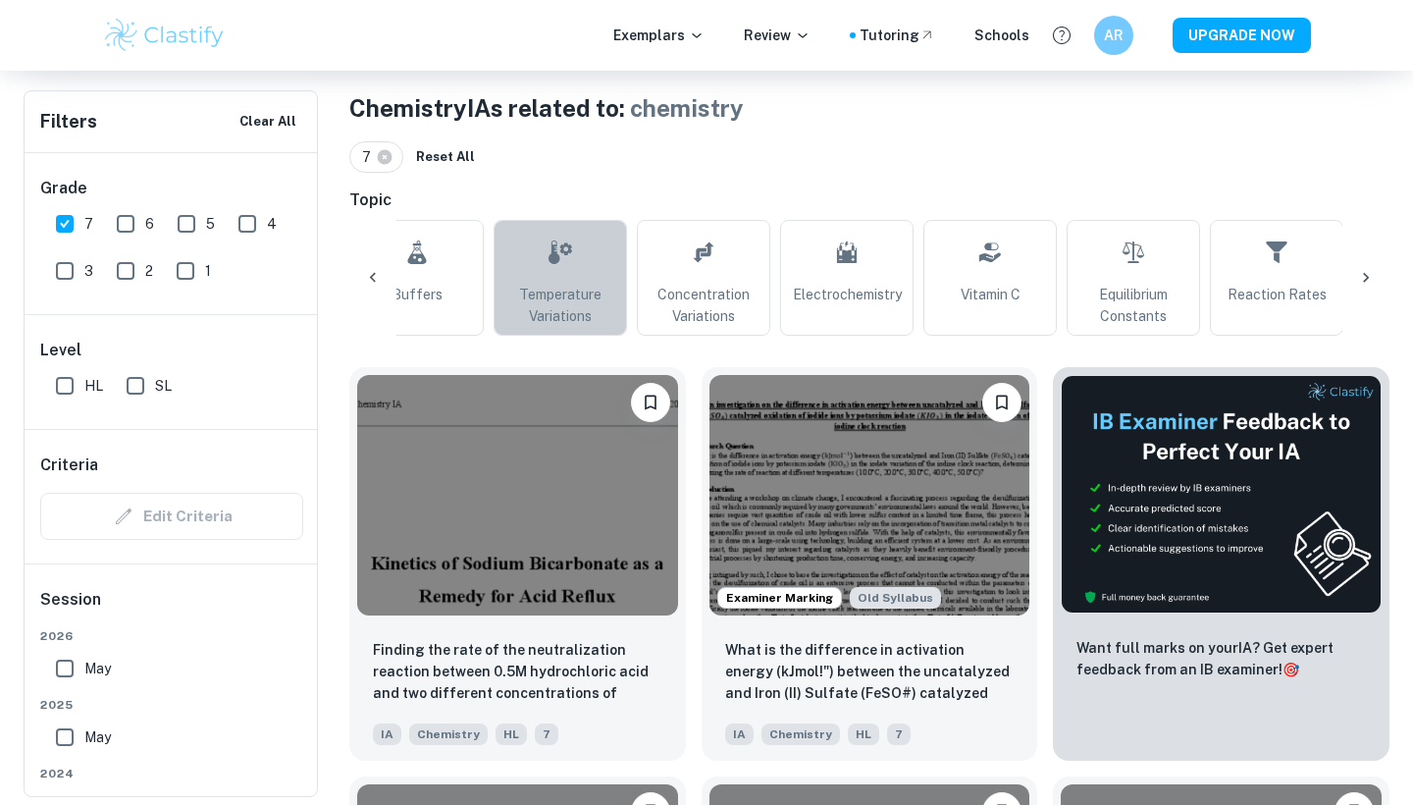
click at [577, 313] on span "Temperature Variations" at bounding box center [561, 305] width 116 height 43
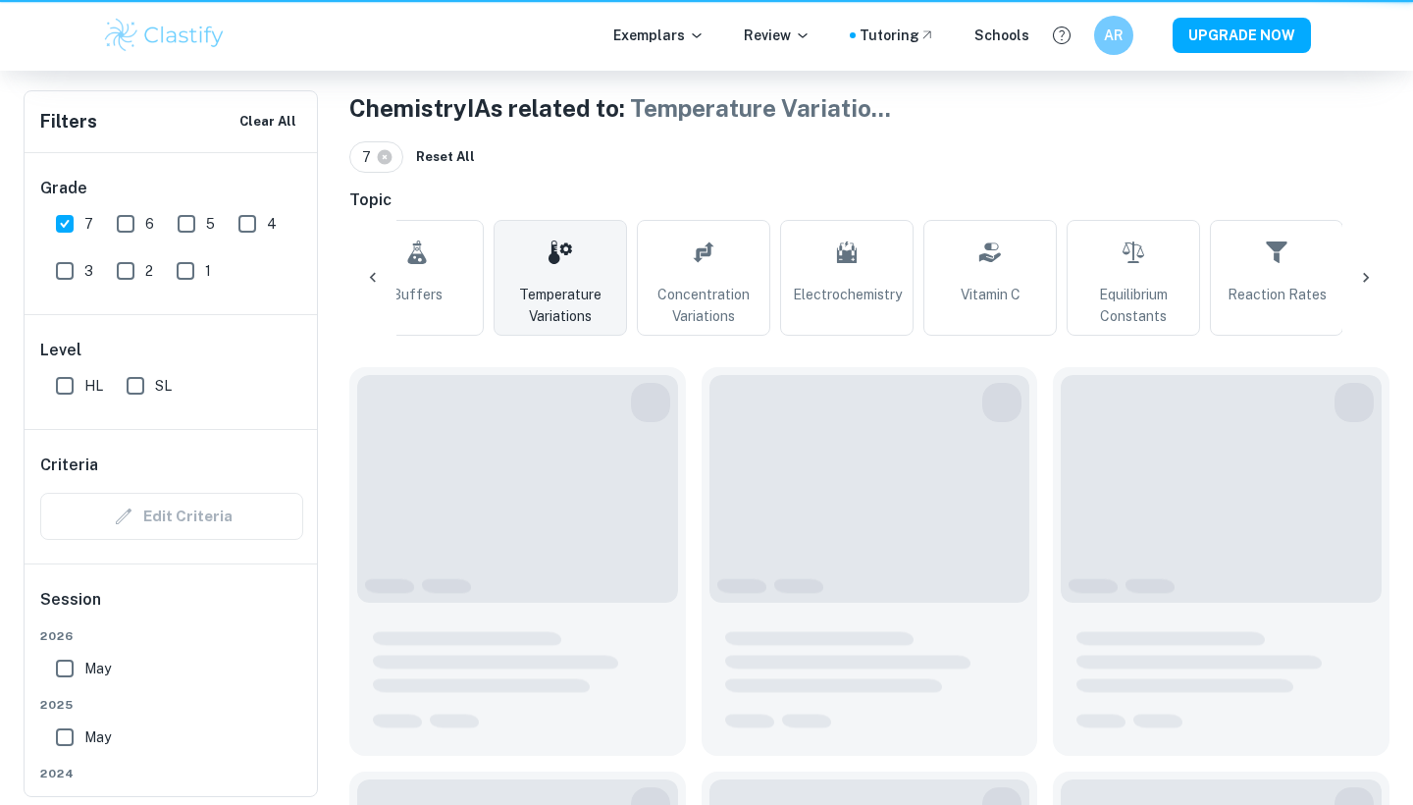
type input "Temperature Variations"
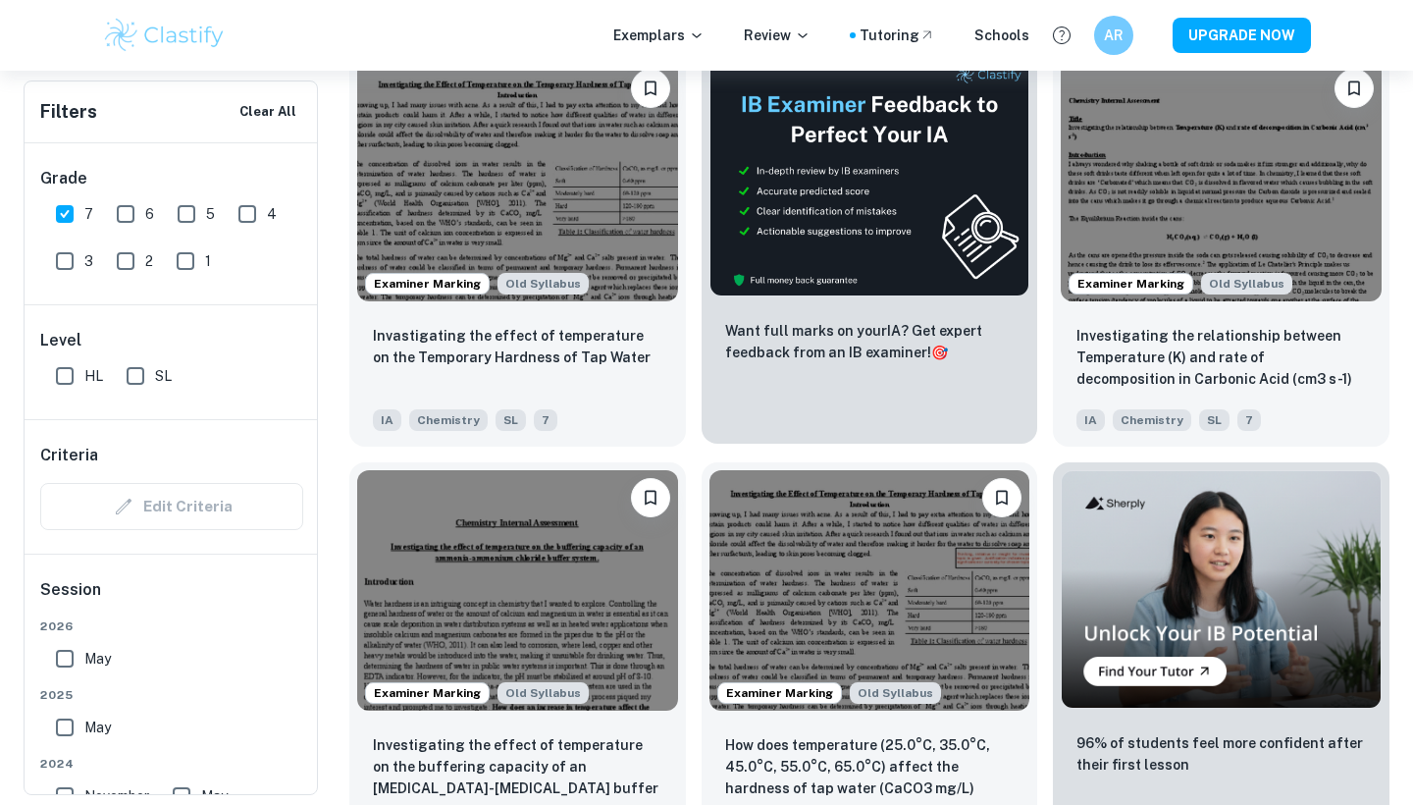
scroll to position [5220, 0]
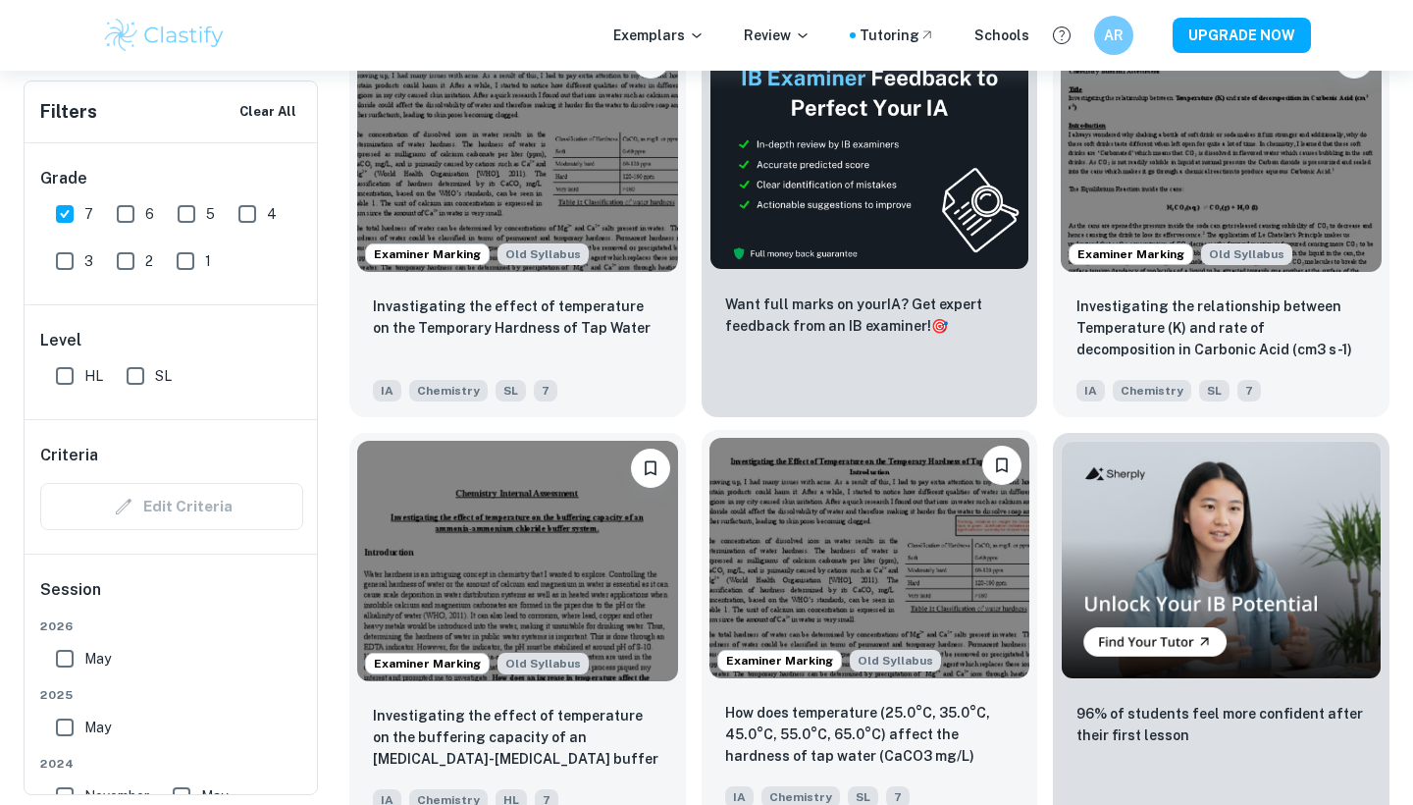
click at [887, 565] on img at bounding box center [870, 558] width 321 height 240
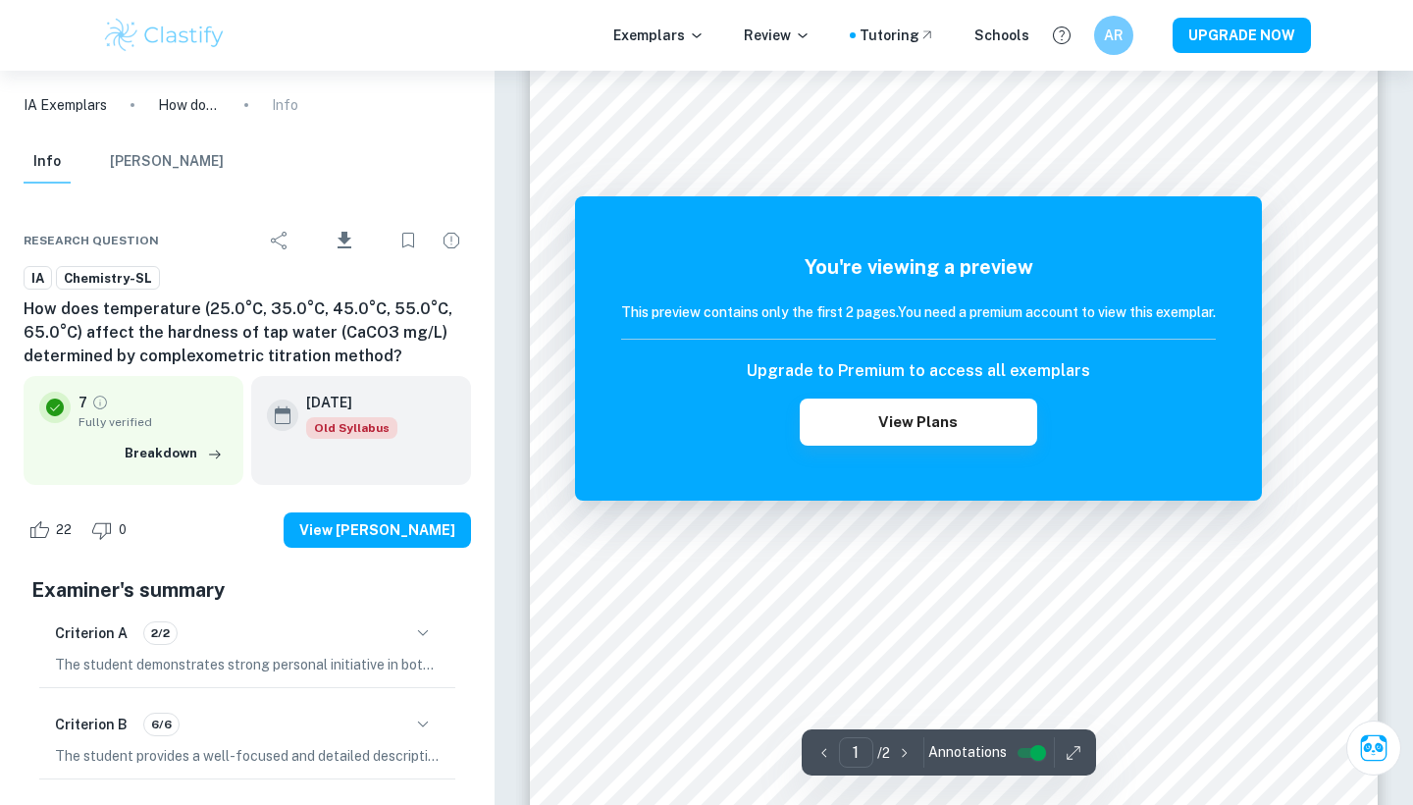
scroll to position [1625, 0]
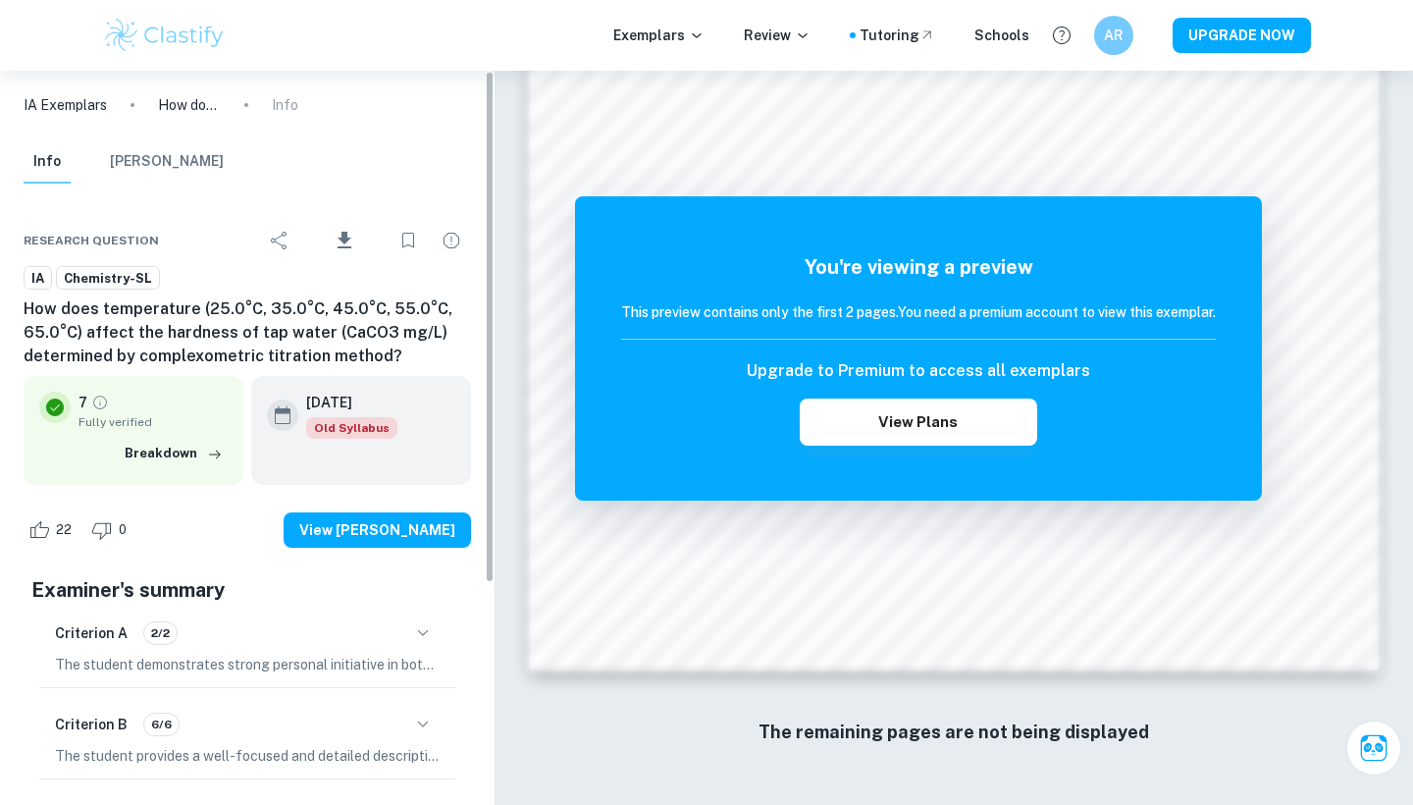
click at [73, 100] on p "IA Exemplars" at bounding box center [65, 105] width 83 height 22
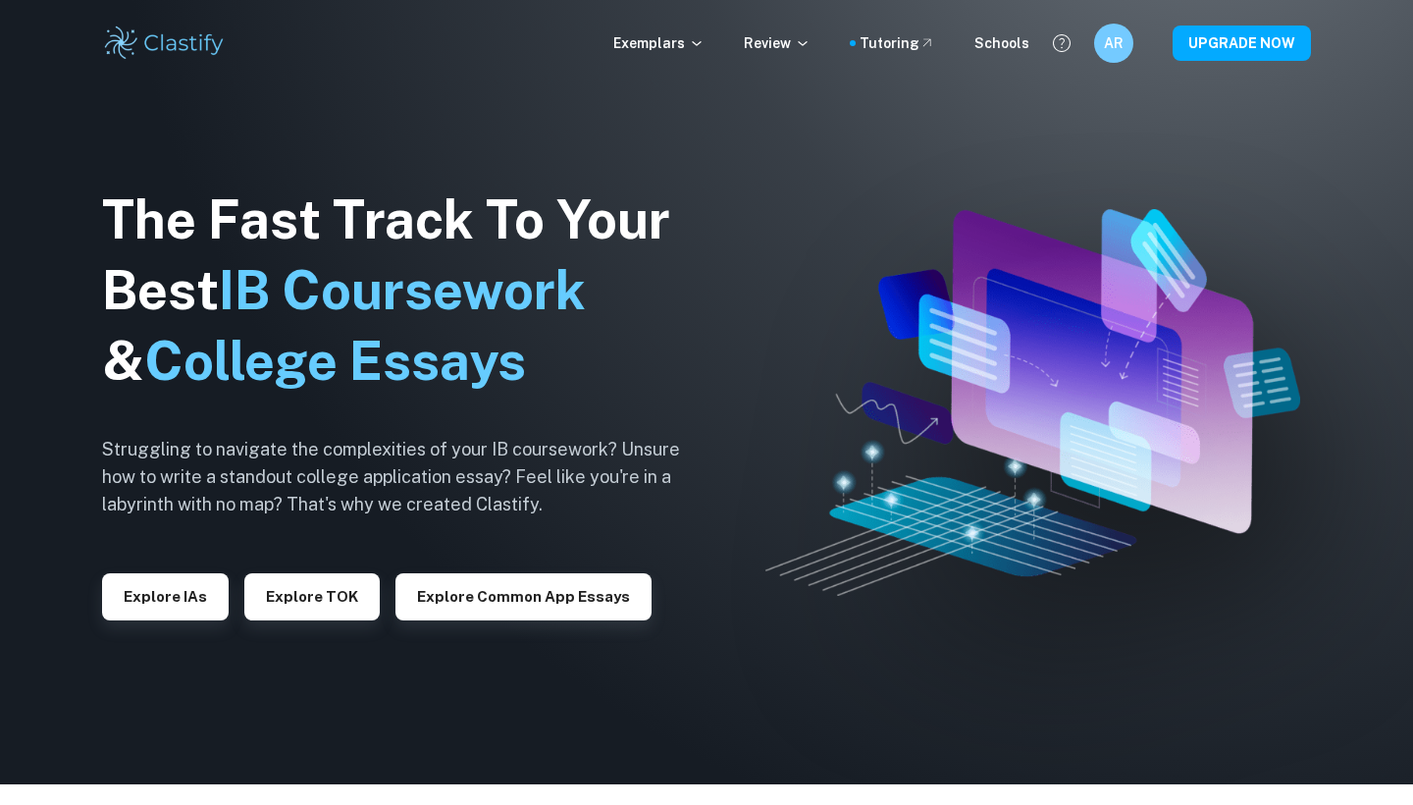
scroll to position [64, 0]
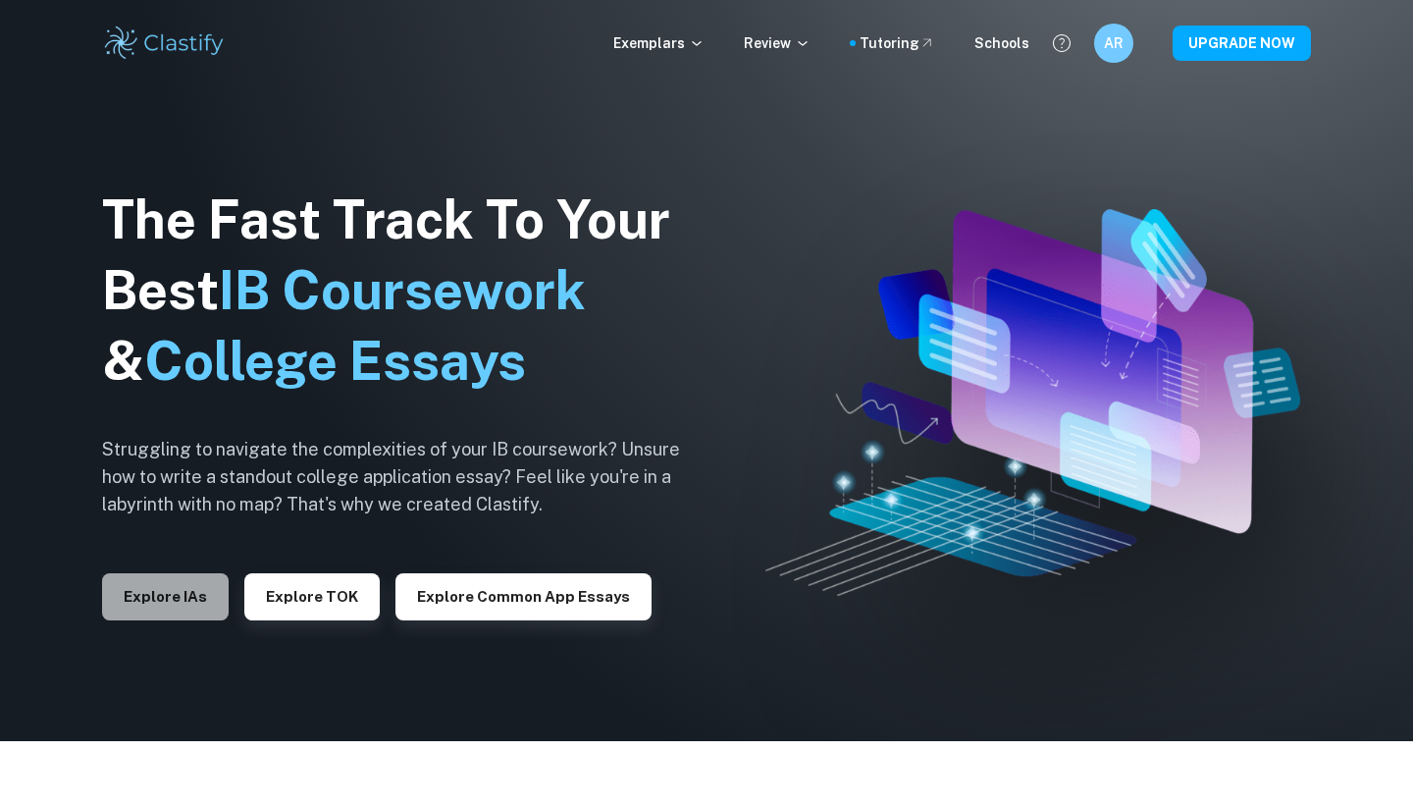
click at [188, 610] on button "Explore IAs" at bounding box center [165, 596] width 127 height 47
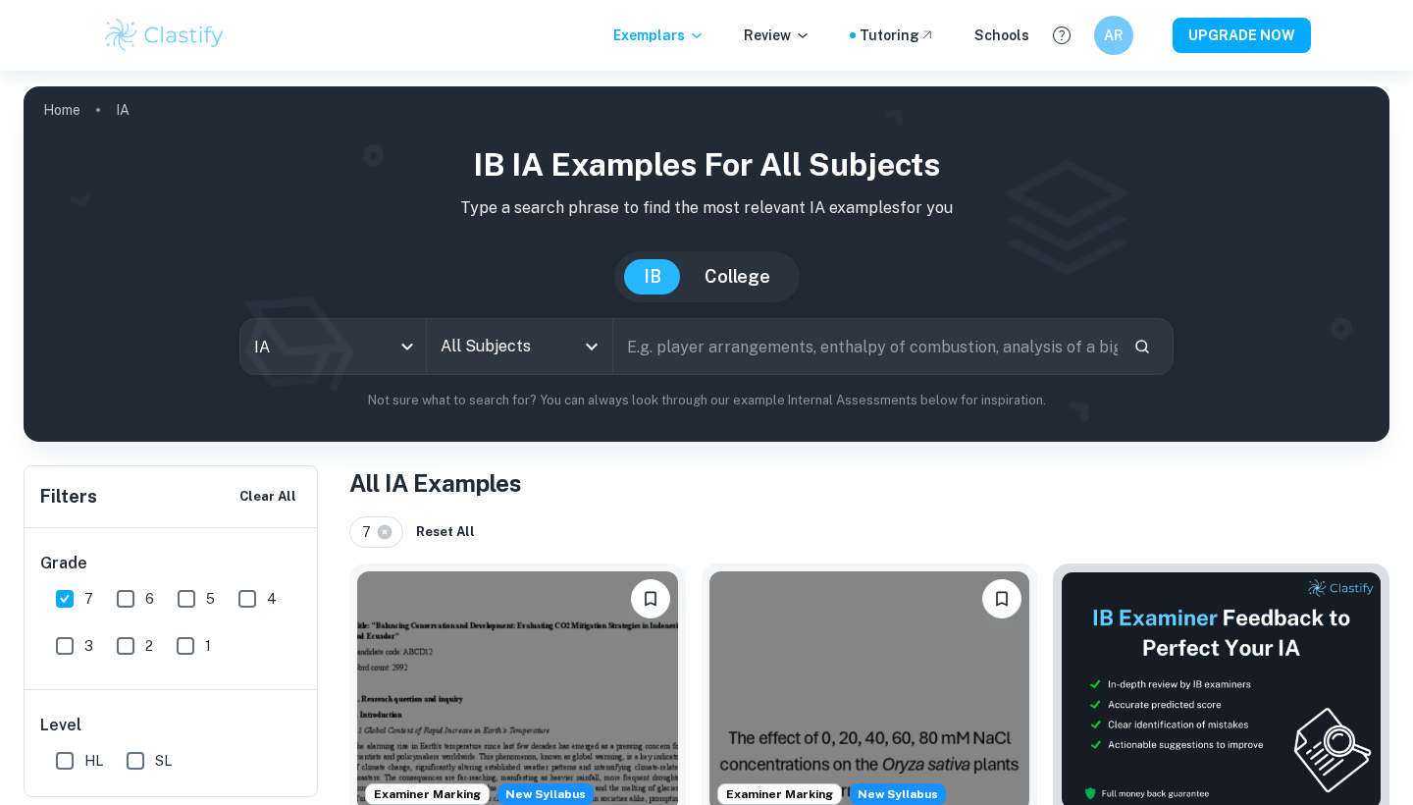
click at [468, 305] on div "IB IA examples for all subjects Type a search phrase to find the most relevant …" at bounding box center [706, 275] width 1335 height 269
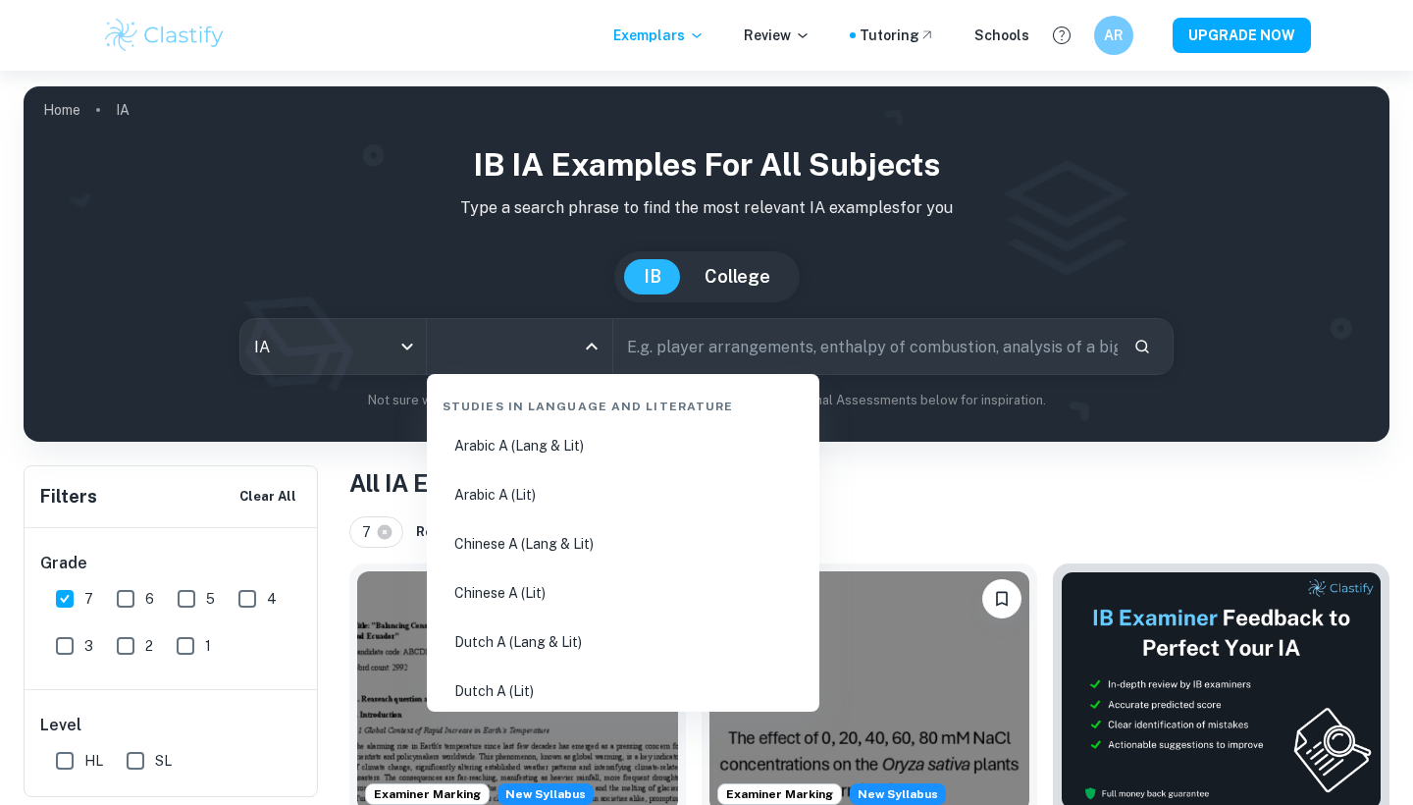
click at [474, 350] on input "All Subjects" at bounding box center [505, 346] width 138 height 37
type input "che"
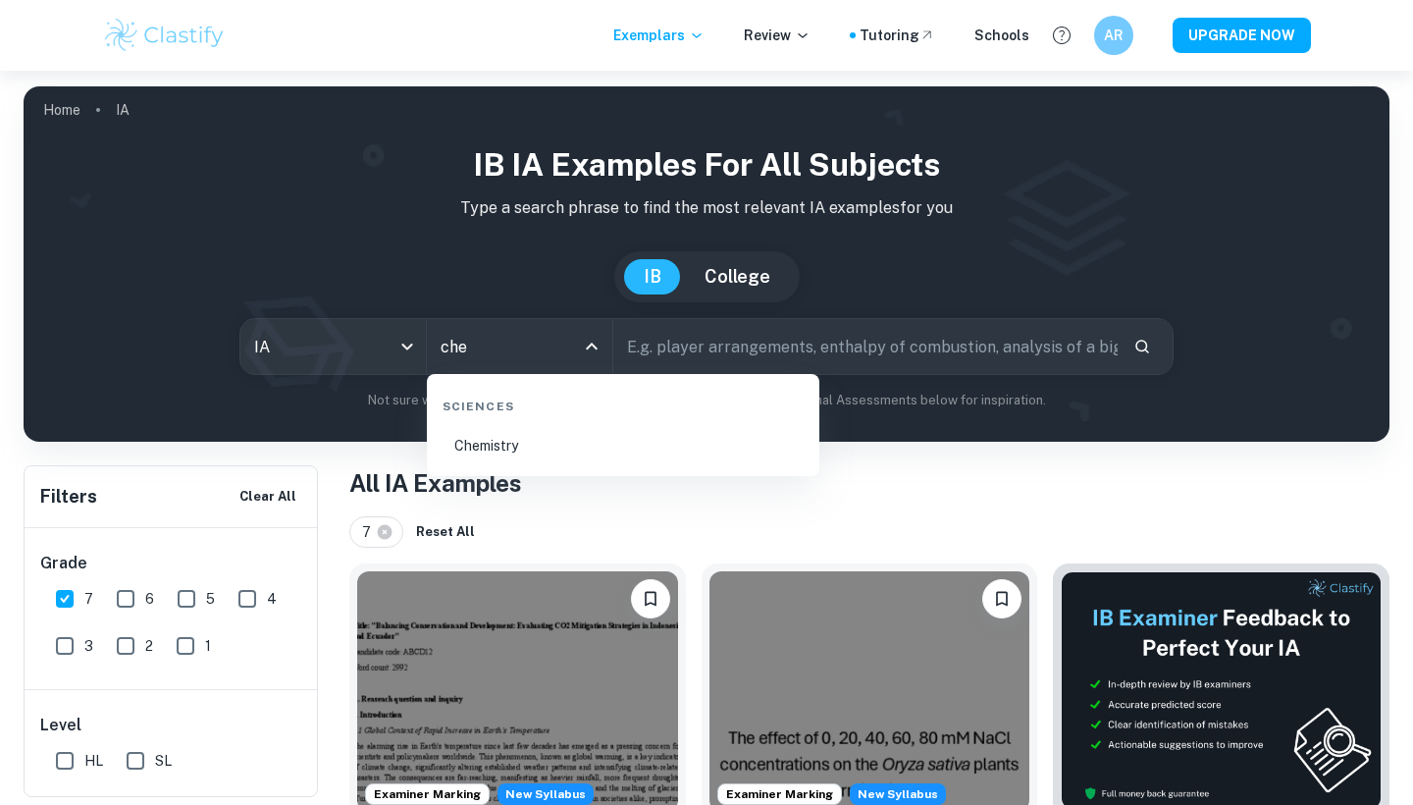
click at [475, 420] on div "Sciences" at bounding box center [623, 402] width 377 height 41
click at [471, 434] on li "Chemistry" at bounding box center [623, 445] width 377 height 45
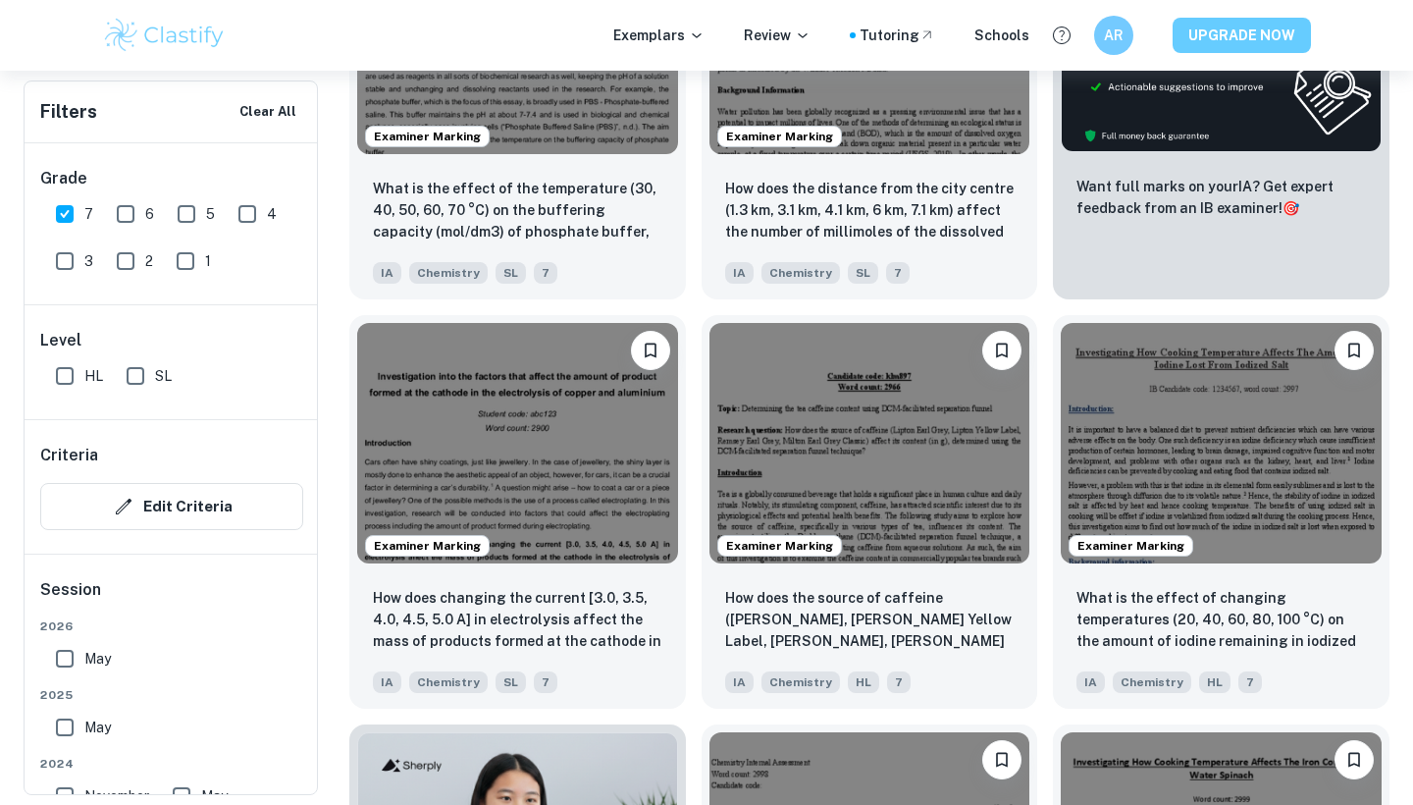
scroll to position [799, 0]
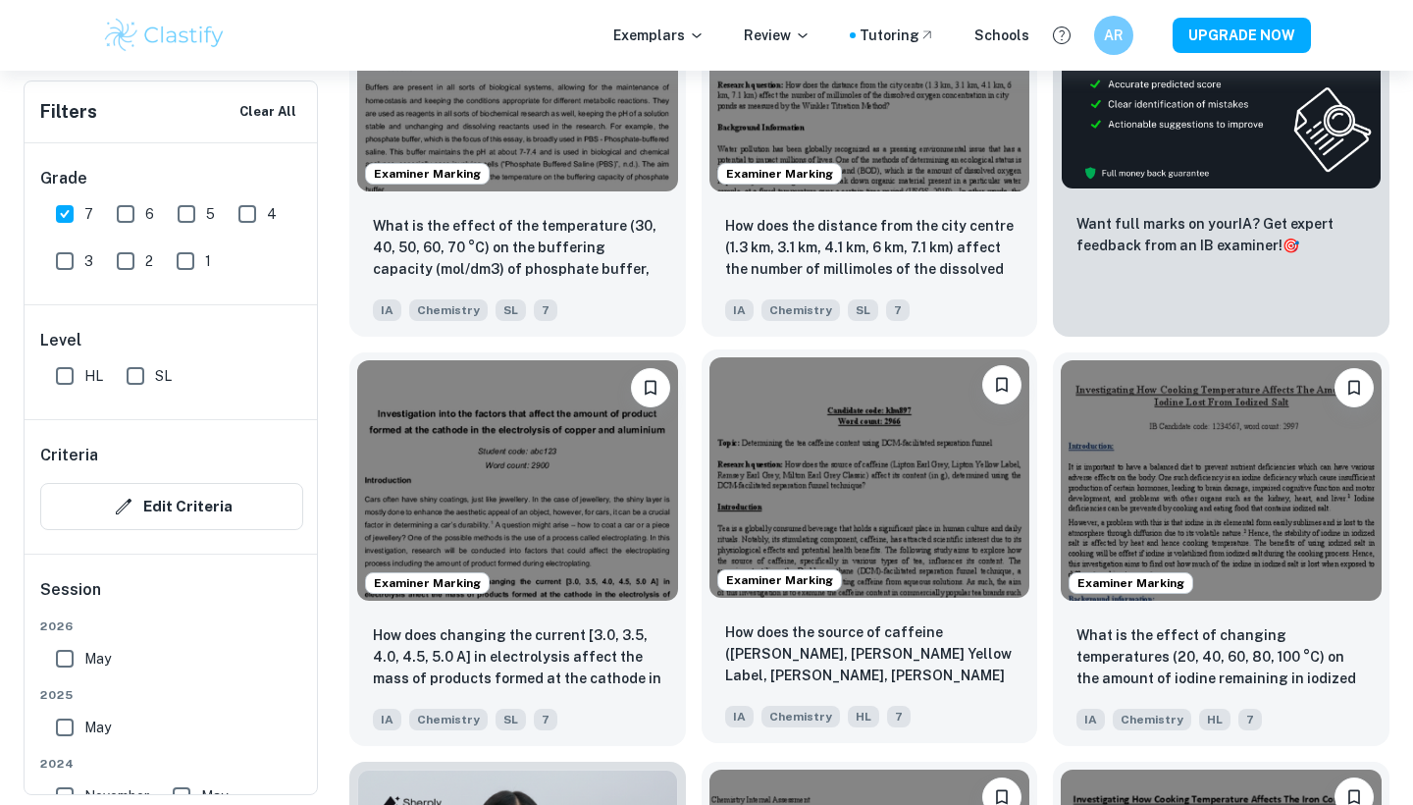
click at [864, 535] on img at bounding box center [870, 477] width 321 height 240
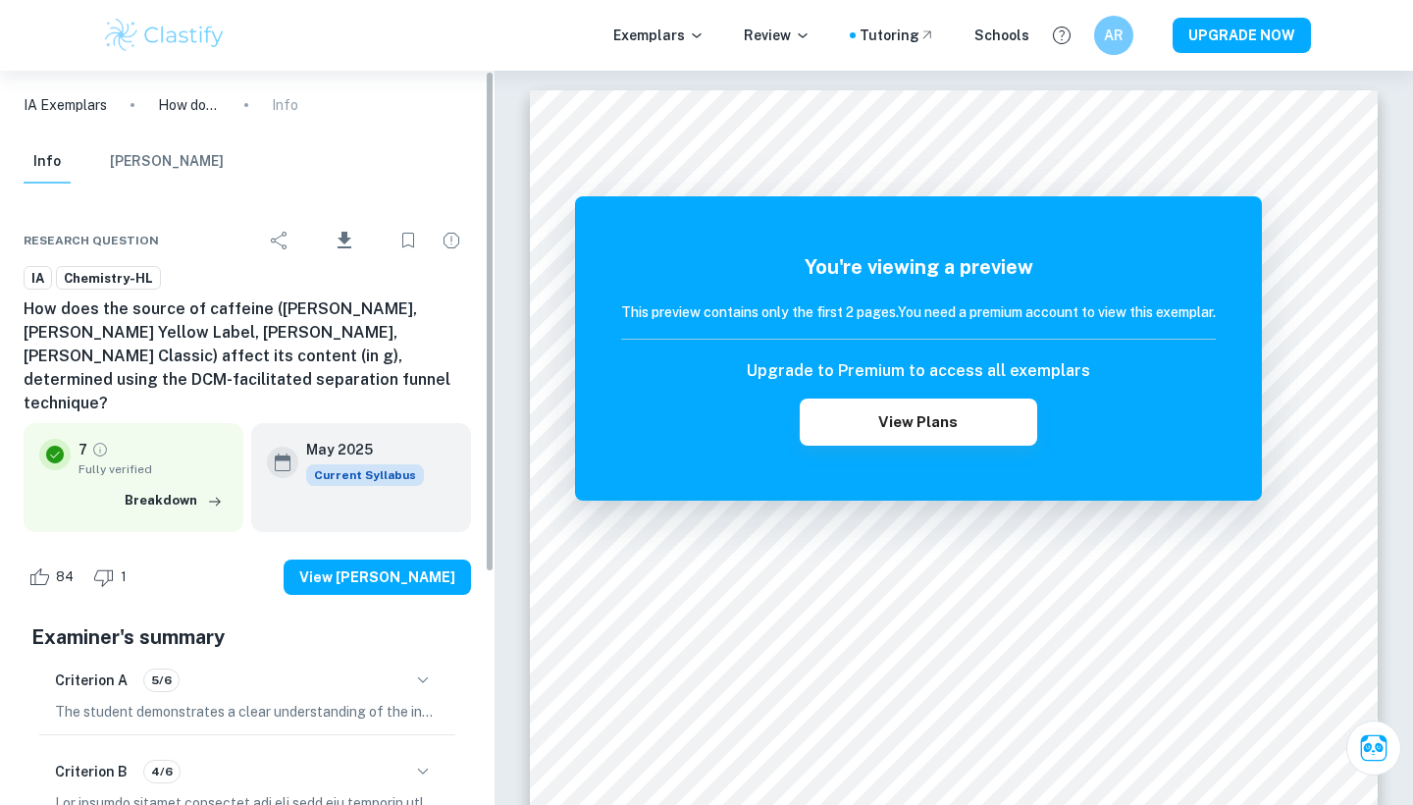
click at [50, 111] on p "IA Exemplars" at bounding box center [65, 105] width 83 height 22
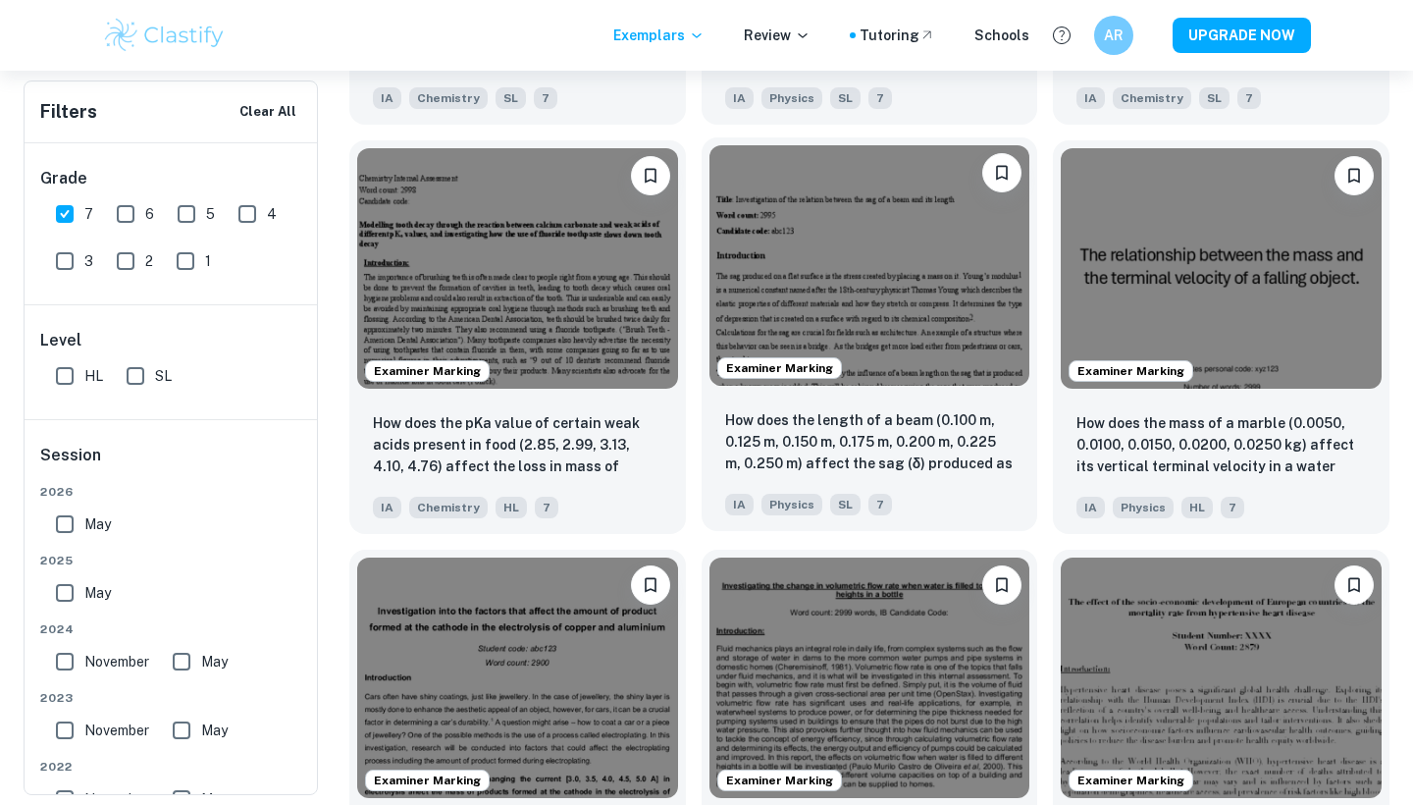
scroll to position [4560, 0]
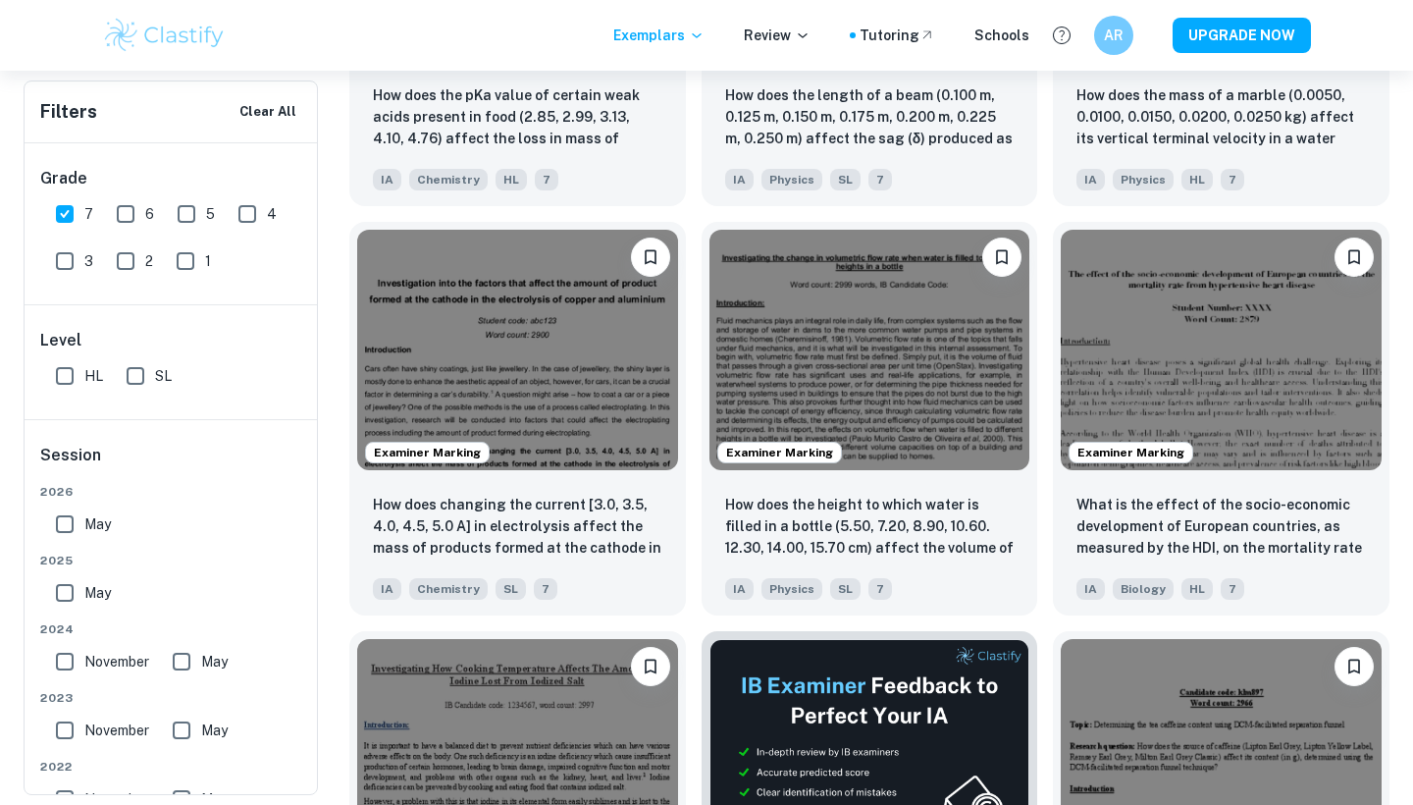
click at [130, 380] on input "SL" at bounding box center [135, 375] width 39 height 39
checkbox input "true"
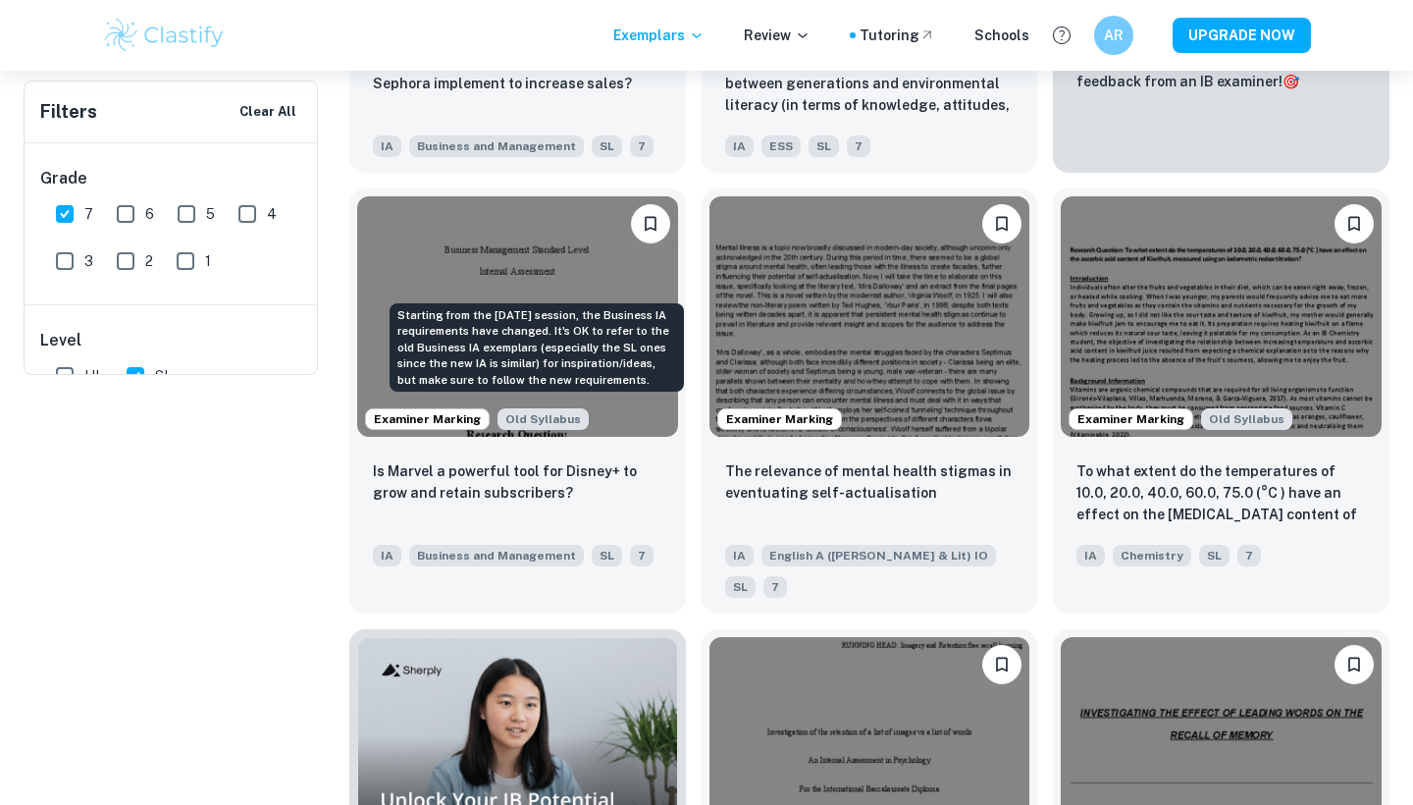
scroll to position [0, 0]
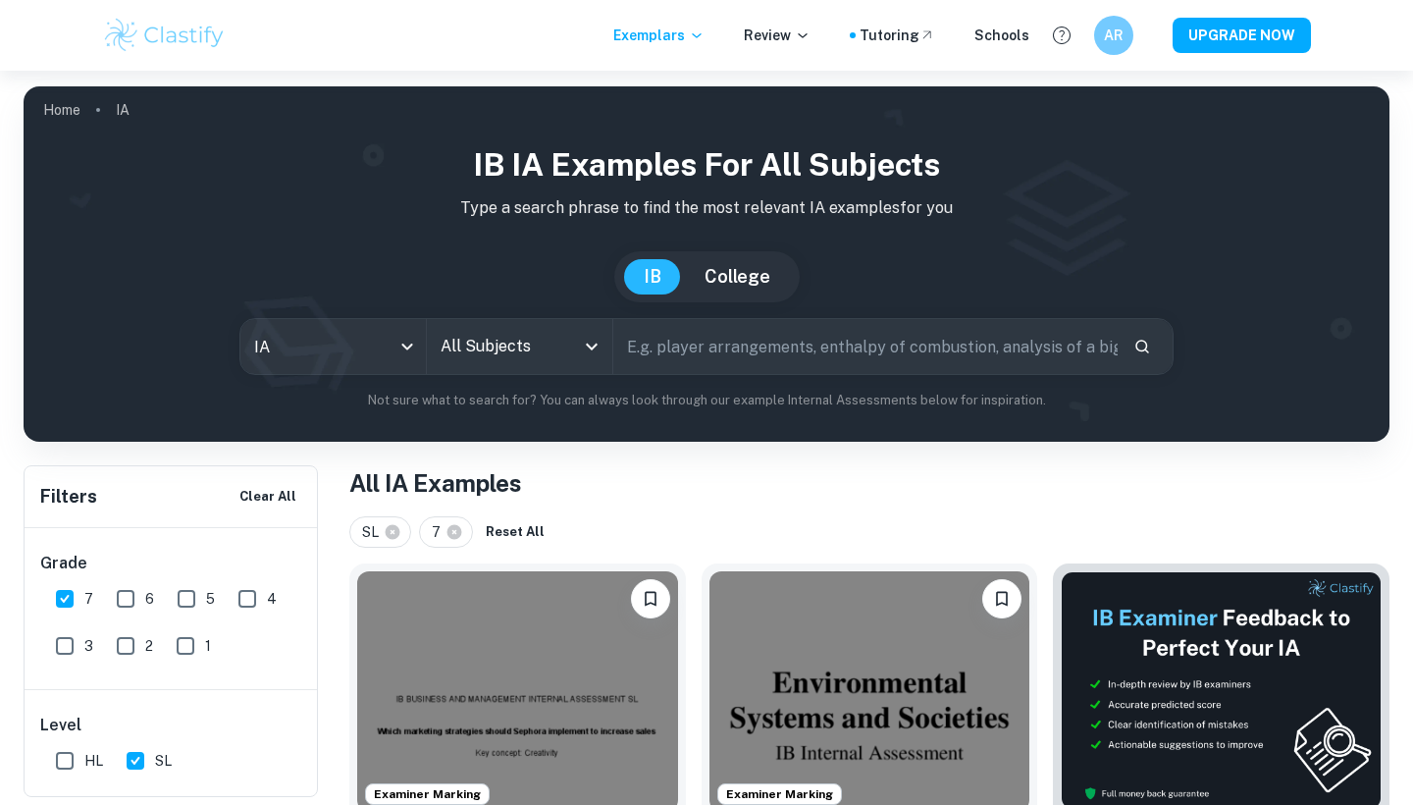
click at [513, 362] on input "All Subjects" at bounding box center [505, 346] width 138 height 37
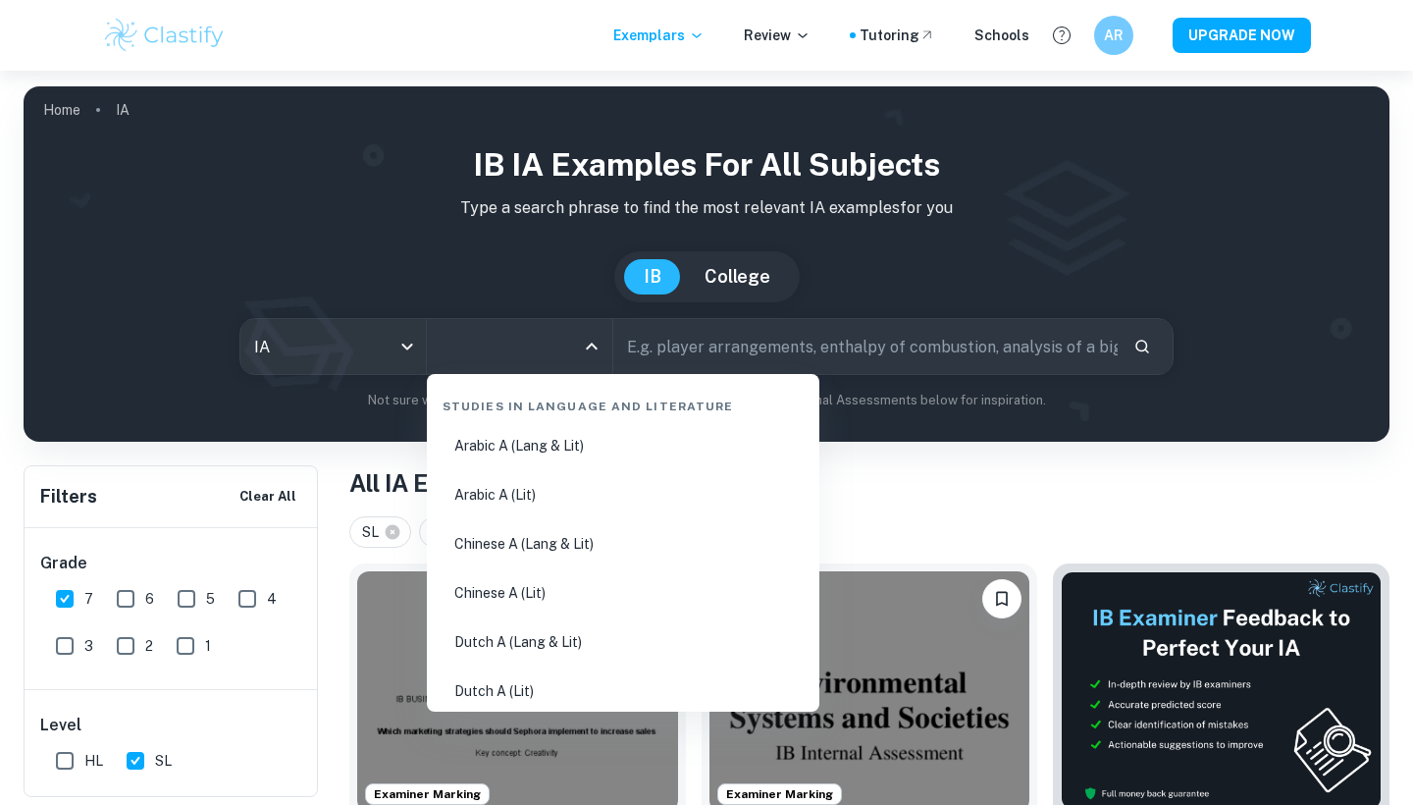
click at [651, 352] on input "text" at bounding box center [865, 346] width 504 height 55
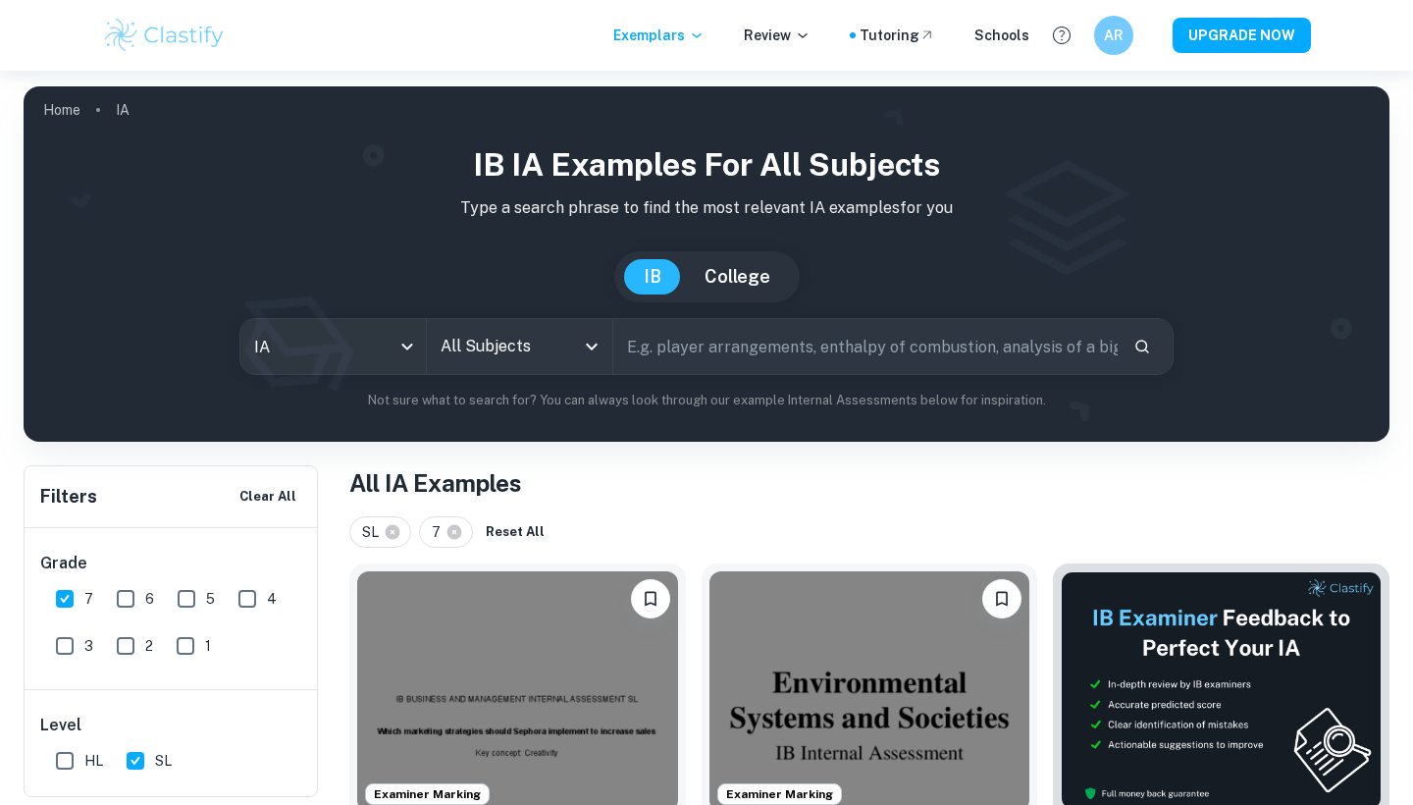
click at [577, 346] on div "All Subjects" at bounding box center [519, 346] width 185 height 55
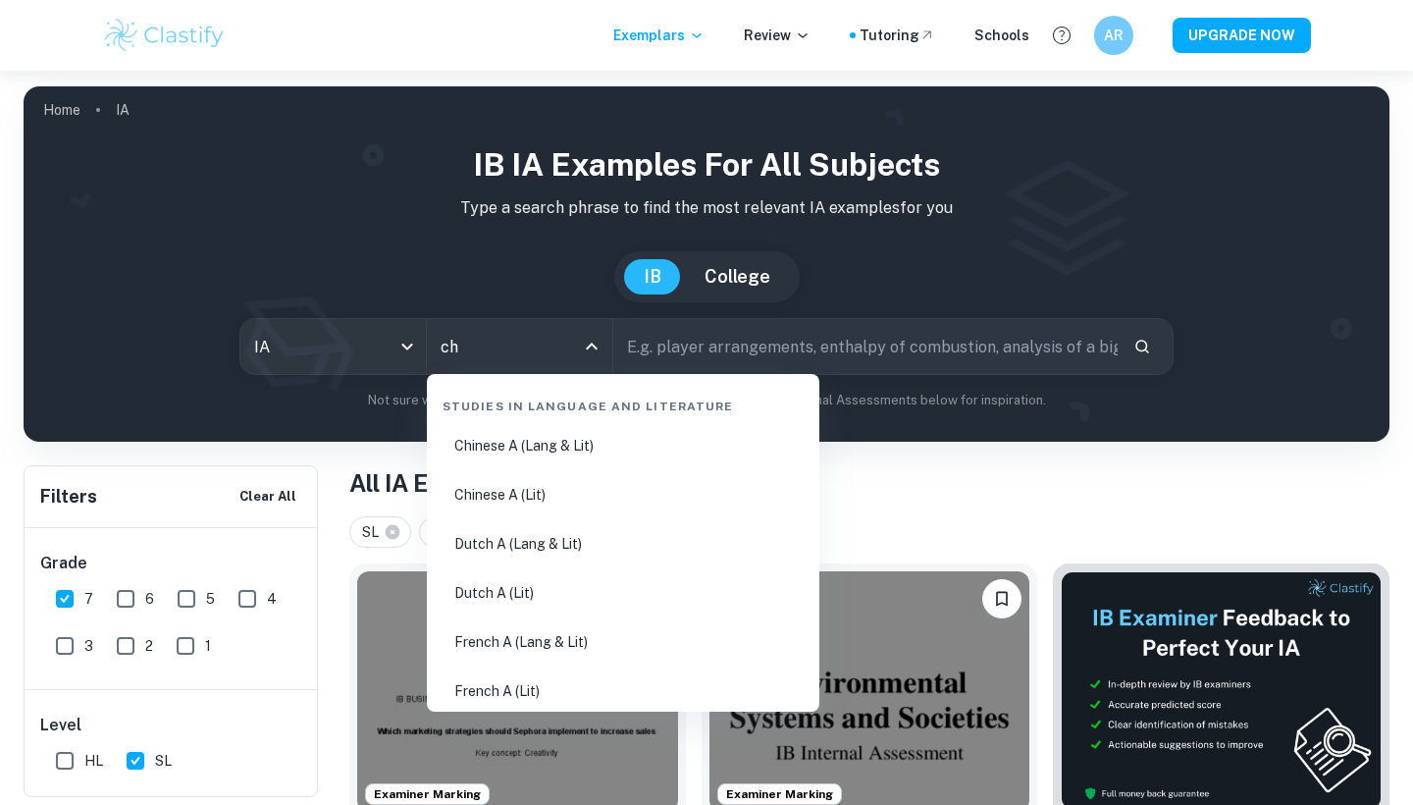
type input "che"
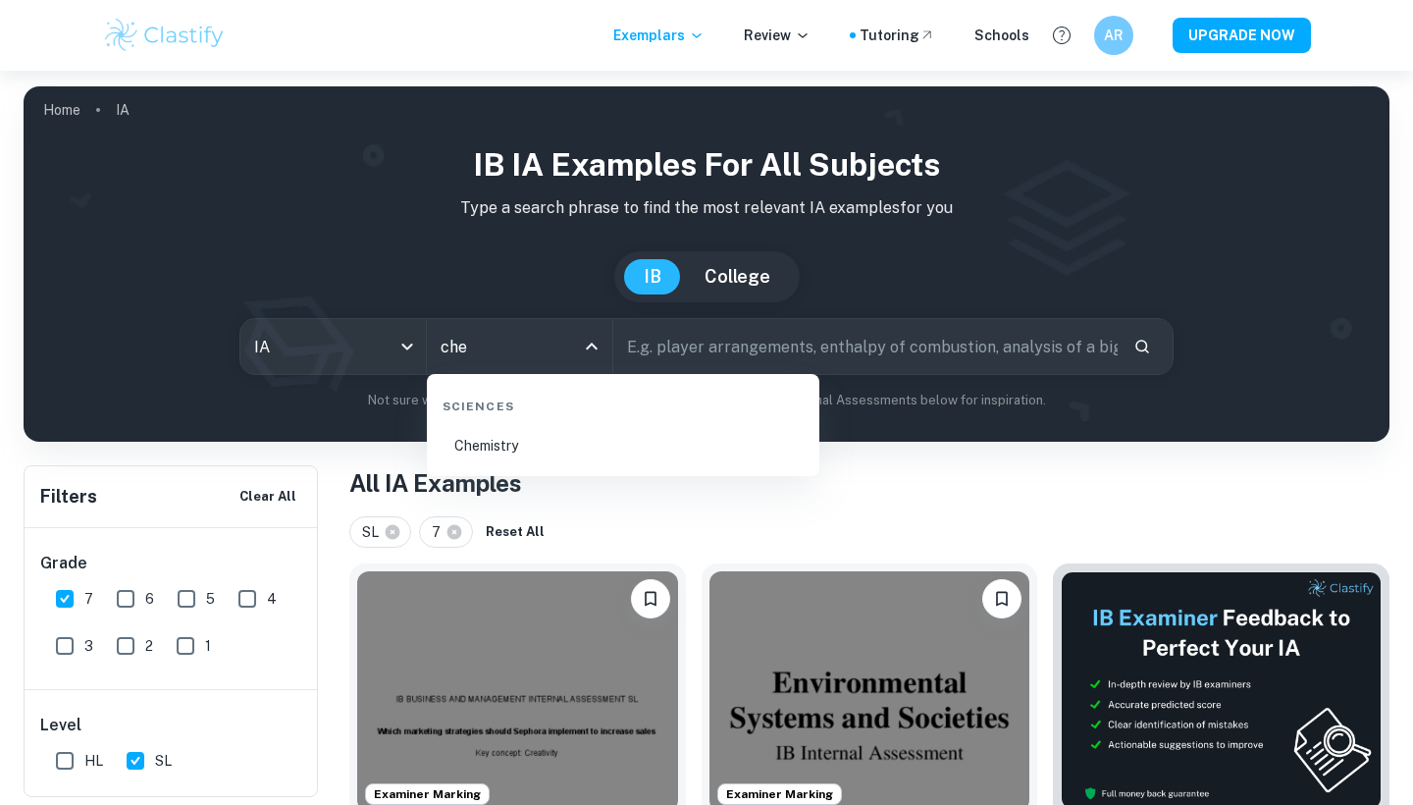
click at [521, 449] on li "Chemistry" at bounding box center [623, 445] width 377 height 45
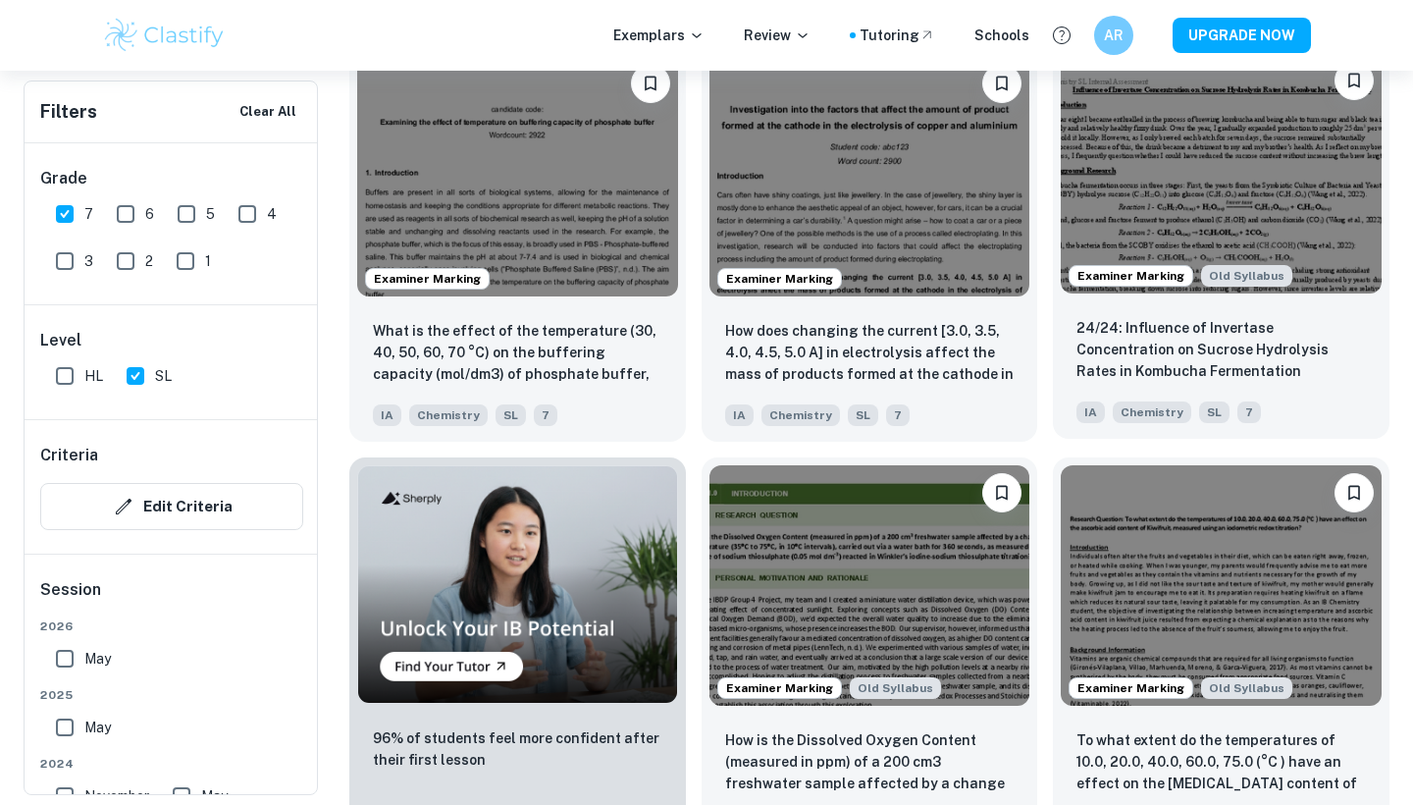
scroll to position [984, 0]
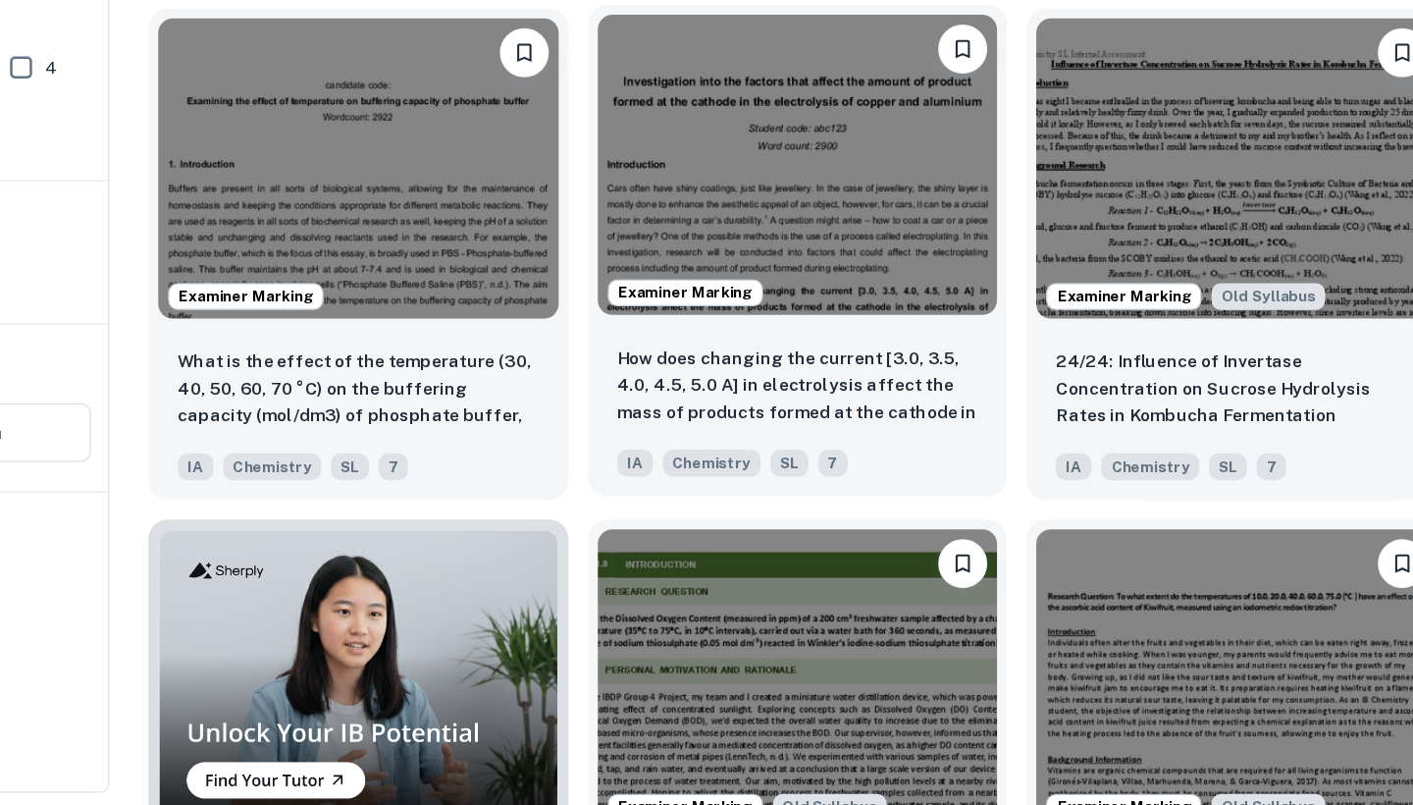
click at [710, 213] on img at bounding box center [870, 292] width 321 height 240
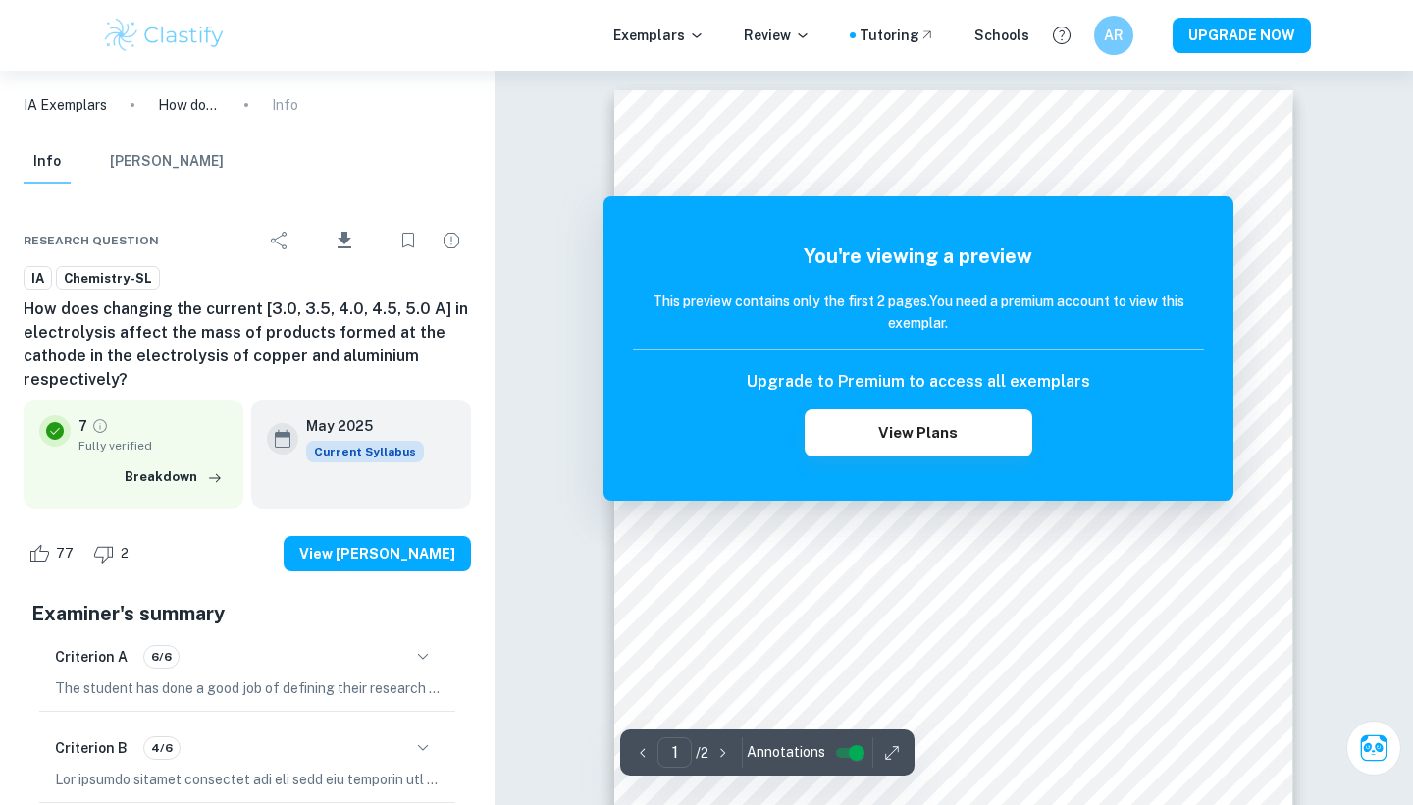
scroll to position [64, 0]
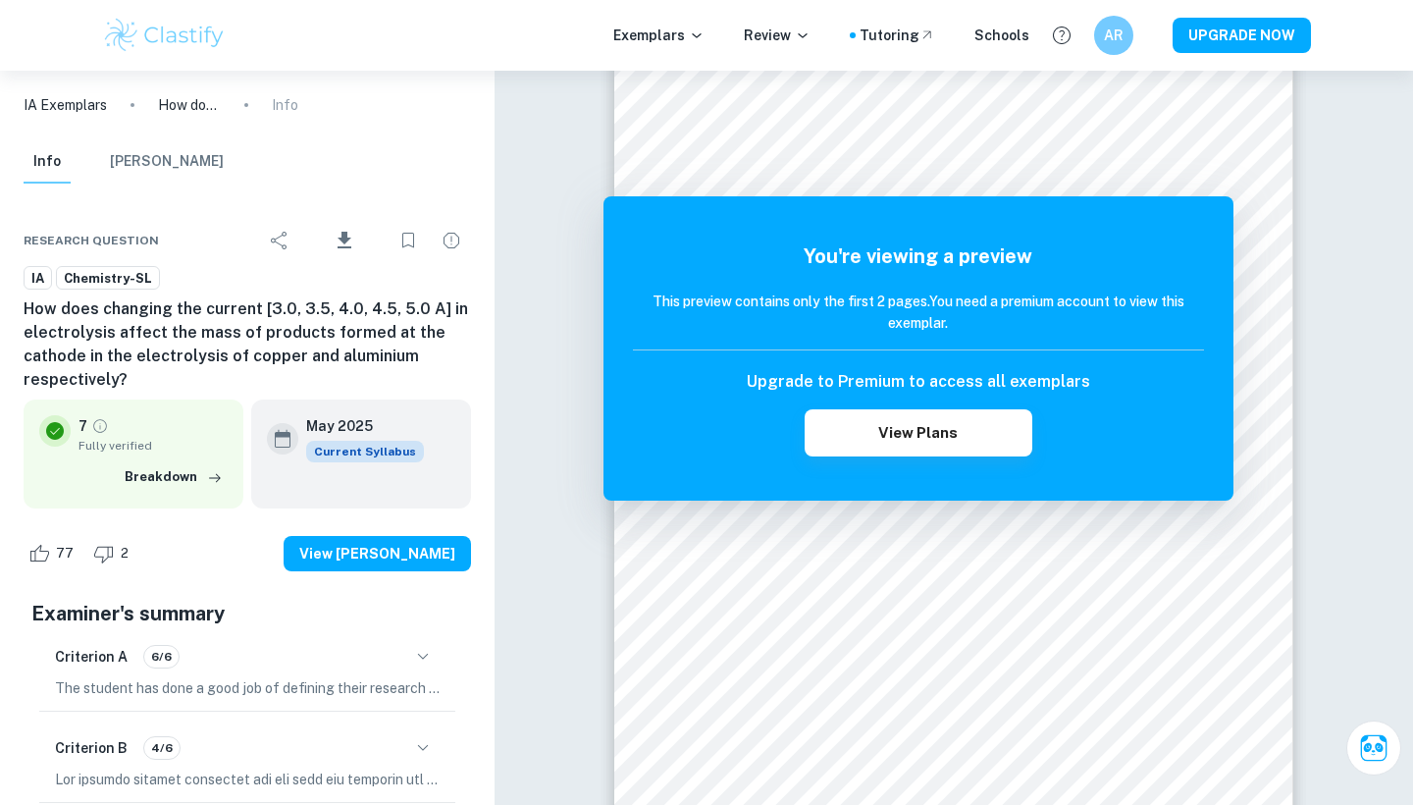
click at [50, 117] on div "IA Exemplars How does changing the current [3.0, 3.5, 4.0, 4.5, 5.0 A] in elect…" at bounding box center [247, 105] width 495 height 69
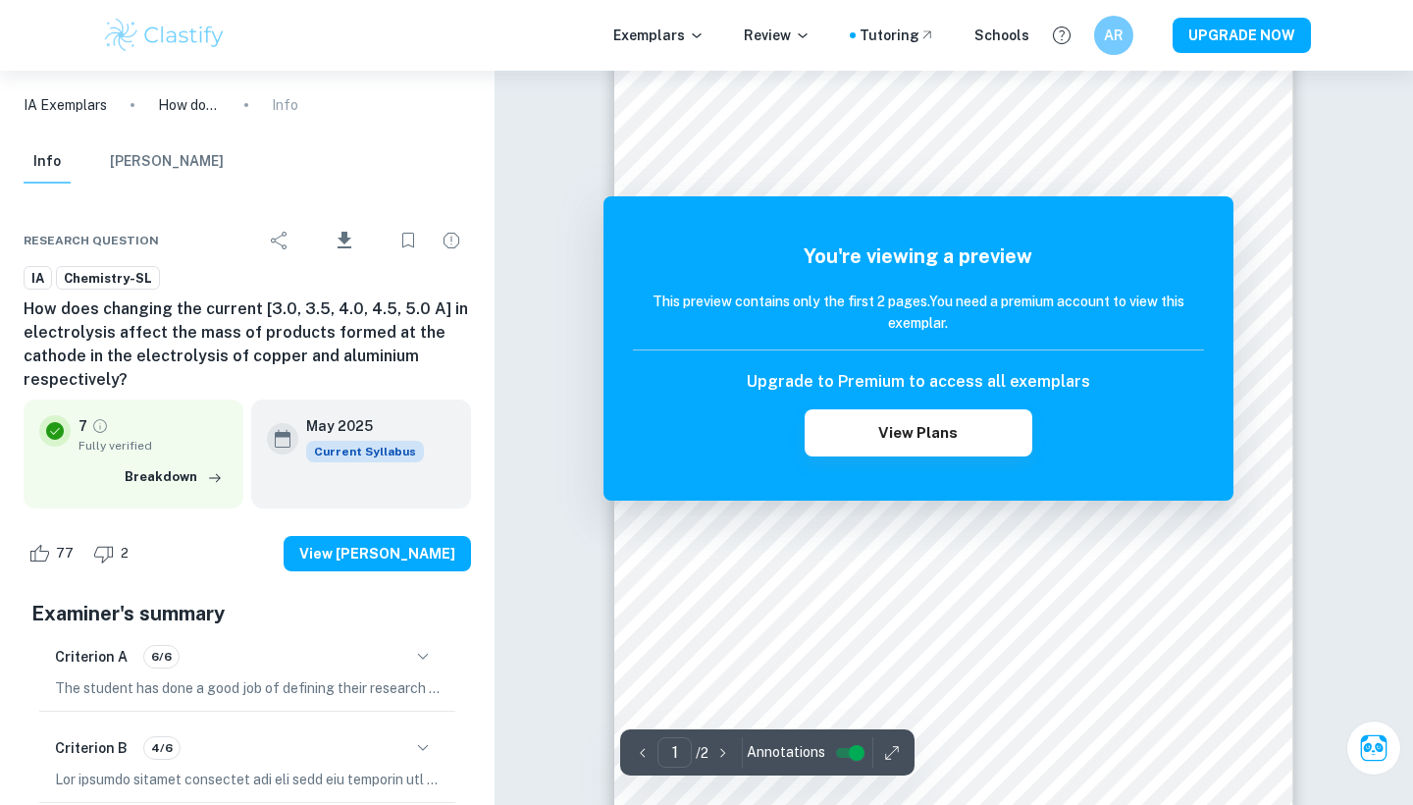
scroll to position [169, 0]
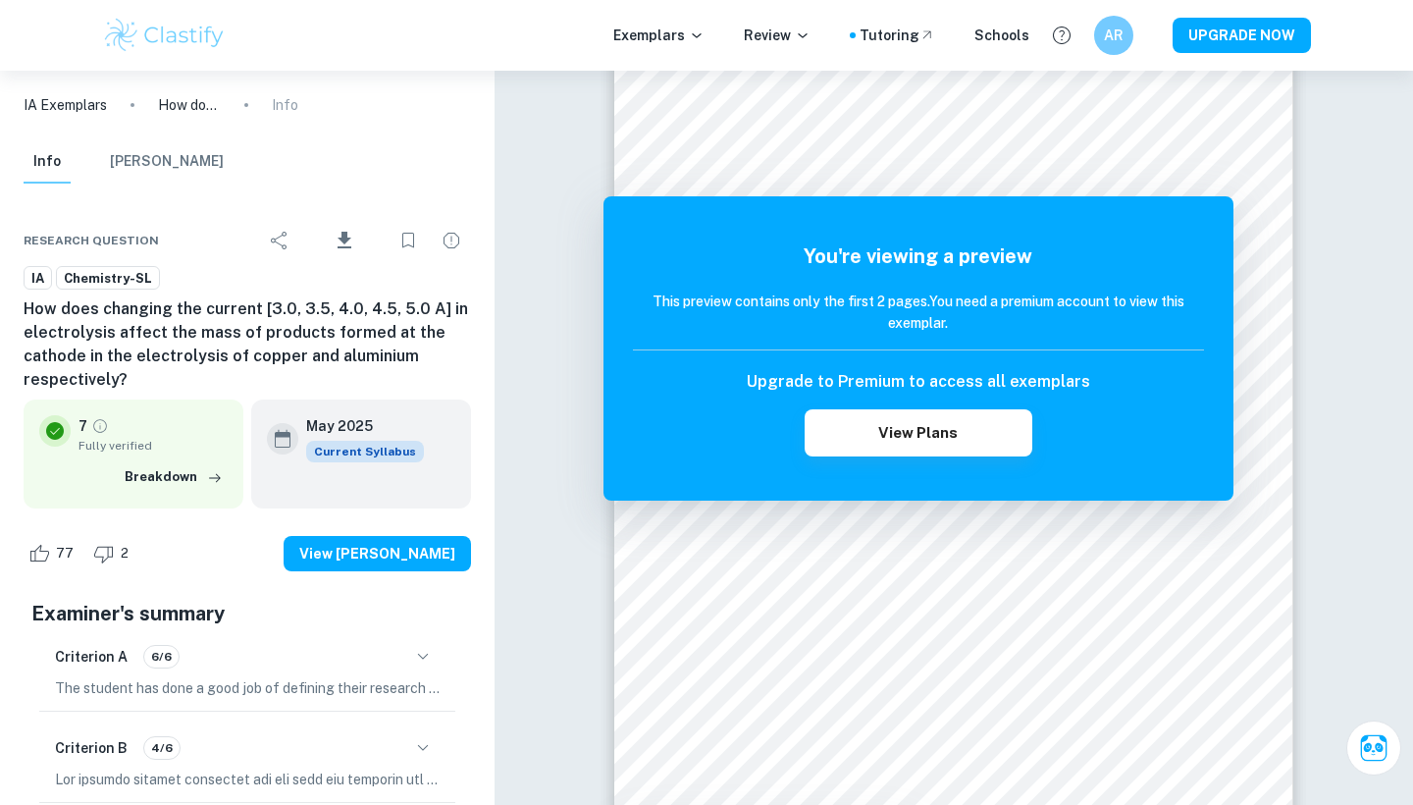
click at [57, 104] on p "IA Exemplars" at bounding box center [65, 105] width 83 height 22
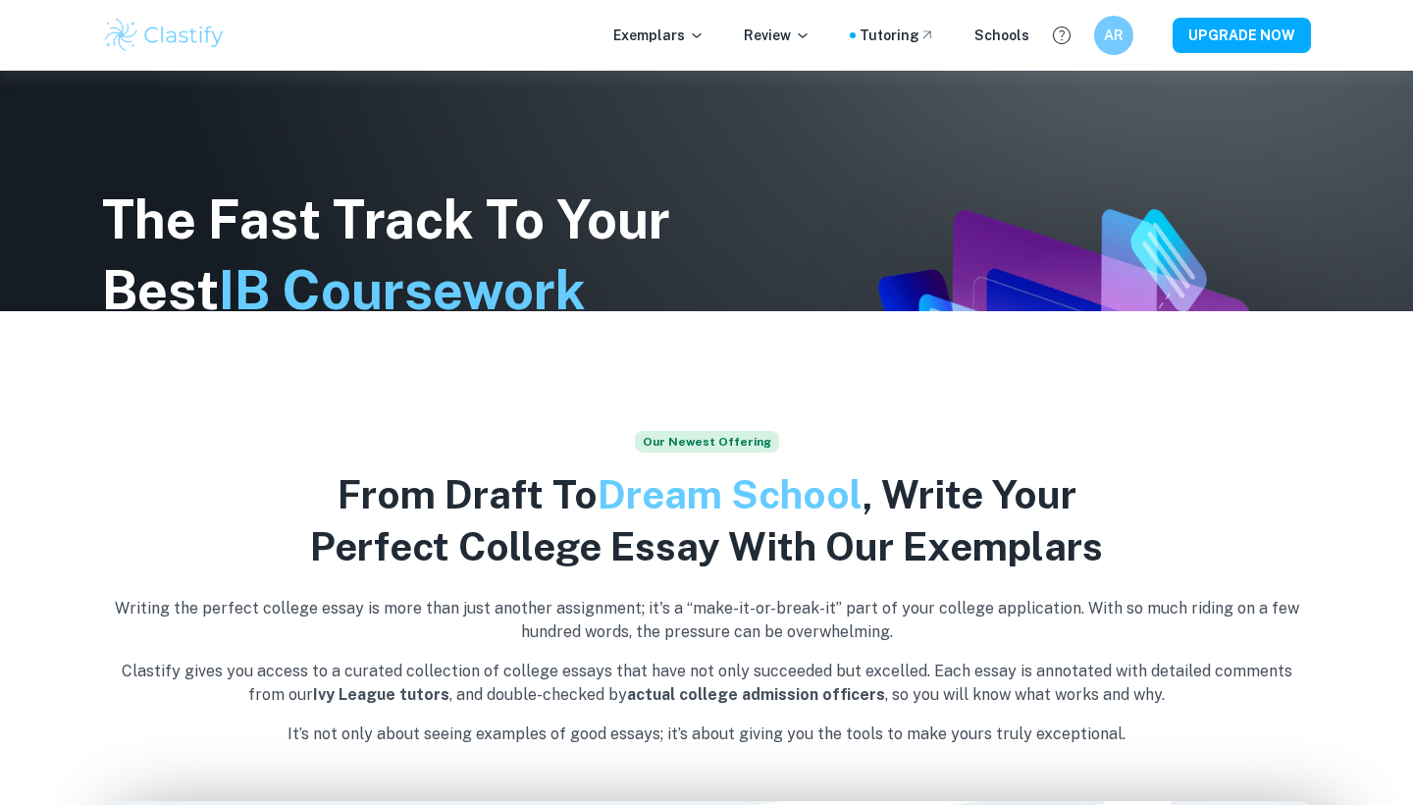
scroll to position [627, 0]
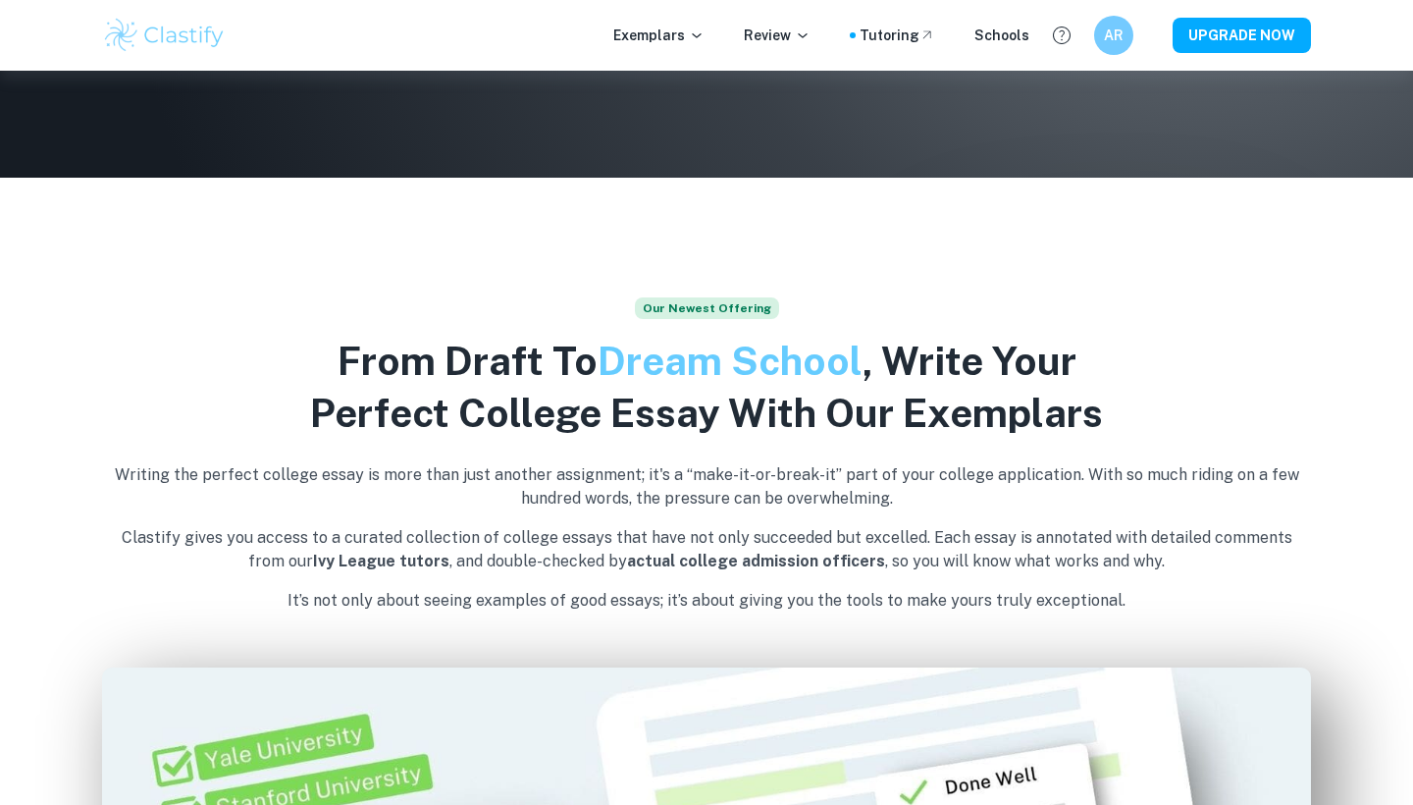
click at [330, 136] on div "The Fast Track To Your Best IB Coursework & College Essays Struggling to naviga…" at bounding box center [406, 402] width 609 height 671
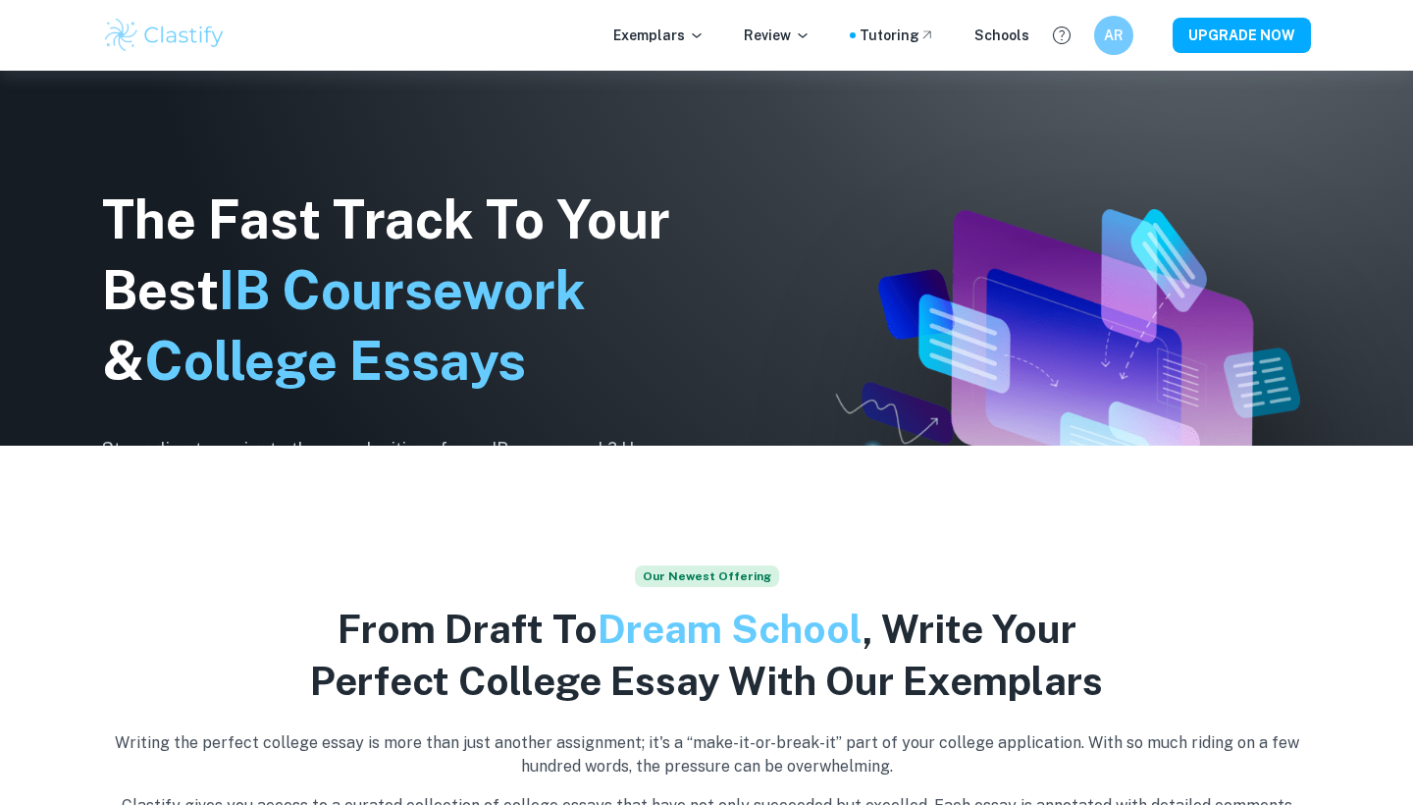
scroll to position [109, 0]
